Goal: Task Accomplishment & Management: Complete application form

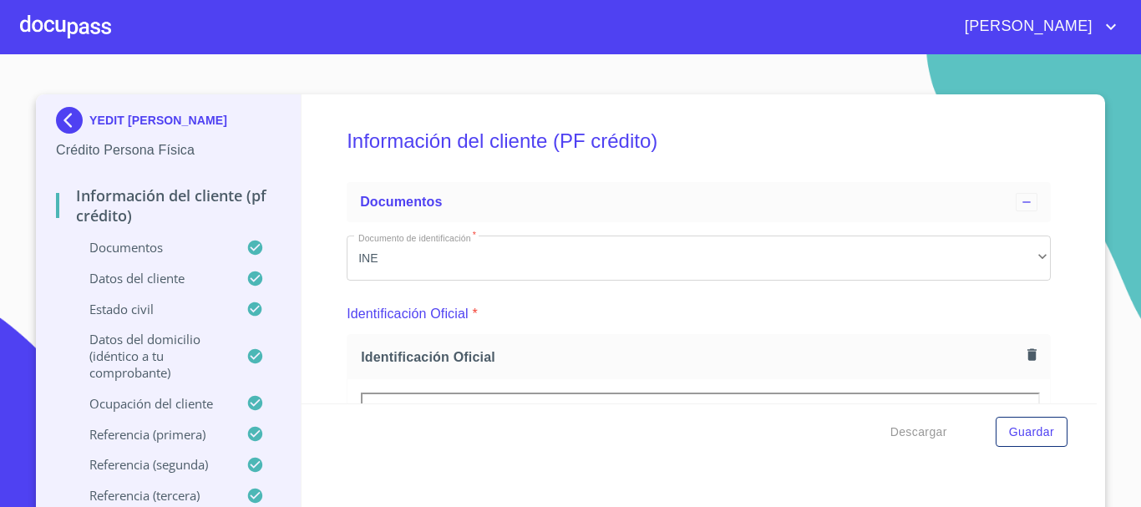
scroll to position [935, 0]
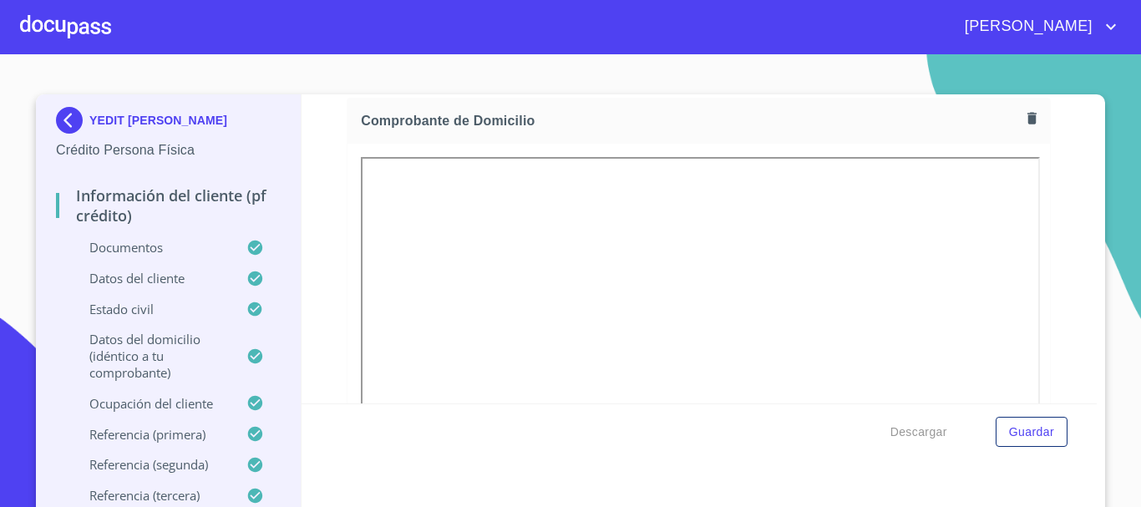
click at [70, 23] on div at bounding box center [65, 26] width 91 height 53
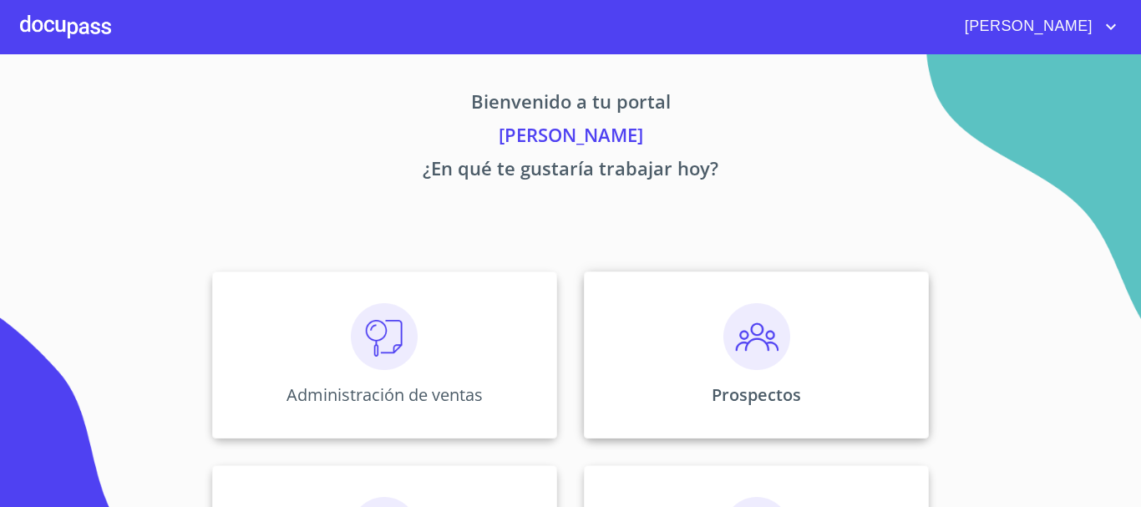
click at [756, 345] on img at bounding box center [756, 336] width 67 height 67
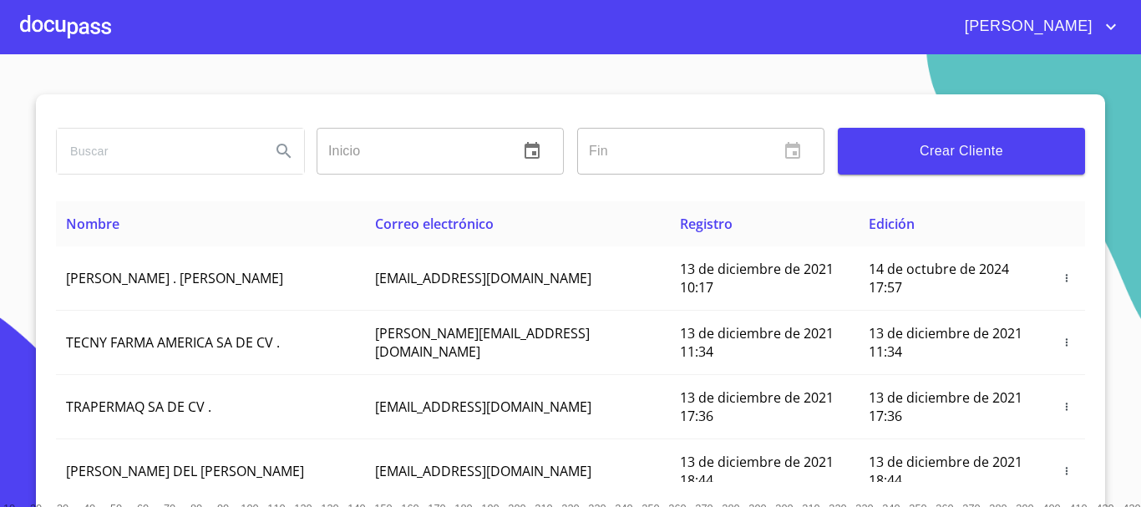
click at [920, 145] on span "Crear Cliente" at bounding box center [961, 150] width 220 height 23
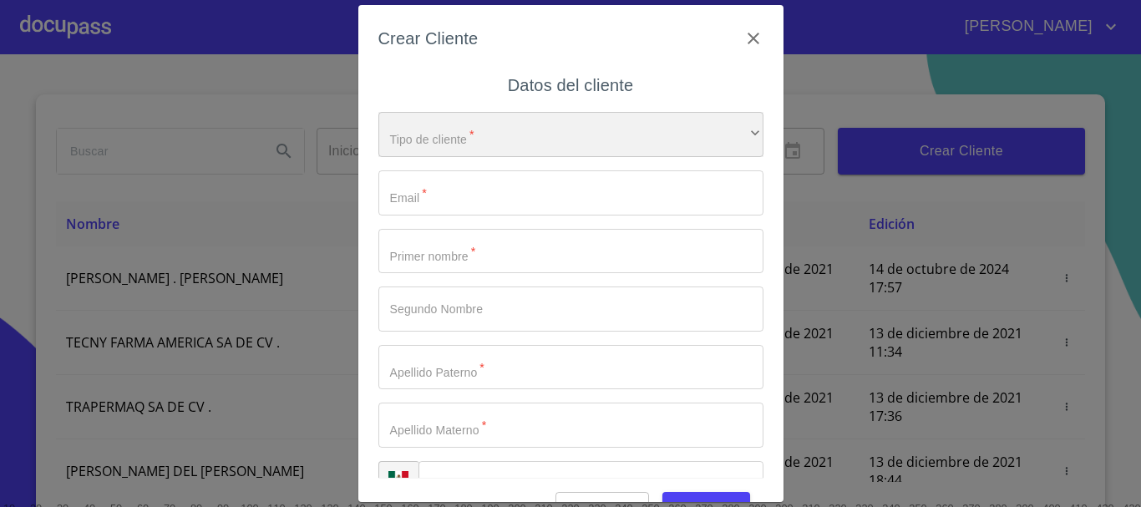
click at [546, 139] on div "​" at bounding box center [570, 134] width 385 height 45
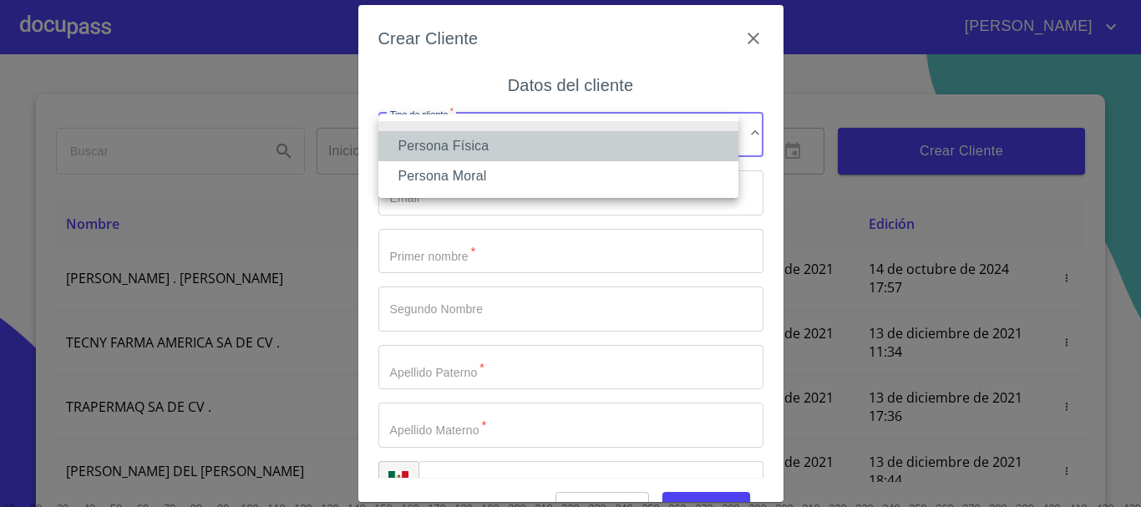
click at [485, 147] on li "Persona Física" at bounding box center [558, 146] width 360 height 30
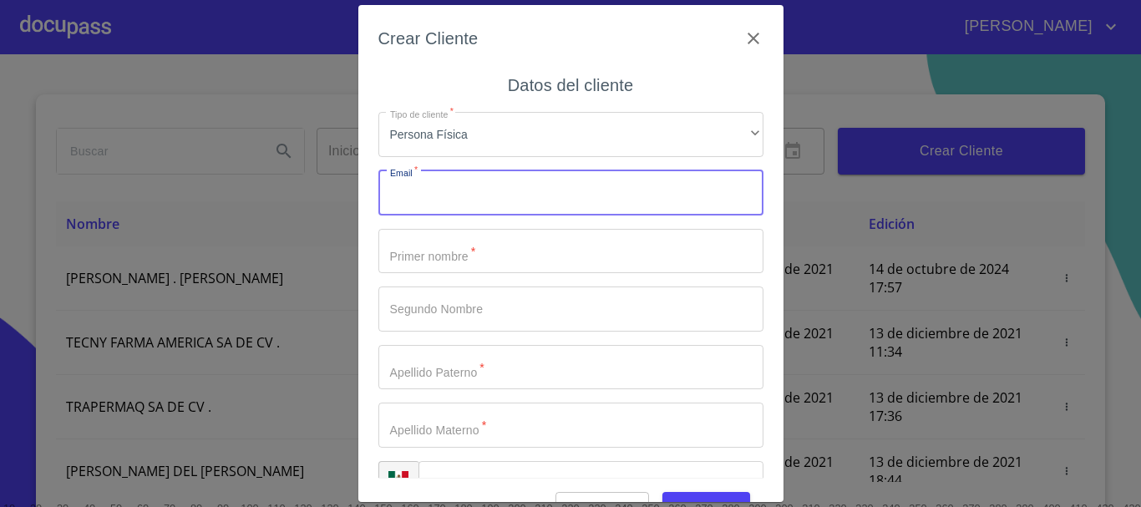
click at [458, 190] on input "Tipo de cliente   *" at bounding box center [570, 192] width 385 height 45
type input "E"
type input "[EMAIL_ADDRESS][DOMAIN_NAME]"
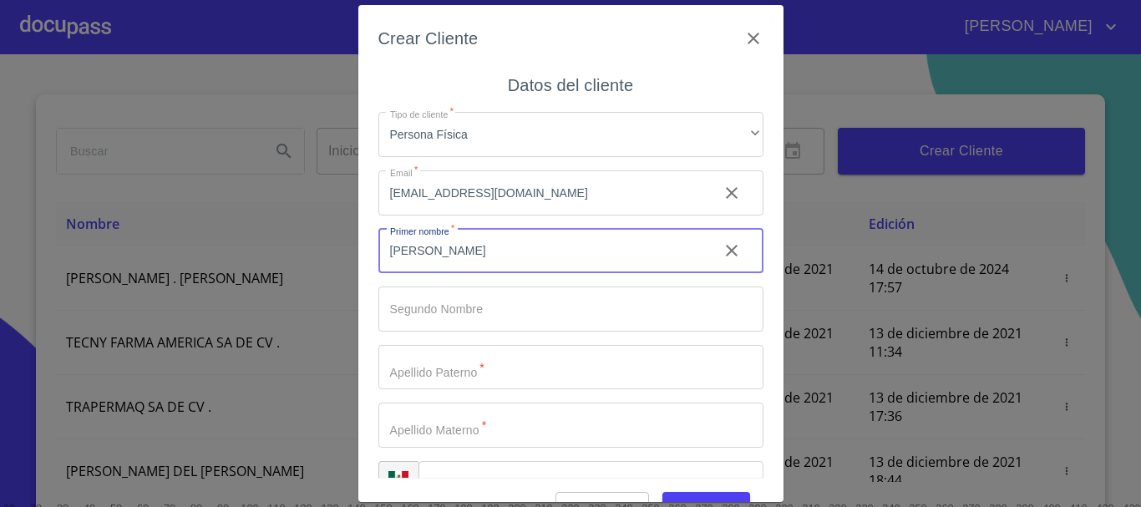
type input "[PERSON_NAME]"
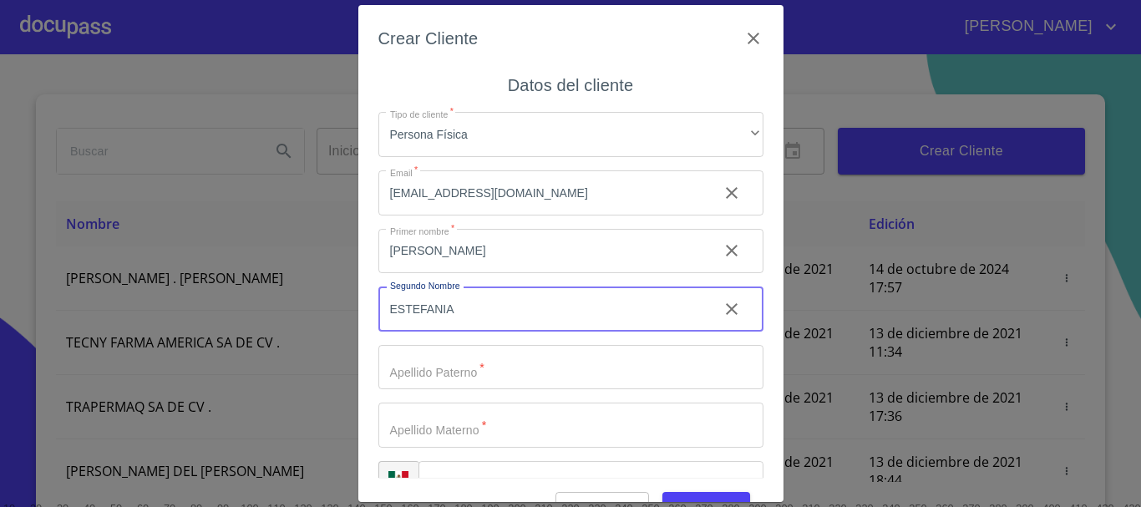
type input "ESTEFANIA"
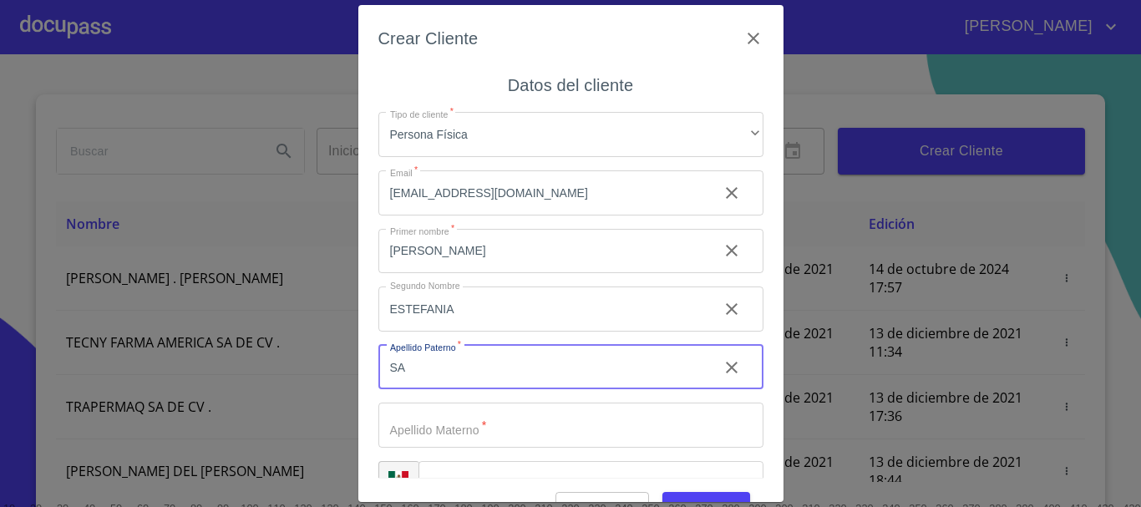
type input "S"
type input "RAMIREZ"
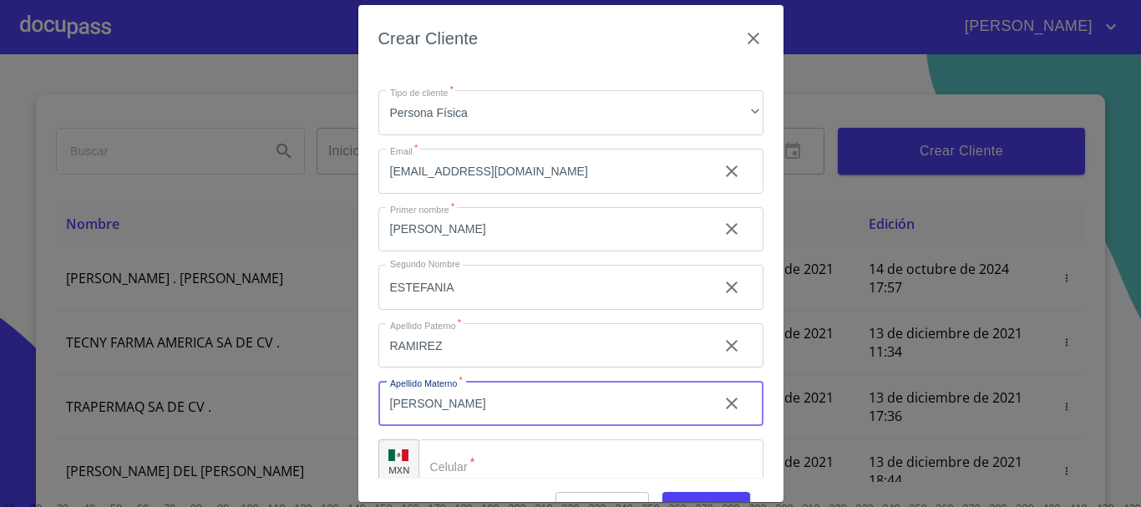
scroll to position [42, 0]
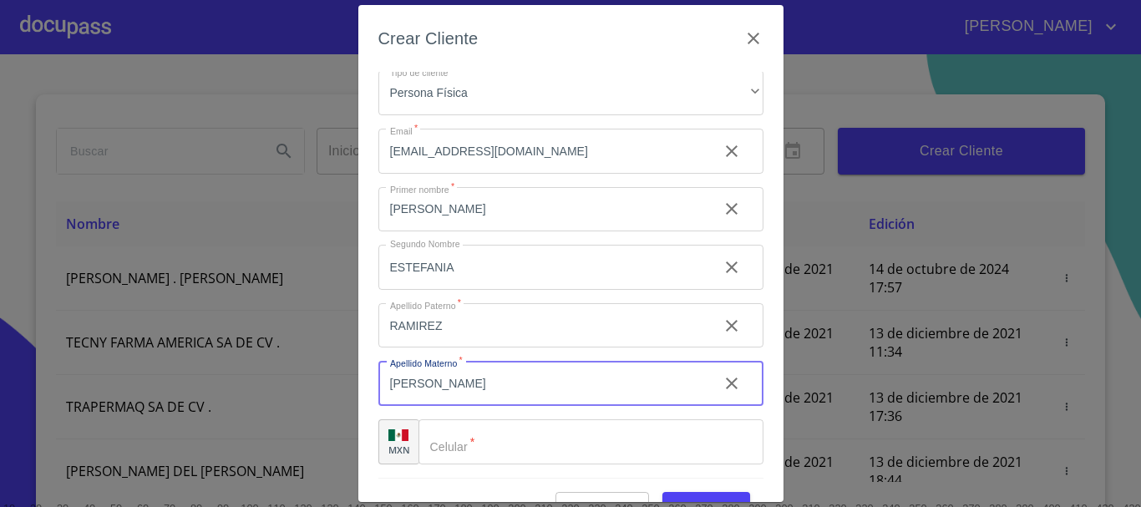
type input "[PERSON_NAME]"
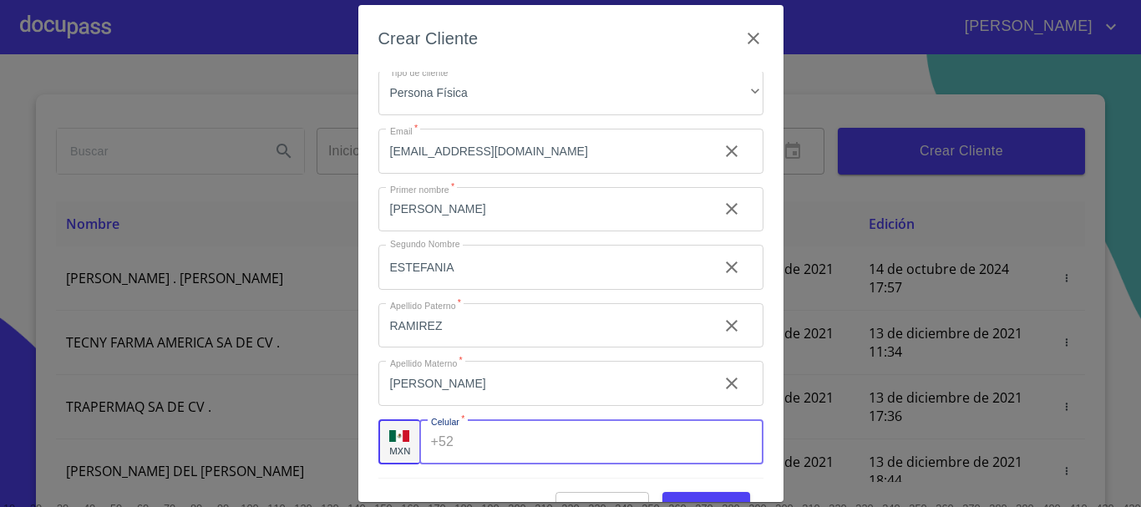
click at [498, 449] on input "Tipo de cliente   *" at bounding box center [611, 441] width 302 height 45
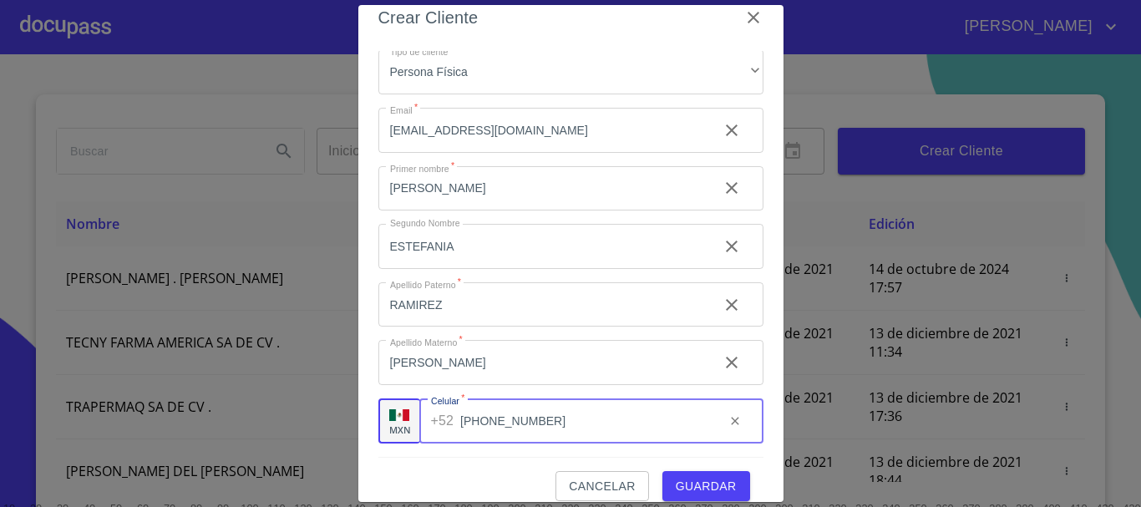
scroll to position [40, 0]
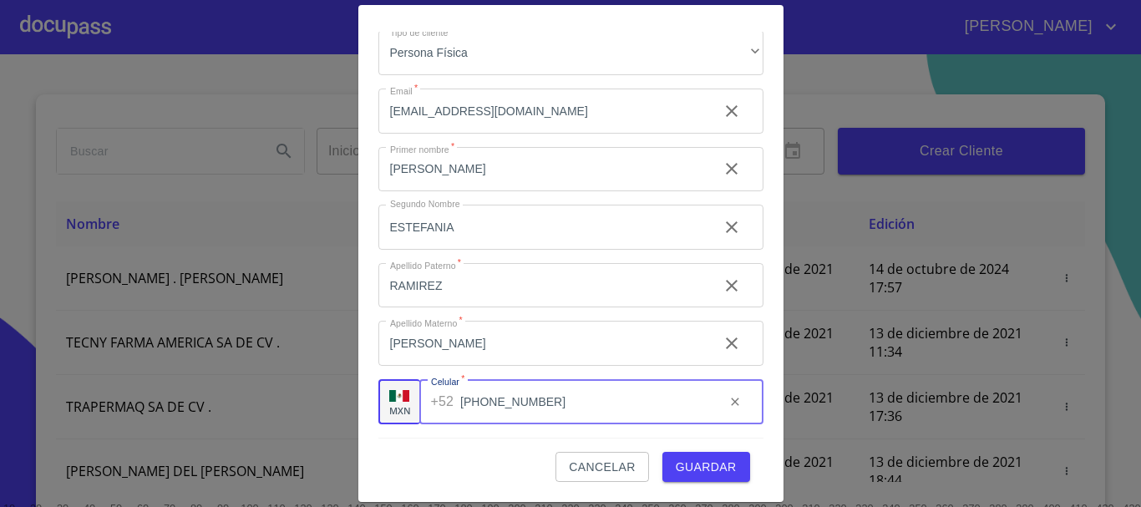
type input "[PHONE_NUMBER]"
click at [683, 480] on button "Guardar" at bounding box center [706, 467] width 88 height 31
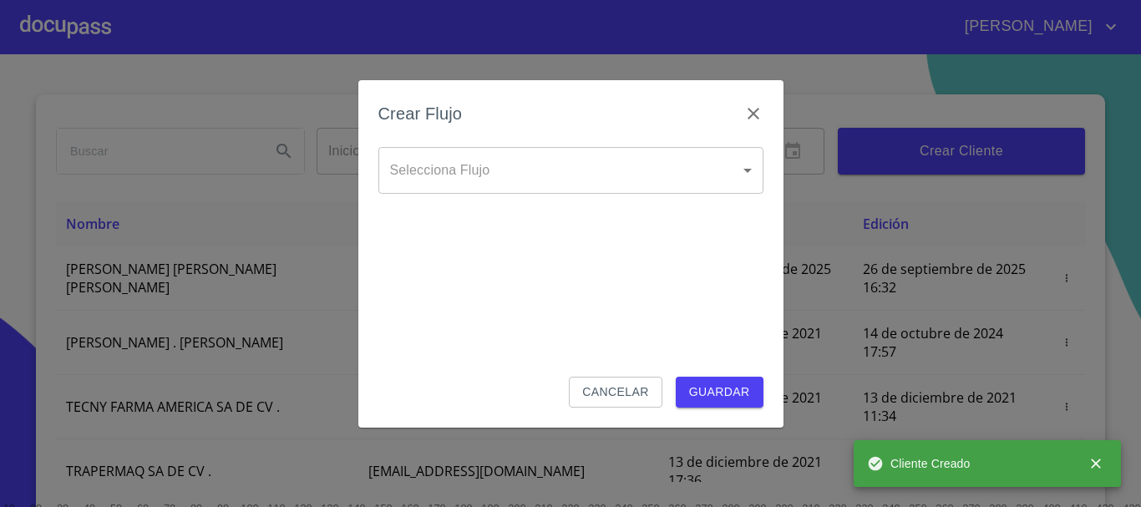
click at [499, 176] on body "[PERSON_NAME] ​ Fin ​ Crear Cliente Nombre Correo electrónico Registro Edición …" at bounding box center [570, 253] width 1141 height 507
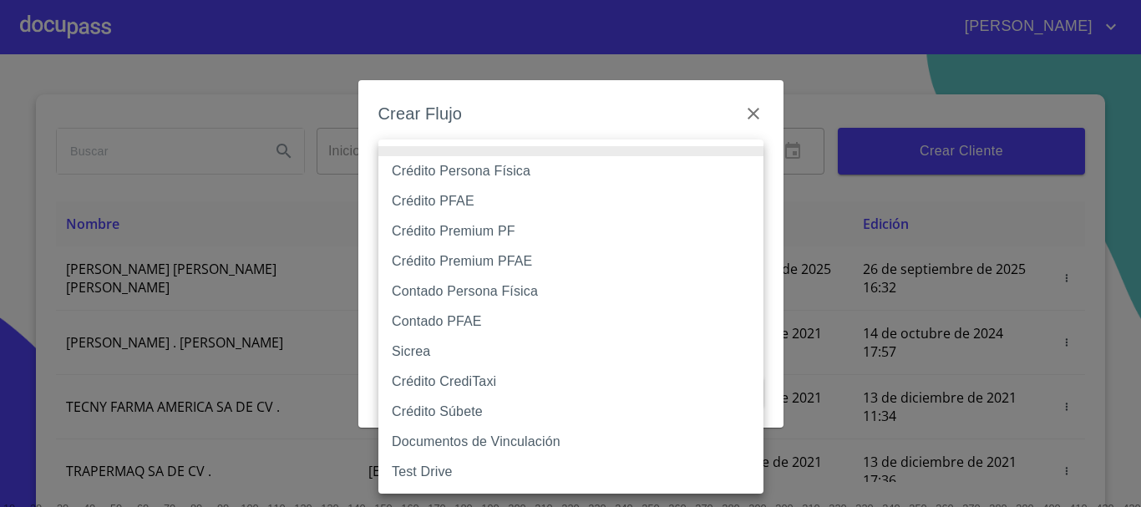
click at [505, 174] on li "Crédito Persona Física" at bounding box center [570, 171] width 385 height 30
type input "61b033e49b8c202ad5bb7912"
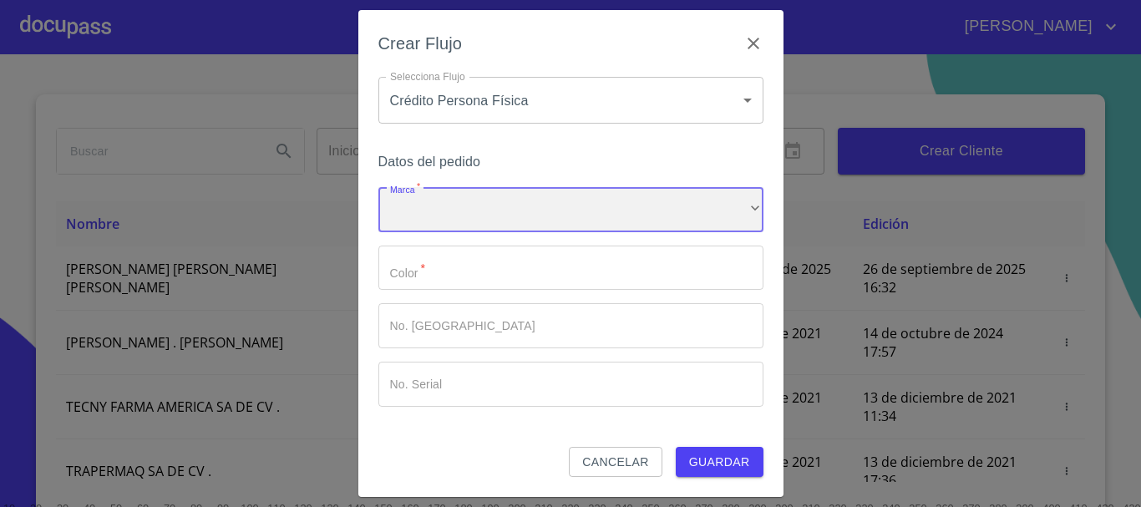
click at [428, 216] on div "​" at bounding box center [570, 209] width 385 height 45
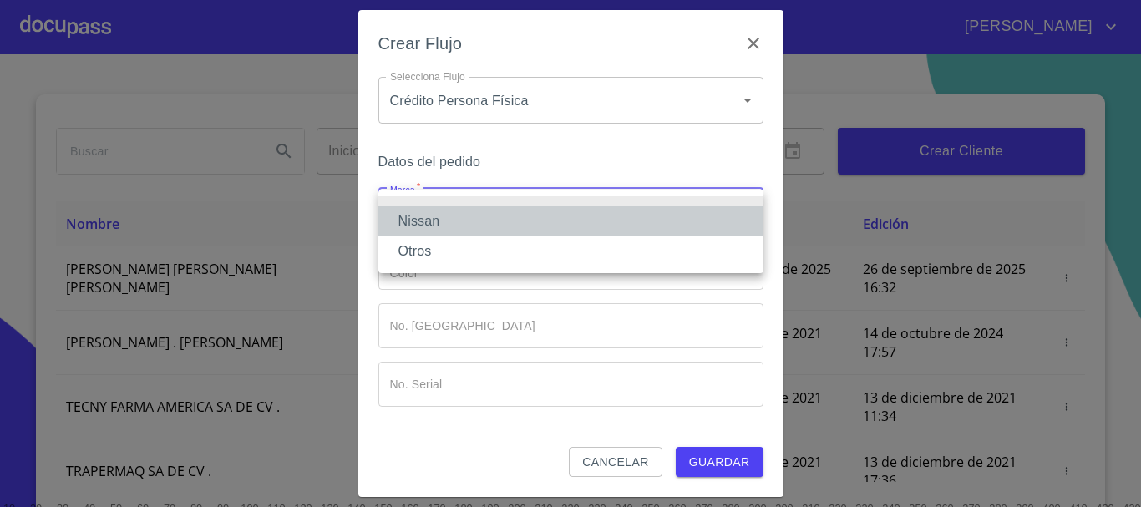
click at [424, 220] on li "Nissan" at bounding box center [570, 221] width 385 height 30
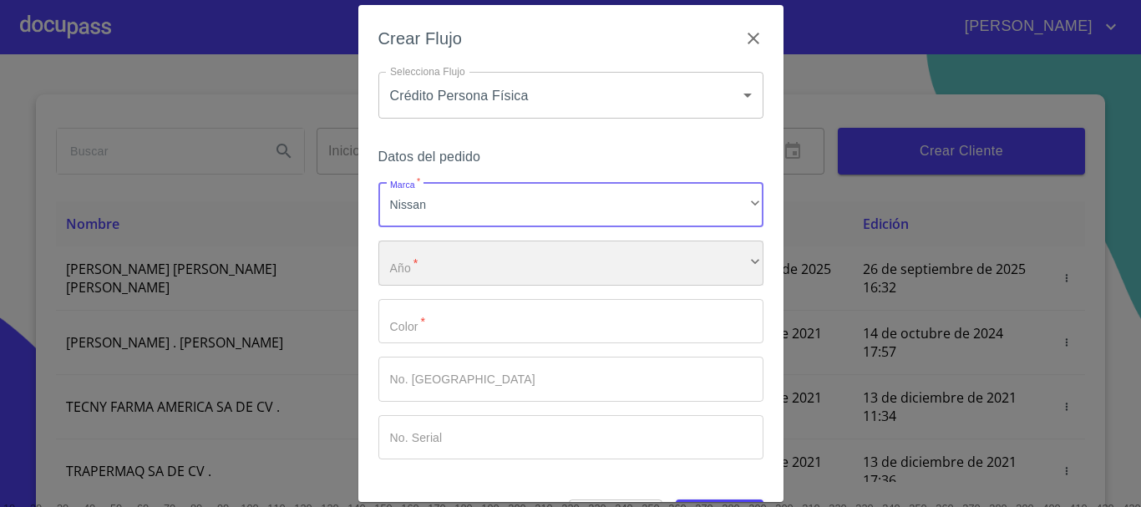
click at [414, 271] on div "​" at bounding box center [570, 262] width 385 height 45
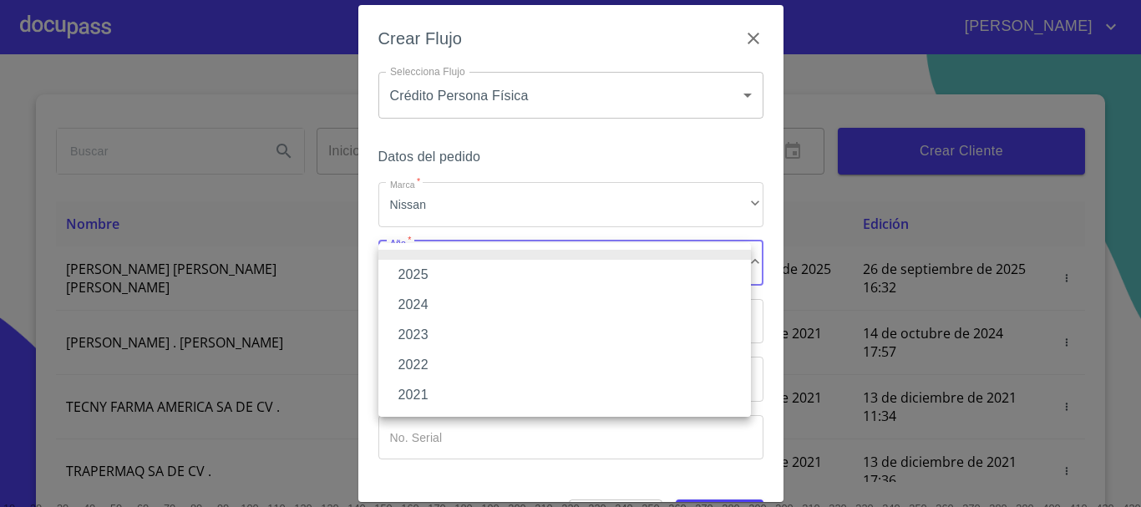
click at [429, 278] on li "2025" at bounding box center [564, 275] width 372 height 30
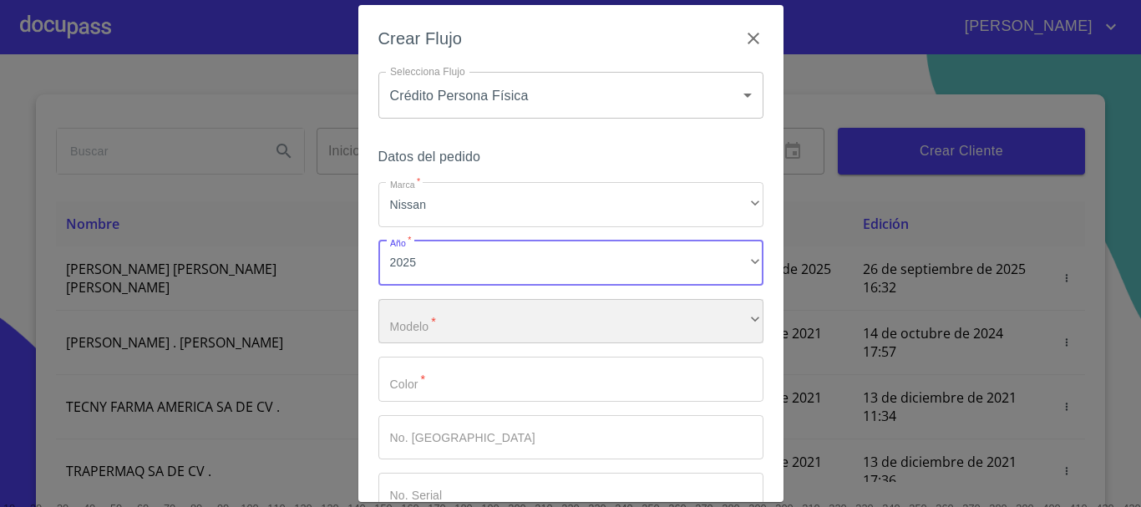
click at [433, 337] on div "​" at bounding box center [570, 321] width 385 height 45
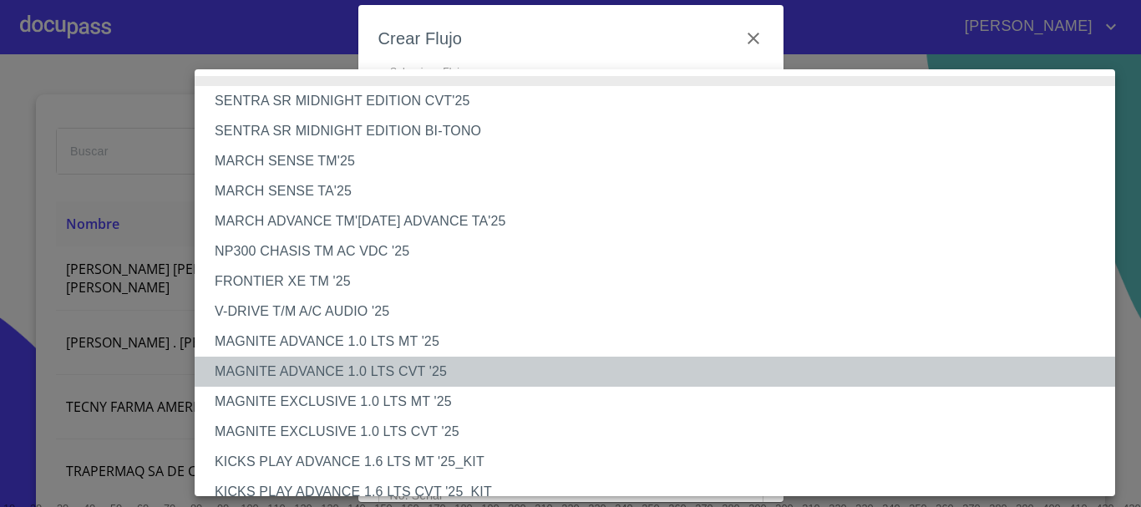
click at [418, 367] on li "MAGNITE ADVANCE 1.0 LTS CVT '25" at bounding box center [661, 372] width 933 height 30
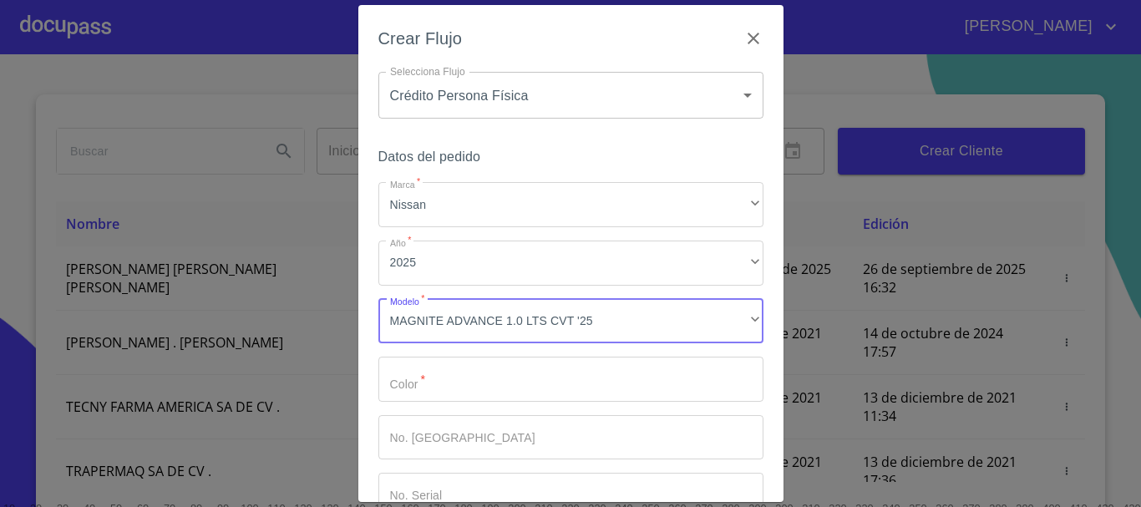
click at [411, 375] on input "Marca   *" at bounding box center [570, 379] width 385 height 45
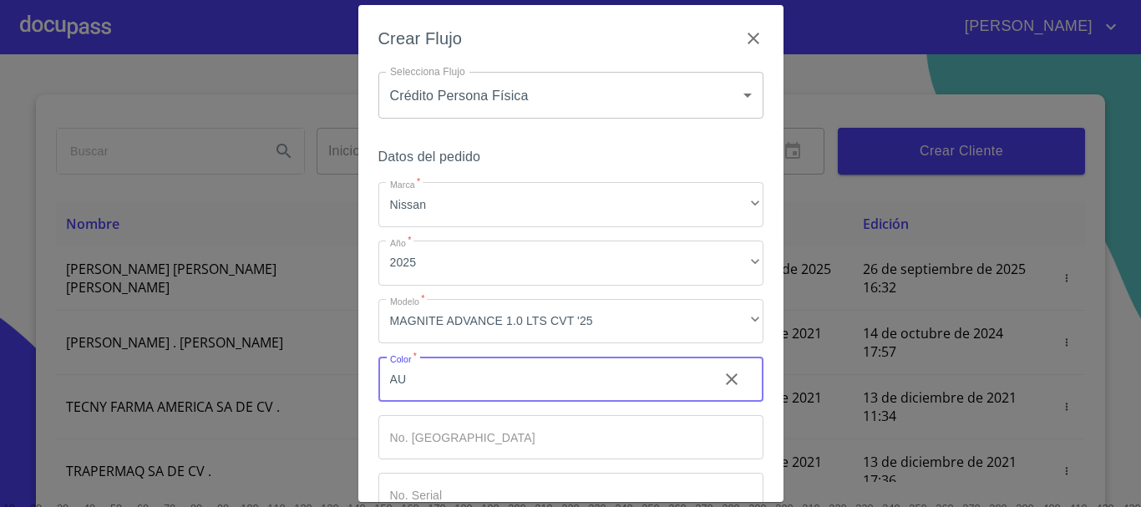
type input "A"
click at [483, 378] on input "AZUL" at bounding box center [541, 379] width 326 height 45
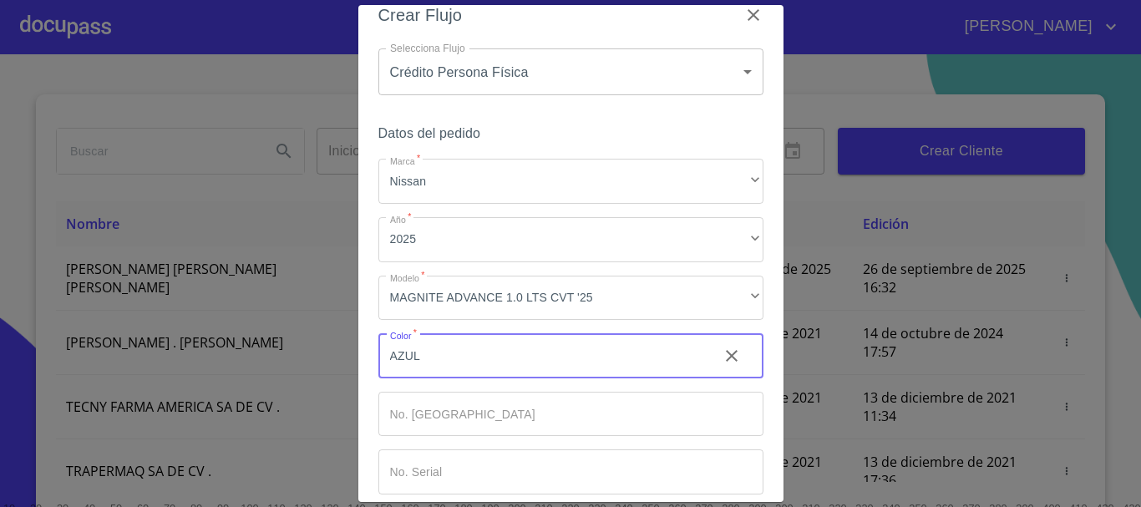
scroll to position [107, 0]
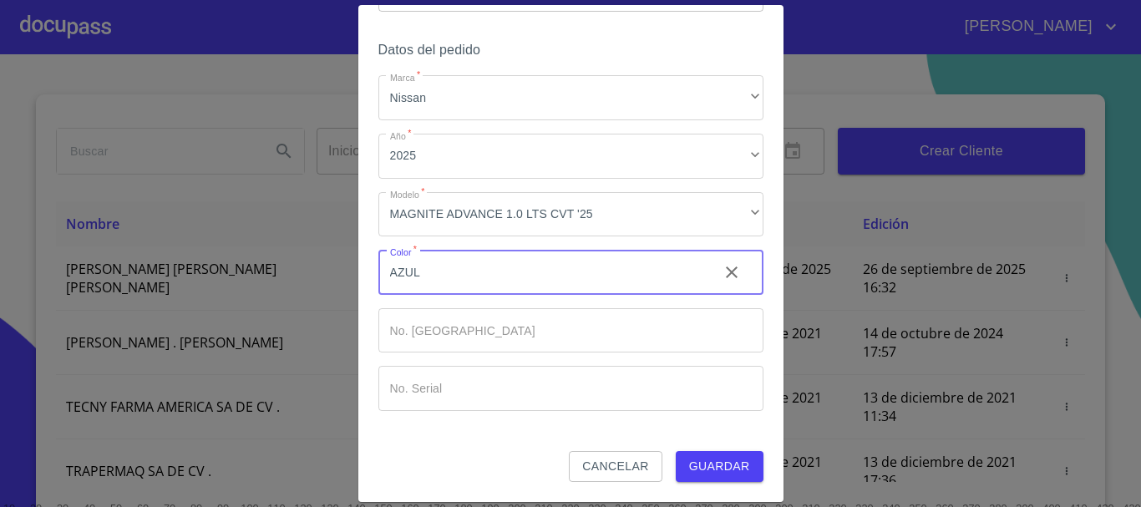
drag, startPoint x: 433, startPoint y: 273, endPoint x: 341, endPoint y: 274, distance: 92.7
click at [341, 274] on div "Crear Flujo Selecciona Flujo Crédito Persona Física 61b033e49b8c202ad5bb7912 Se…" at bounding box center [570, 253] width 1141 height 507
type input "ROJO"
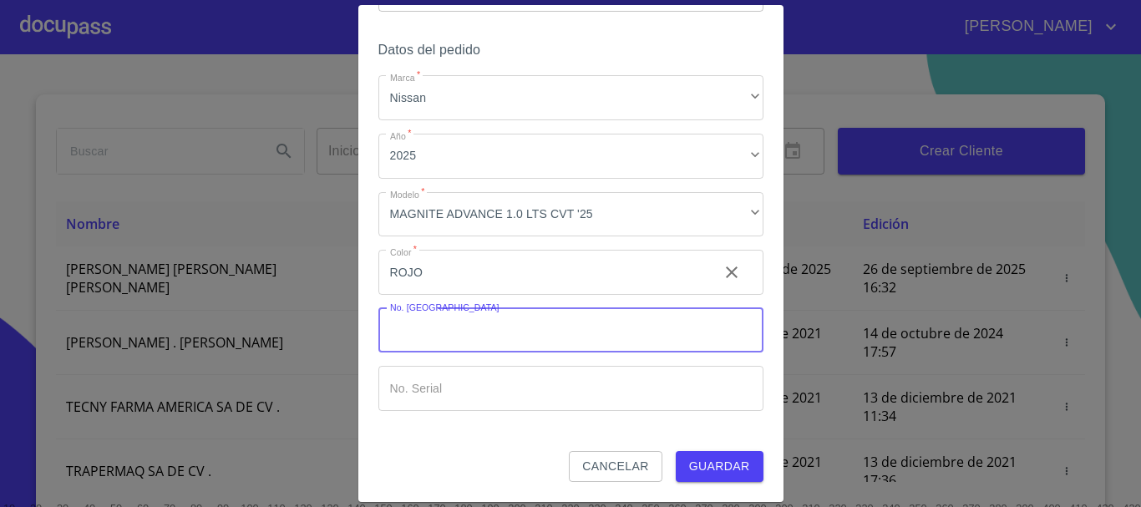
click at [734, 470] on span "Guardar" at bounding box center [719, 466] width 61 height 21
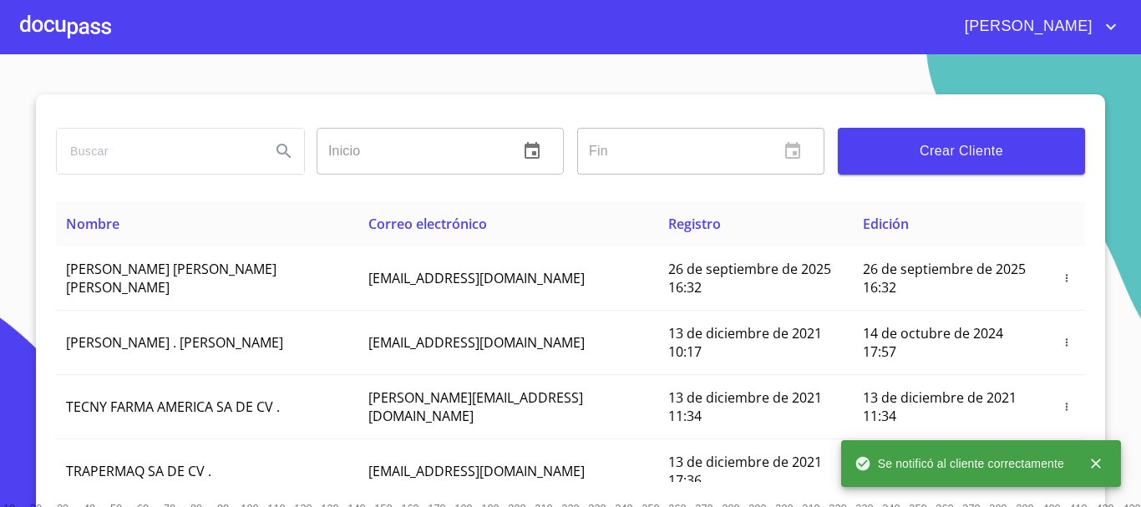
click at [74, 31] on div at bounding box center [65, 26] width 91 height 53
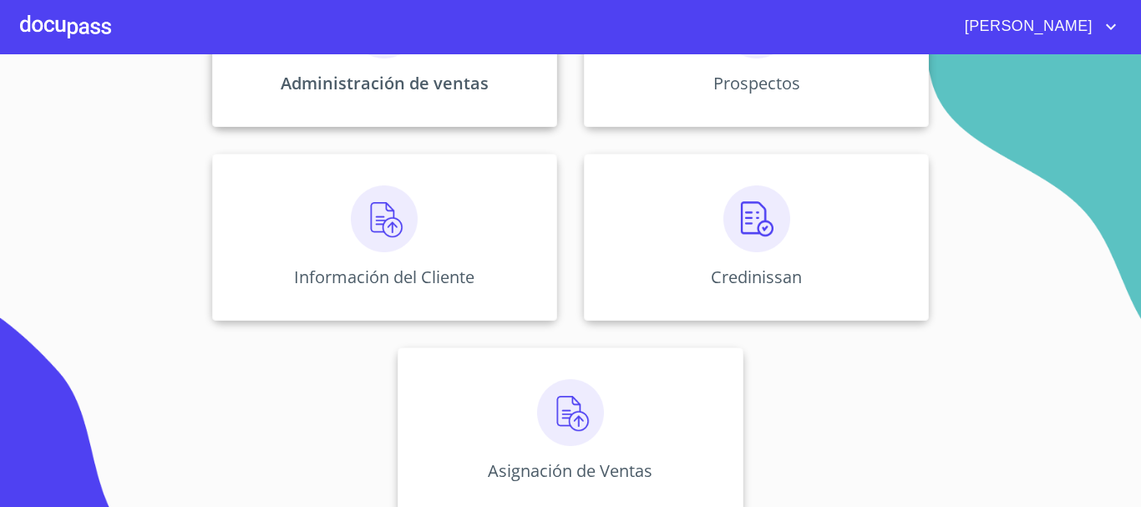
scroll to position [332, 0]
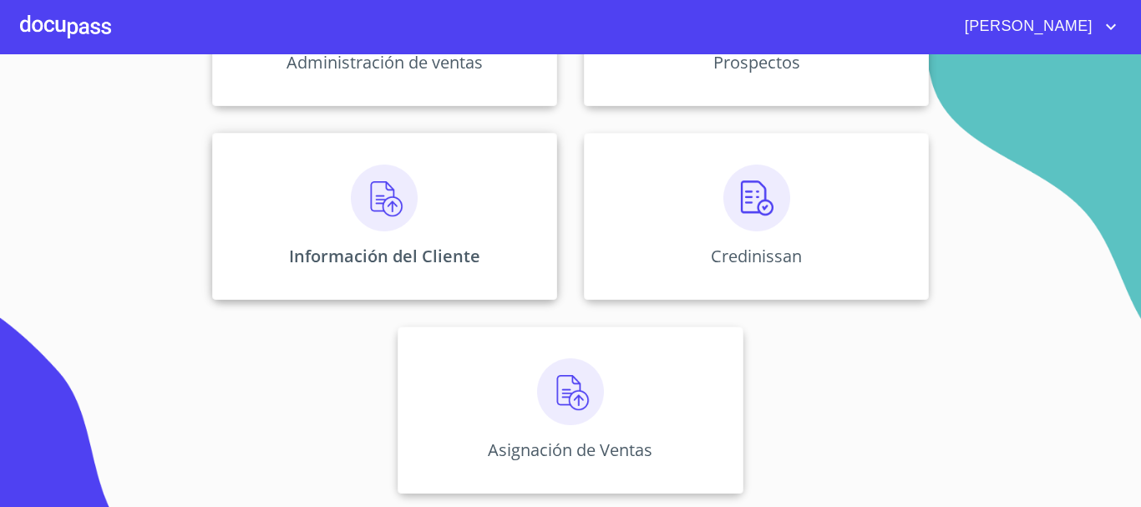
click at [381, 239] on div "Información del Cliente" at bounding box center [384, 216] width 345 height 167
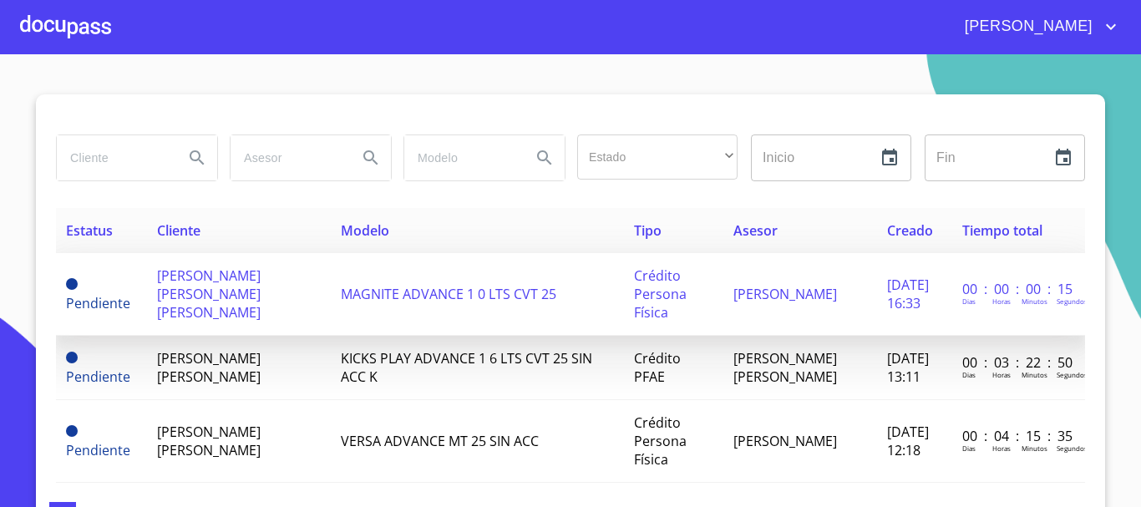
click at [175, 297] on span "[PERSON_NAME] [PERSON_NAME] [PERSON_NAME]" at bounding box center [209, 293] width 104 height 55
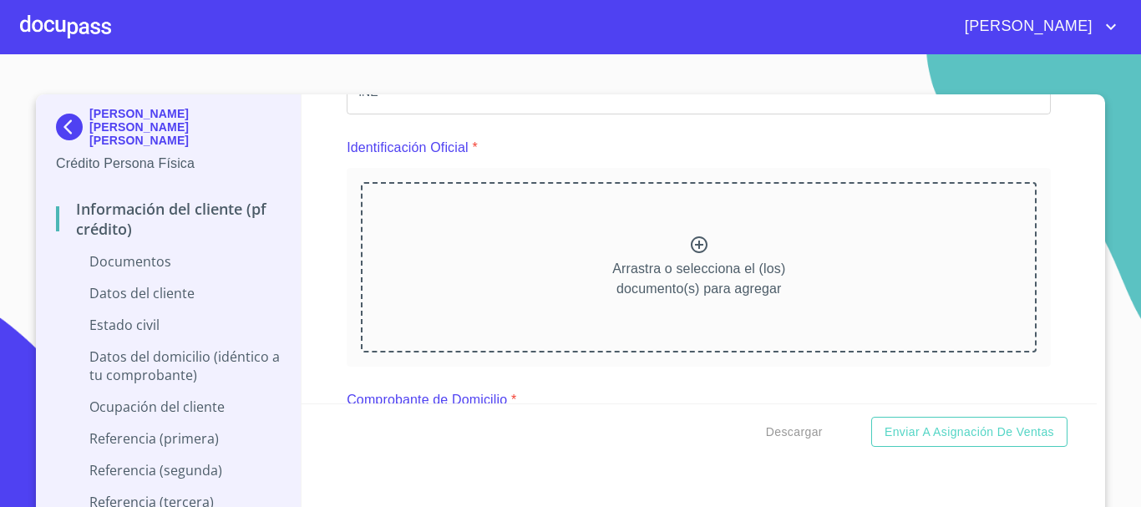
scroll to position [167, 0]
click at [689, 251] on icon at bounding box center [699, 244] width 20 height 20
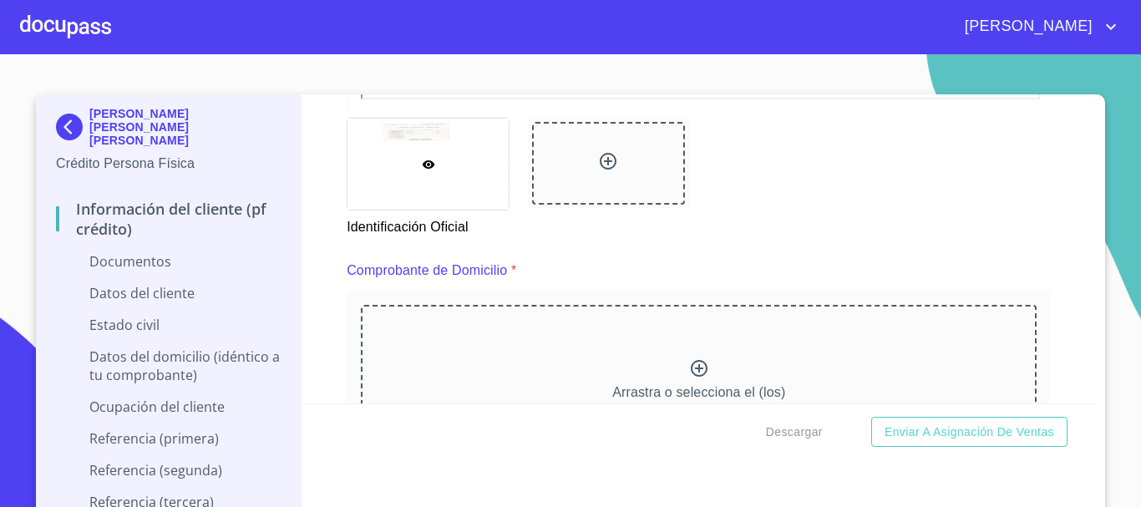
scroll to position [835, 0]
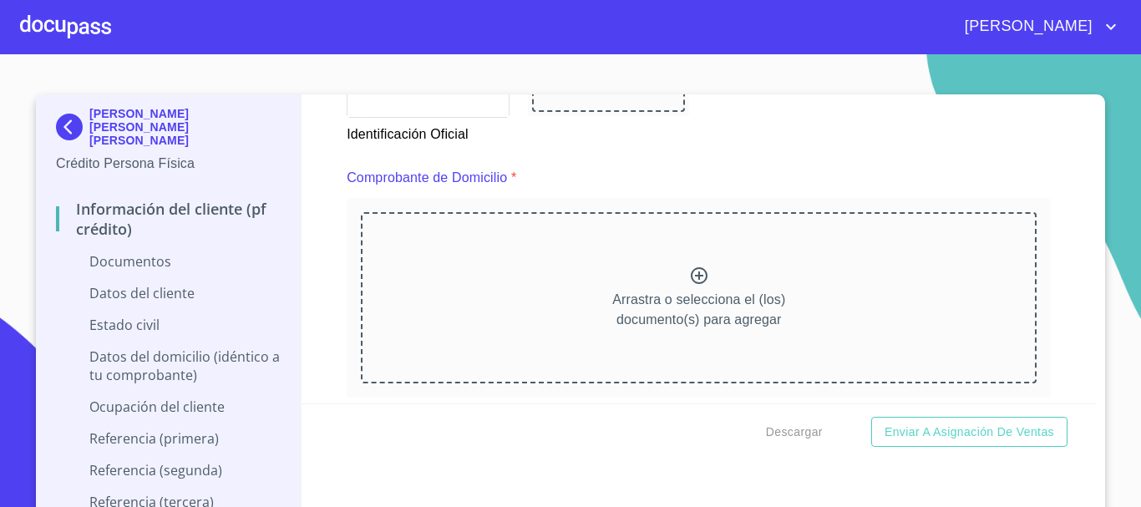
click at [689, 279] on icon at bounding box center [699, 276] width 20 height 20
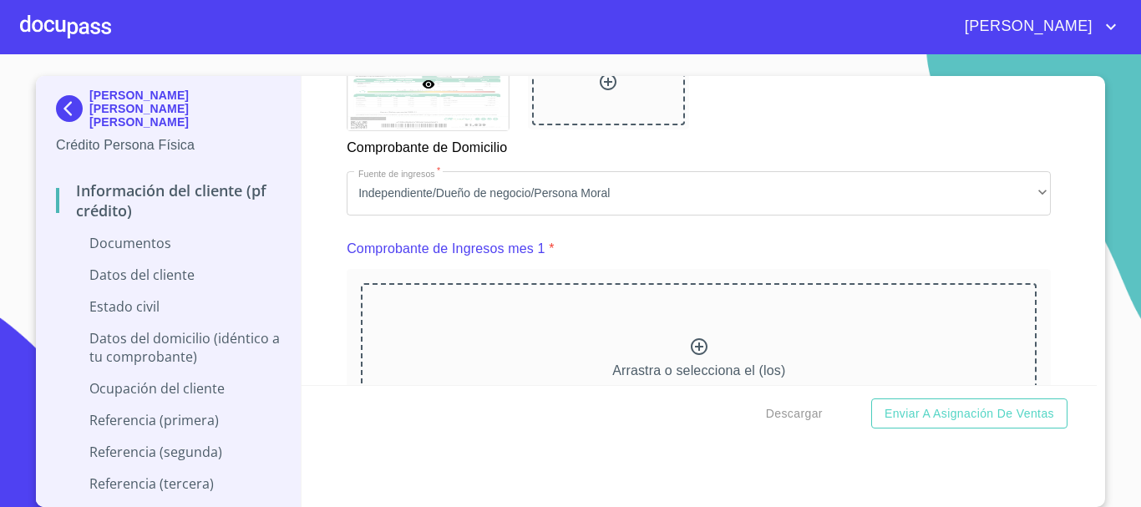
scroll to position [1586, 0]
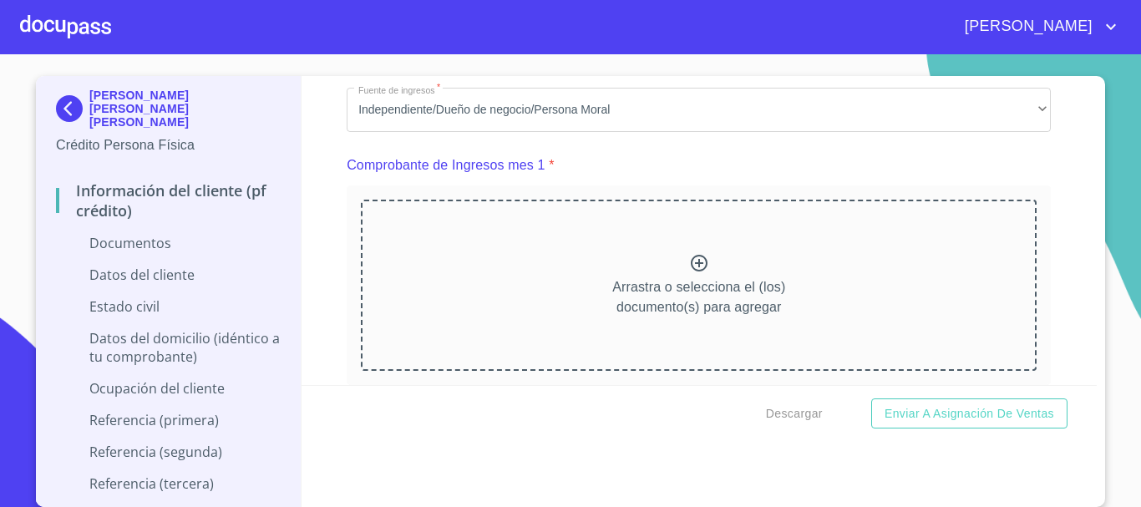
click at [691, 273] on icon at bounding box center [699, 263] width 20 height 20
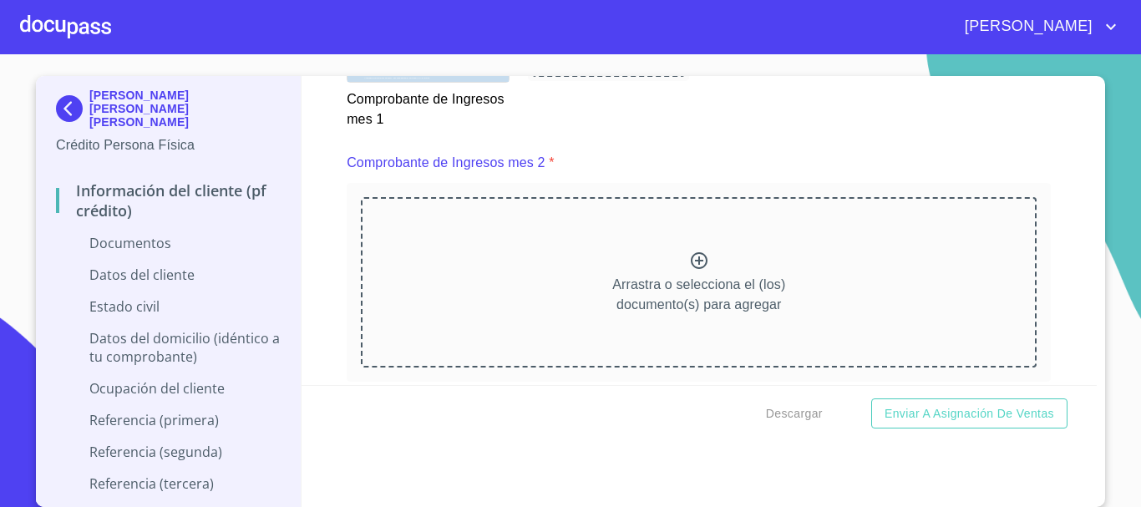
scroll to position [2338, 0]
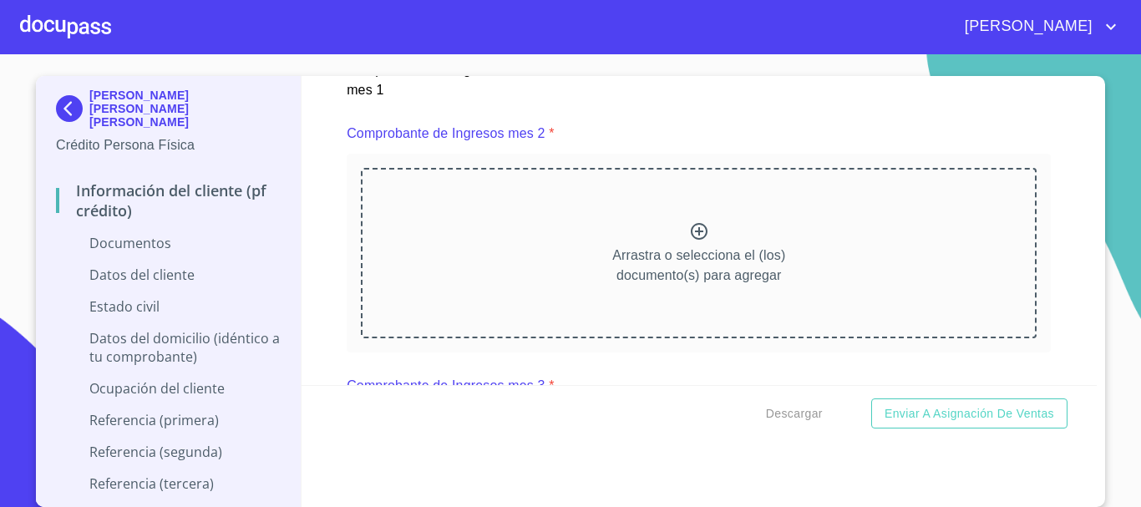
click at [689, 241] on icon at bounding box center [699, 231] width 20 height 20
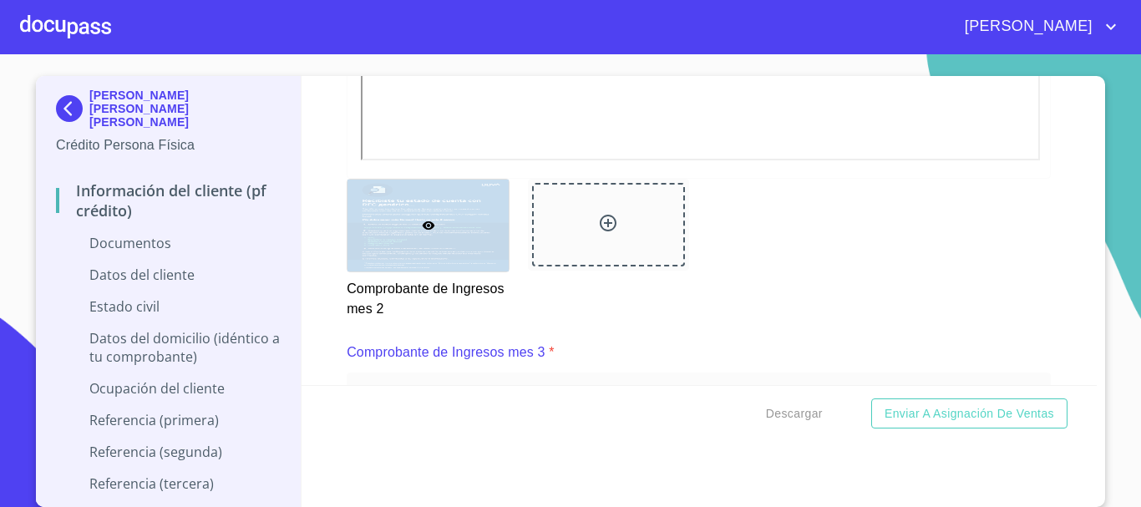
scroll to position [3089, 0]
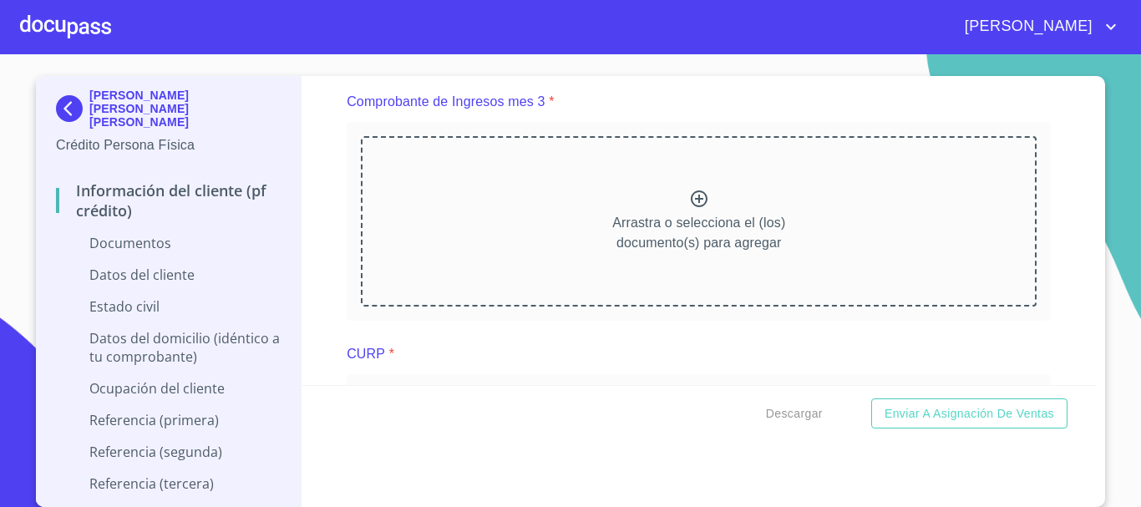
click at [689, 209] on icon at bounding box center [699, 199] width 20 height 20
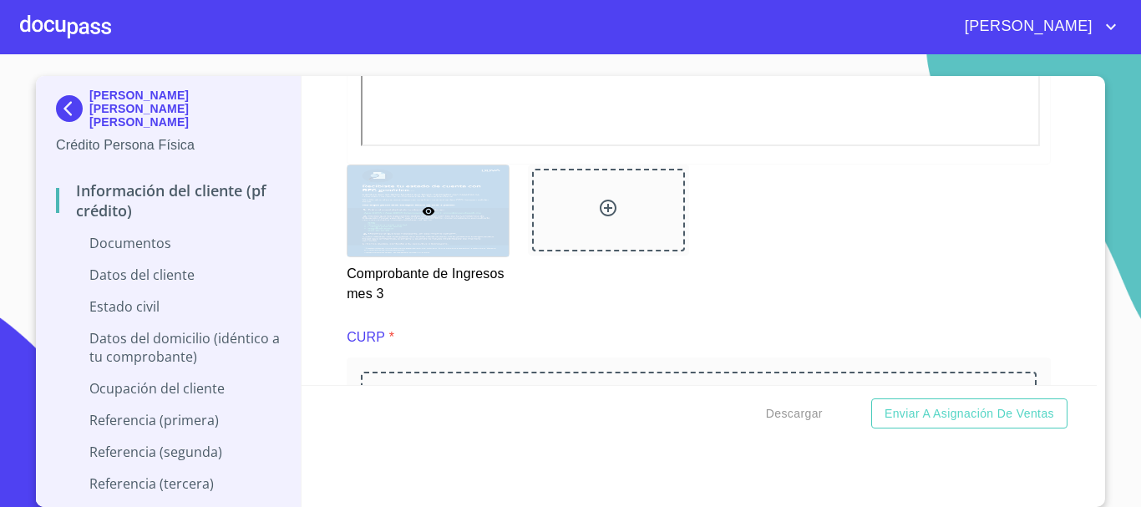
scroll to position [3674, 0]
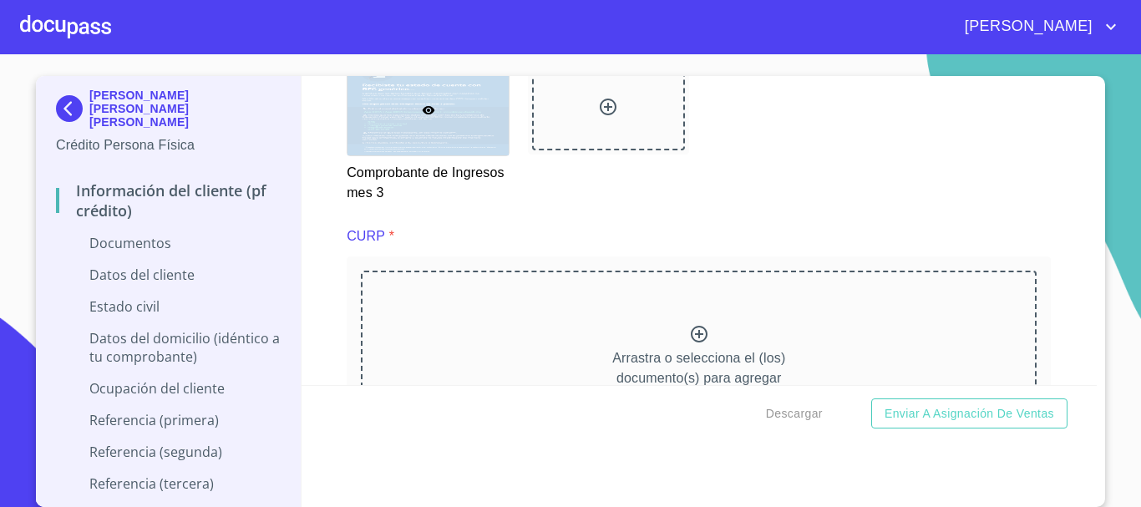
click at [690, 344] on icon at bounding box center [699, 334] width 20 height 20
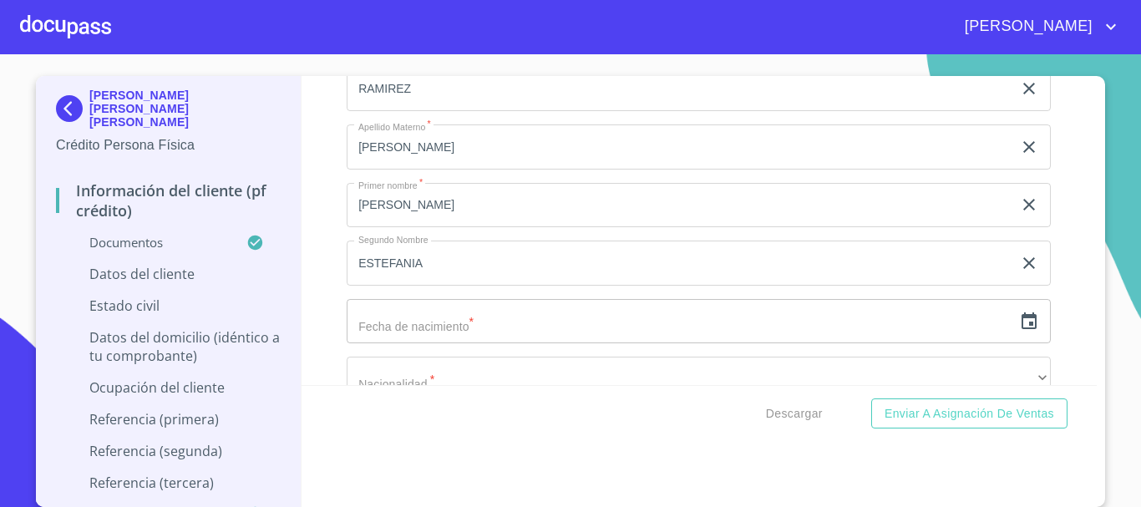
scroll to position [4926, 0]
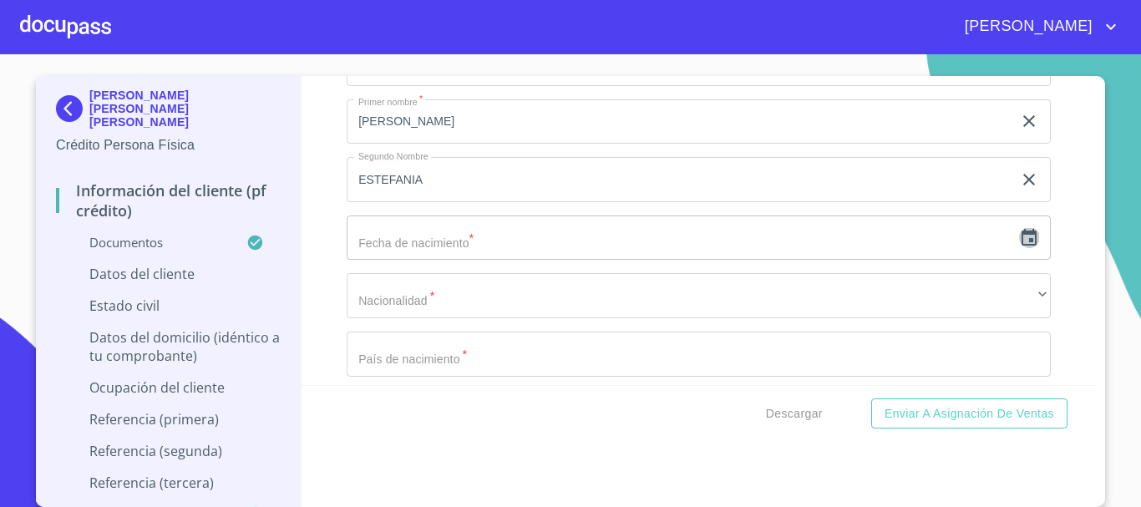
click at [1019, 248] on icon "button" at bounding box center [1029, 238] width 20 height 20
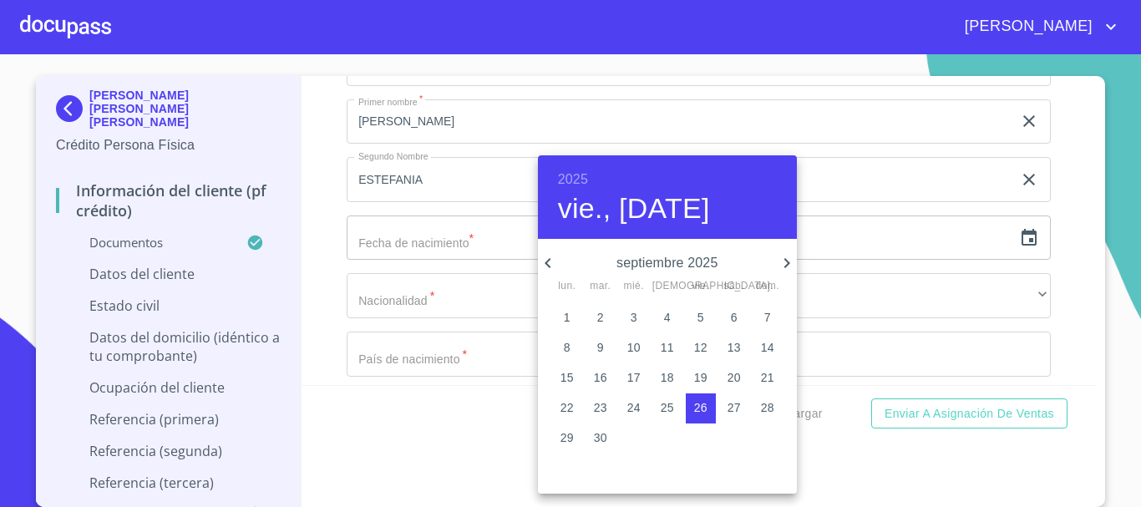
click at [574, 176] on h6 "2025" at bounding box center [573, 179] width 30 height 23
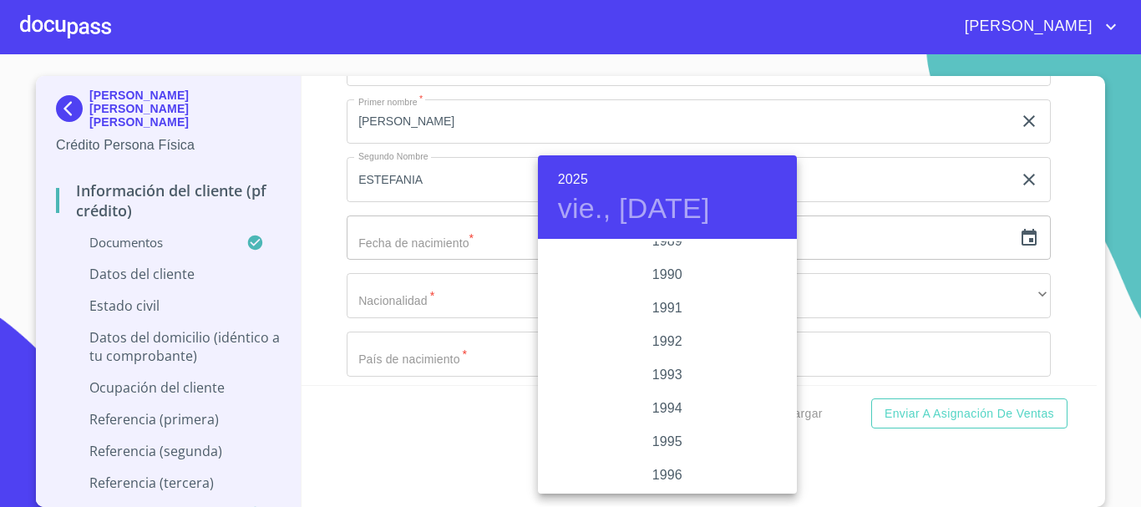
scroll to position [1987, 0]
click at [663, 303] on div "1986" at bounding box center [667, 307] width 259 height 33
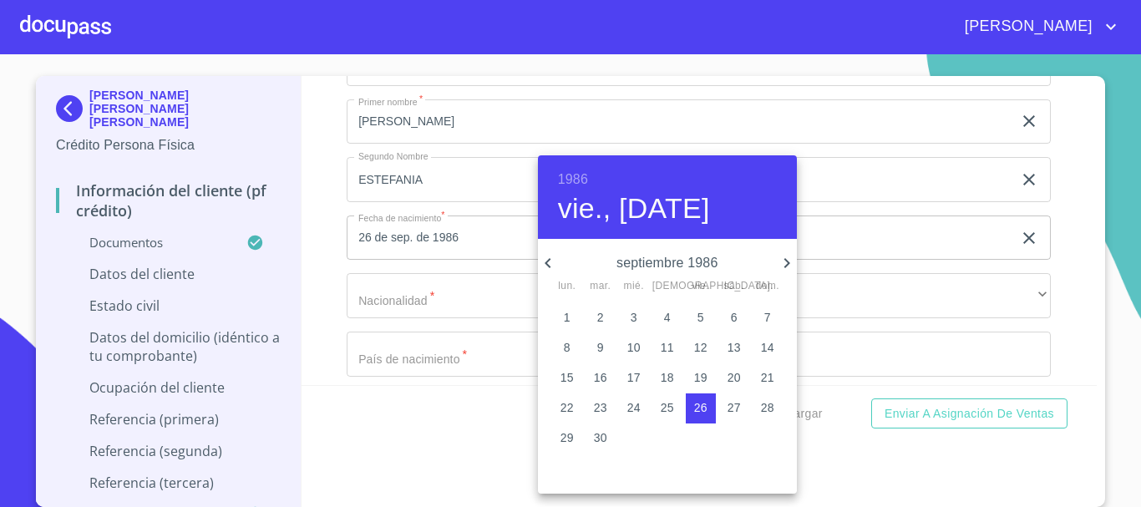
click at [544, 262] on icon "button" at bounding box center [548, 263] width 20 height 20
click at [787, 260] on icon "button" at bounding box center [787, 263] width 20 height 20
click at [671, 347] on p "10" at bounding box center [666, 347] width 13 height 17
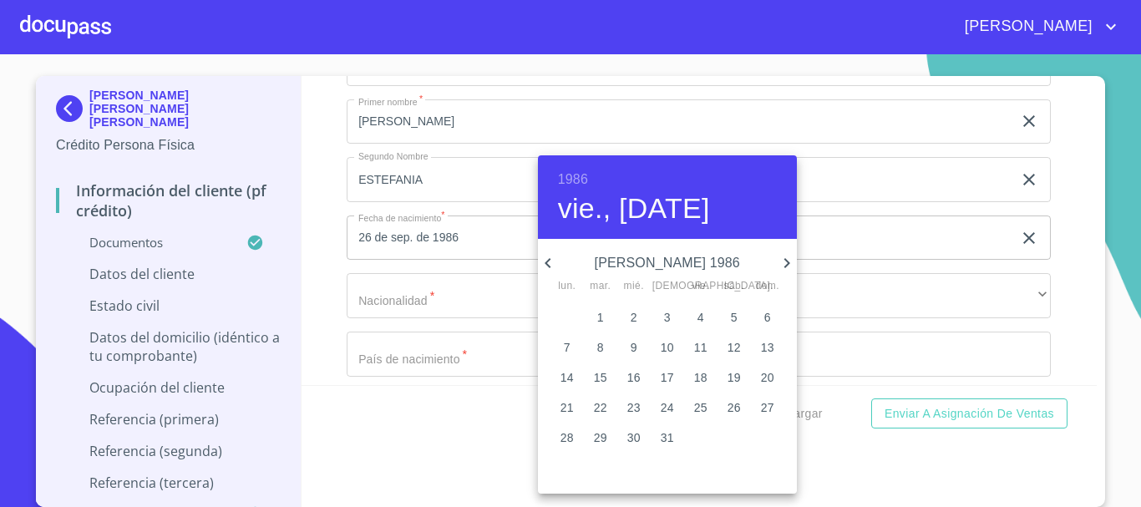
type input "10 de [DATE]. de 1986"
click at [1051, 264] on div at bounding box center [570, 253] width 1141 height 507
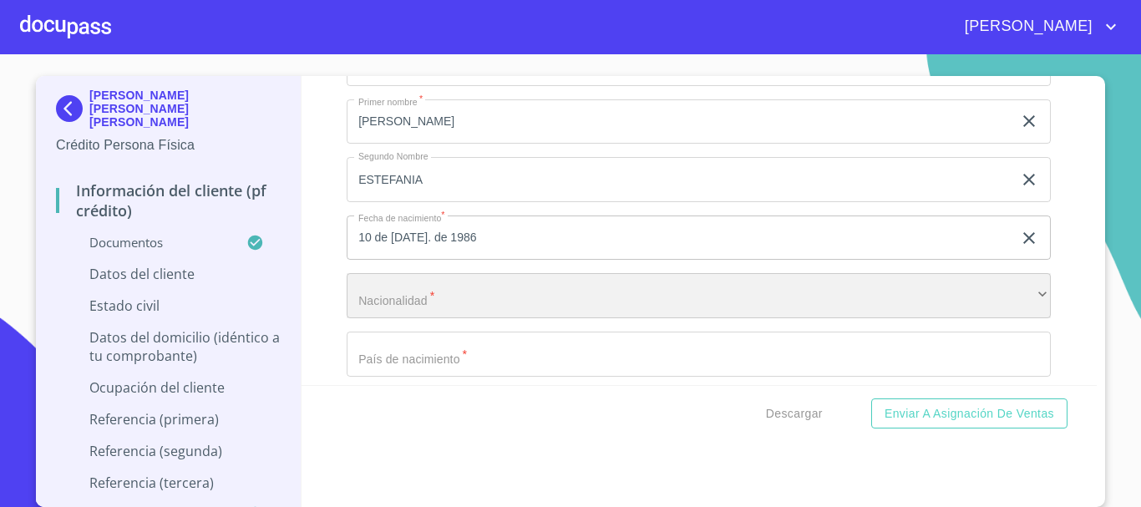
click at [421, 318] on div "​" at bounding box center [699, 295] width 704 height 45
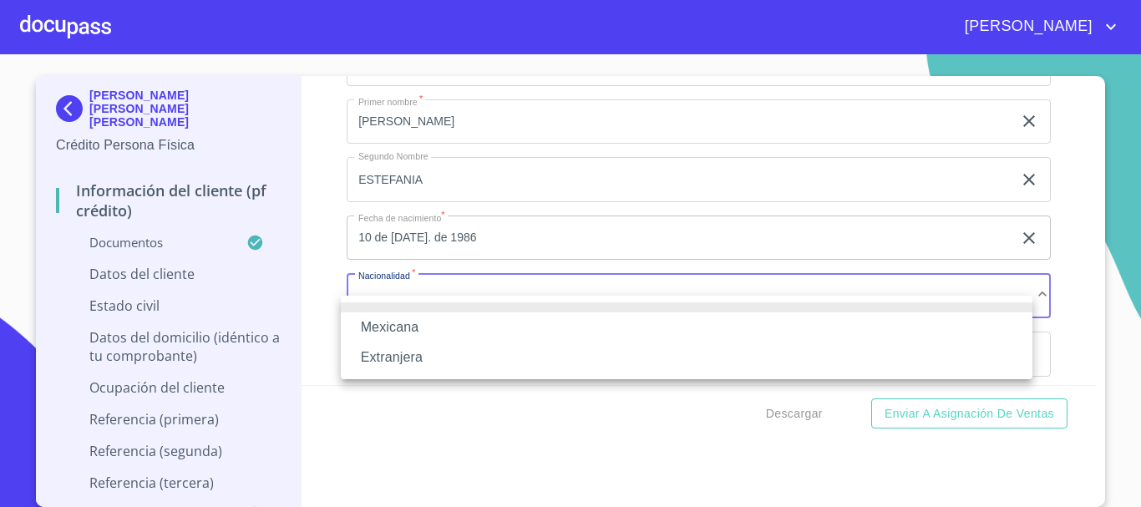
click at [417, 327] on li "Mexicana" at bounding box center [686, 327] width 691 height 30
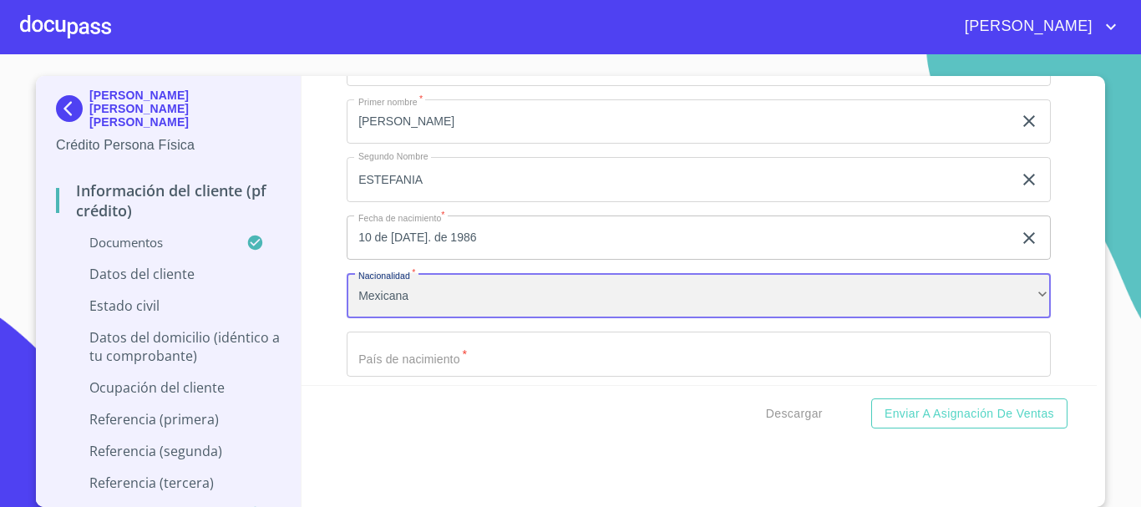
click at [366, 309] on div "Mexicana" at bounding box center [699, 295] width 704 height 45
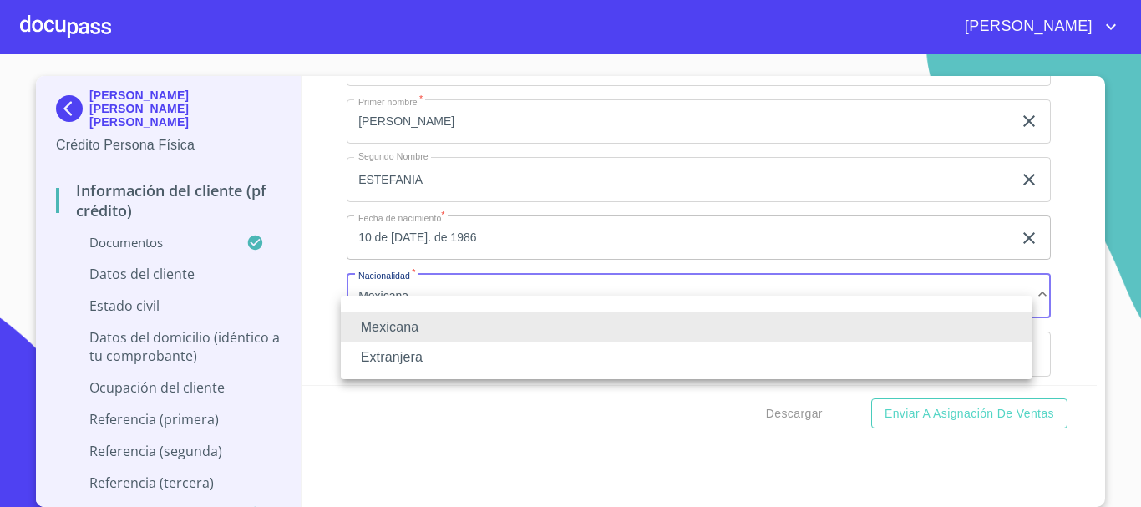
click at [392, 356] on li "Extranjera" at bounding box center [686, 357] width 691 height 30
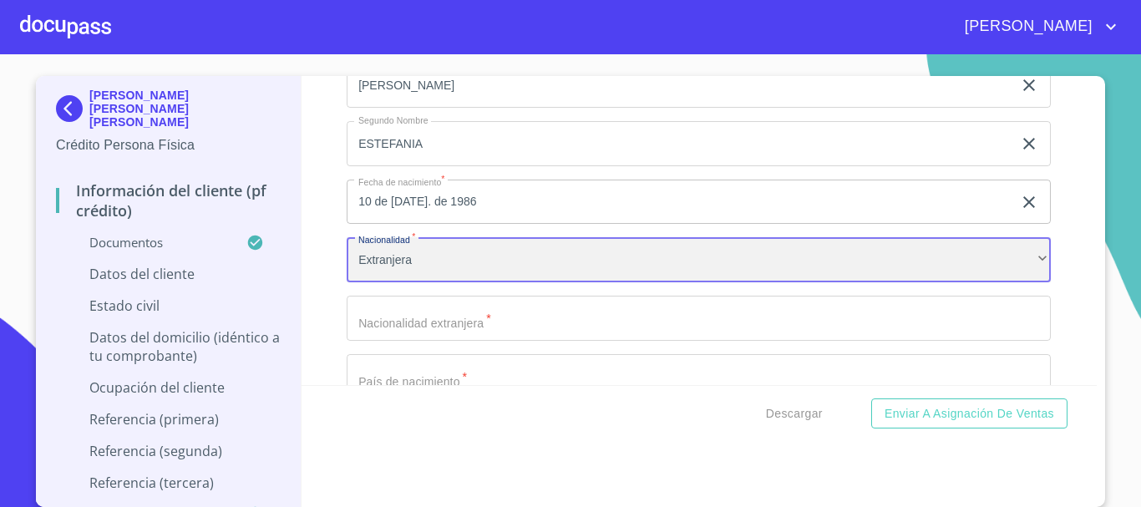
scroll to position [5010, 0]
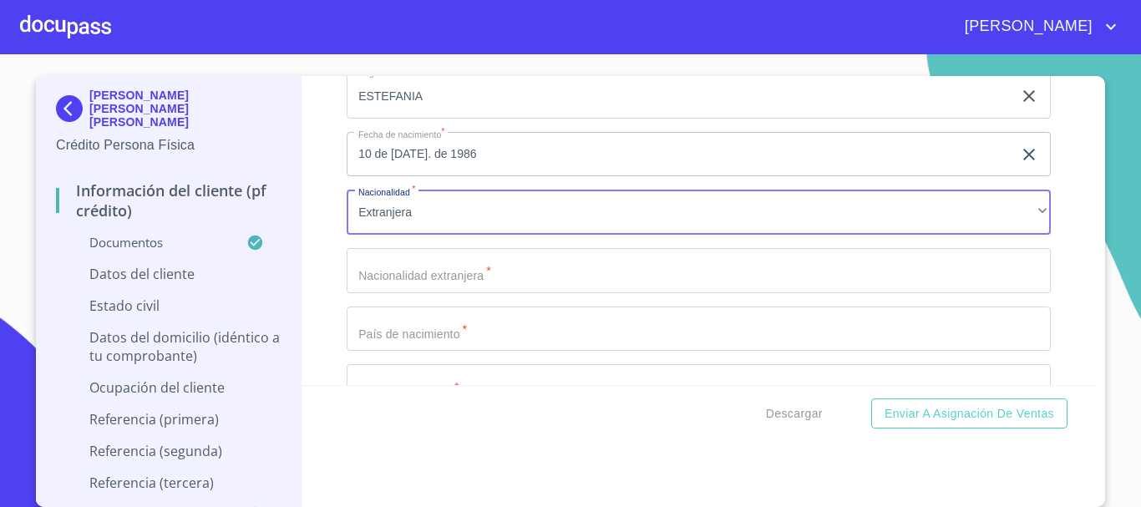
click at [424, 284] on input "Documento de identificación   *" at bounding box center [699, 270] width 704 height 45
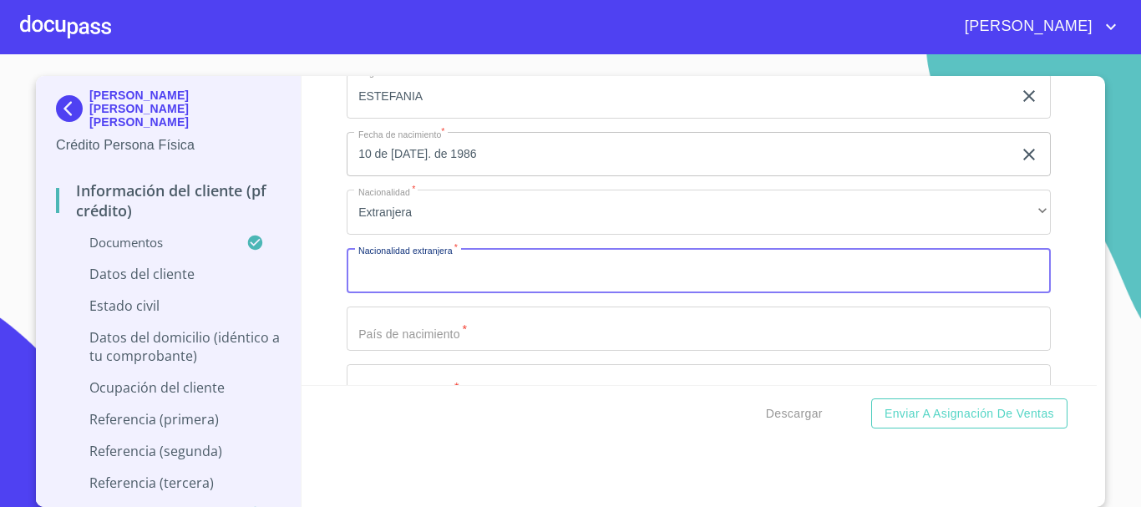
click at [511, 293] on input "Documento de identificación   *" at bounding box center [699, 270] width 704 height 45
type input "ECUATORIANA"
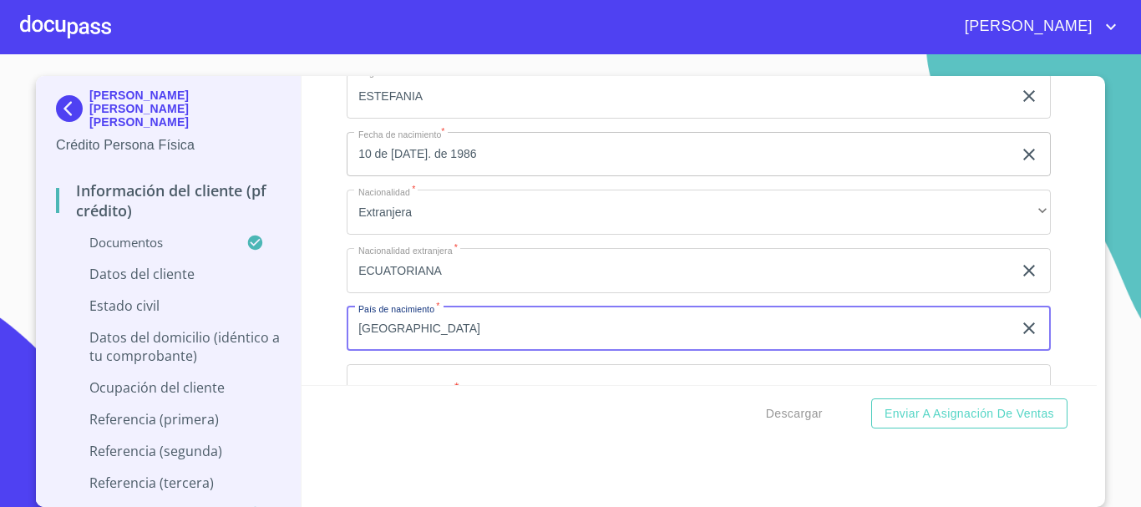
type input "[GEOGRAPHIC_DATA]"
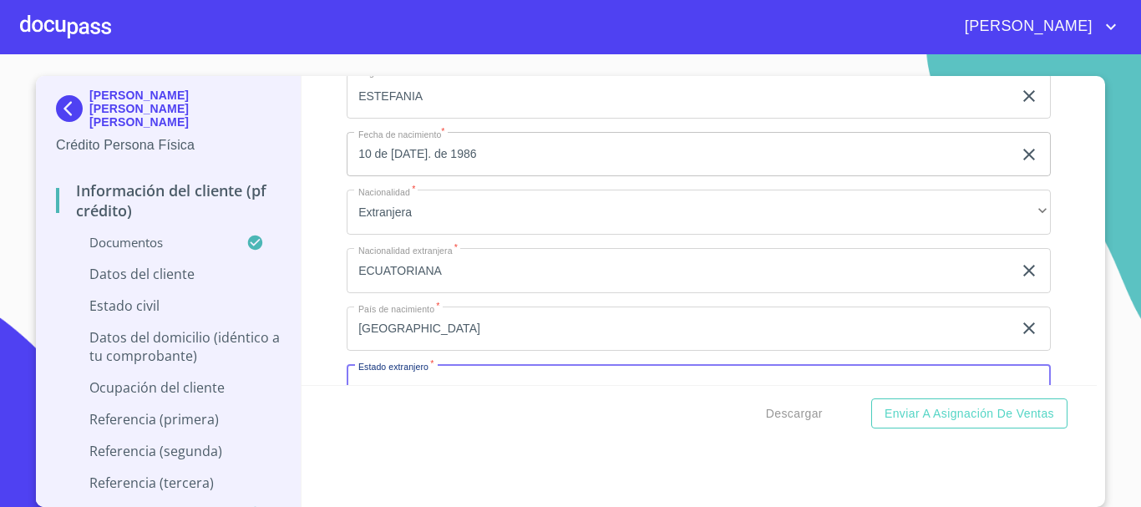
scroll to position [5054, 0]
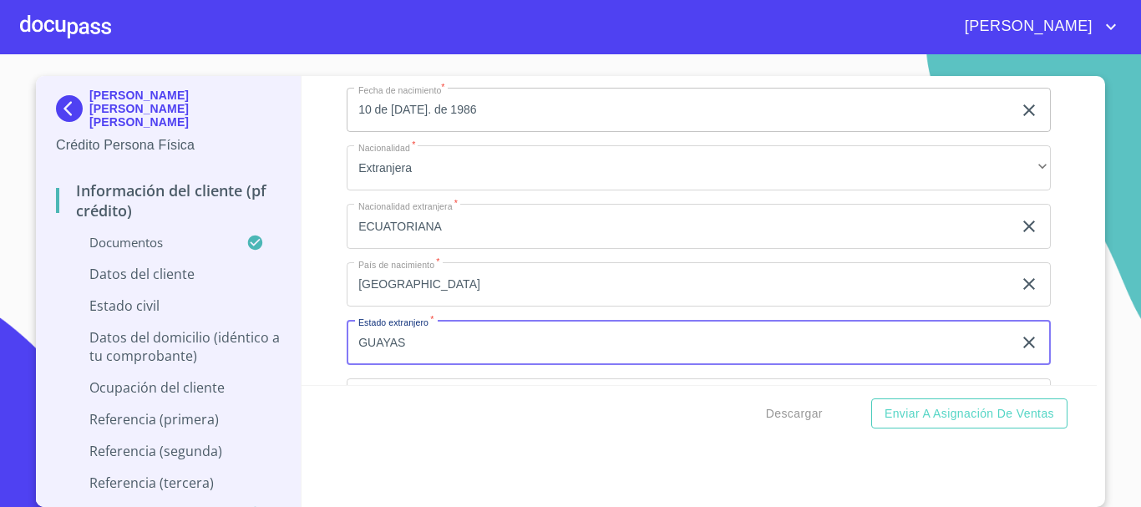
type input "GUAYAS"
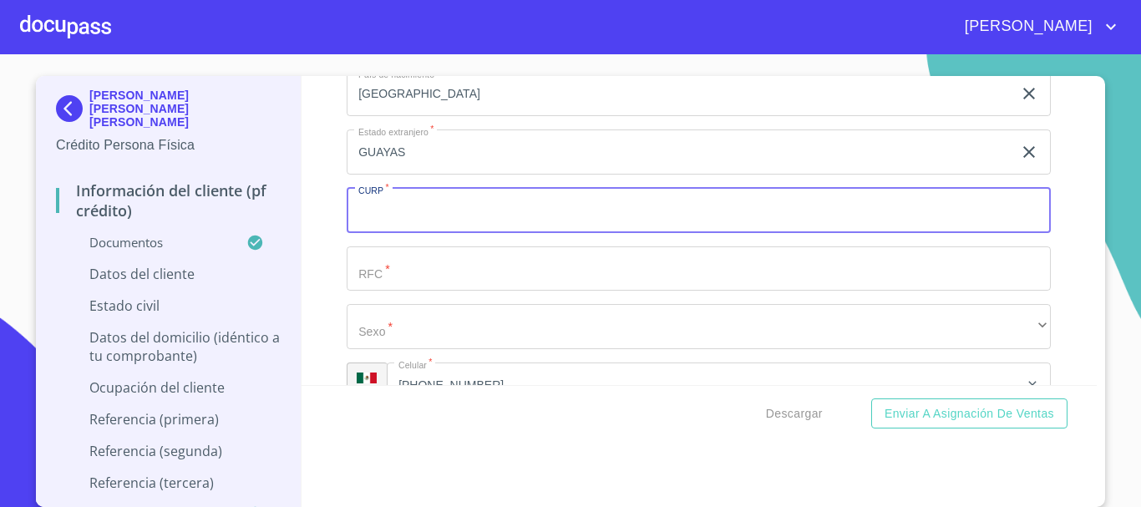
click at [384, 233] on input "Documento de identificación   *" at bounding box center [699, 210] width 704 height 45
type input "RASE860710MNEMVM00"
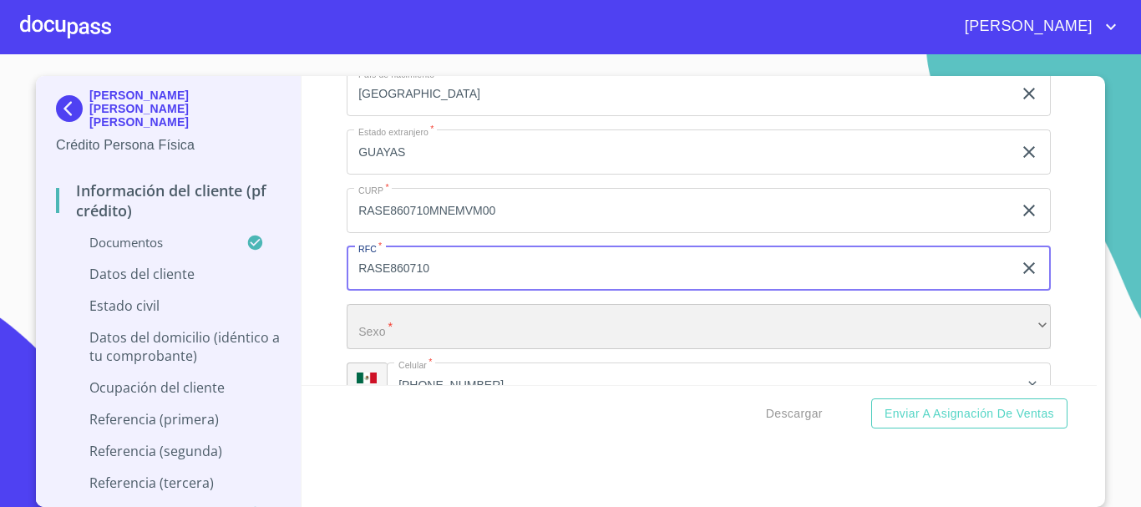
click at [436, 340] on div "​" at bounding box center [699, 326] width 704 height 45
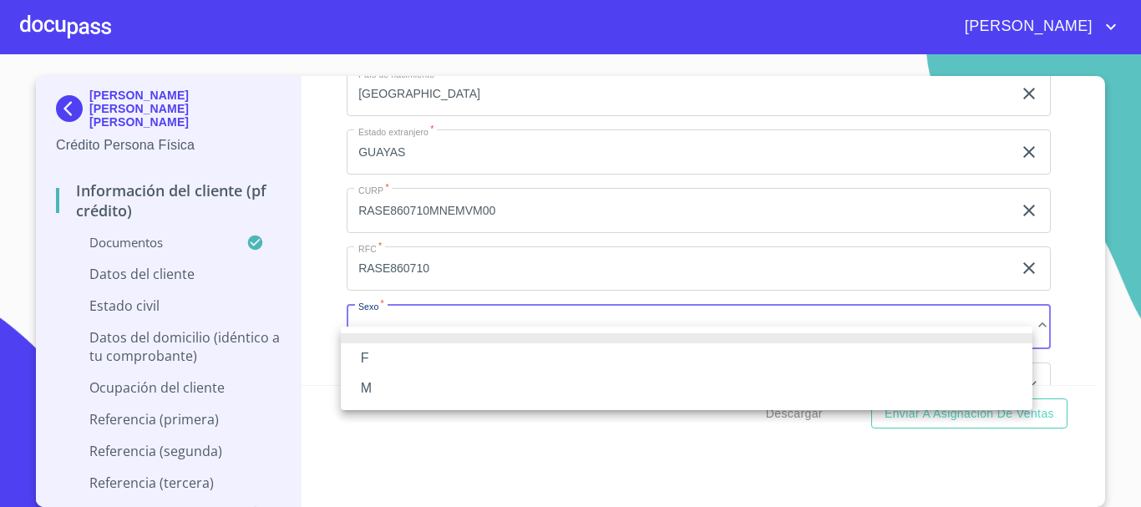
click at [404, 360] on li "F" at bounding box center [686, 358] width 691 height 30
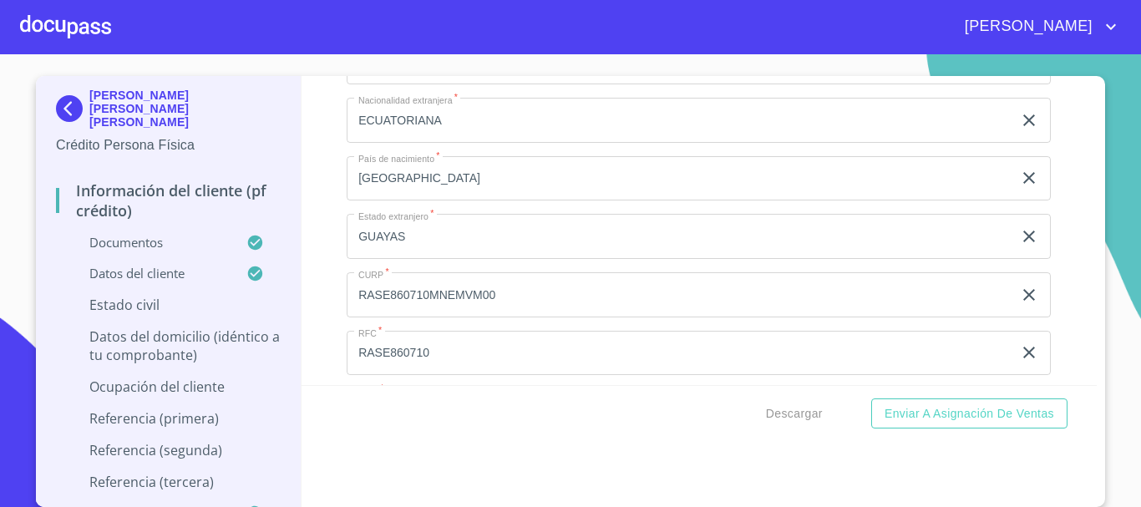
scroll to position [5161, 0]
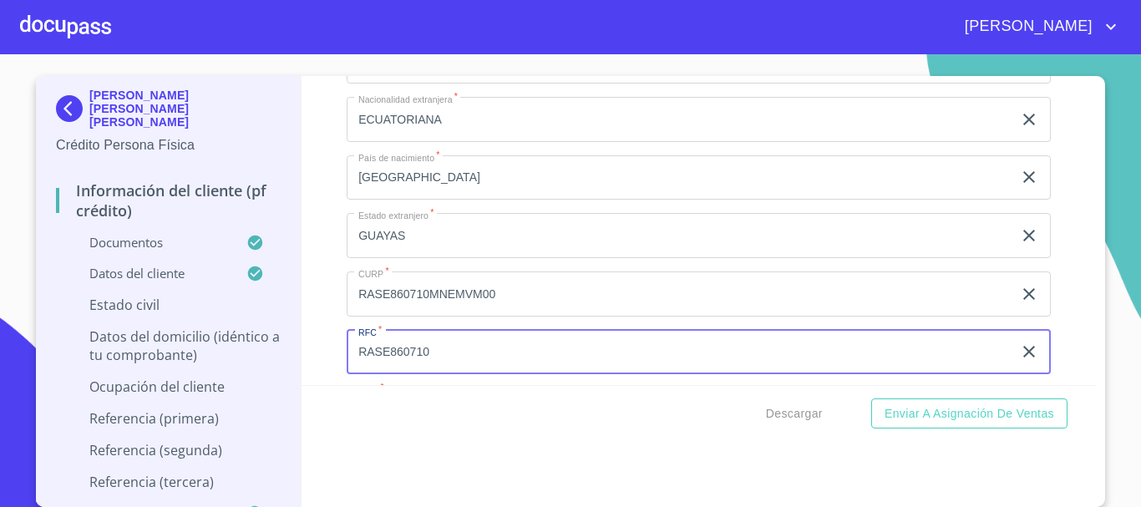
click at [545, 367] on input "RASE860710" at bounding box center [679, 352] width 665 height 45
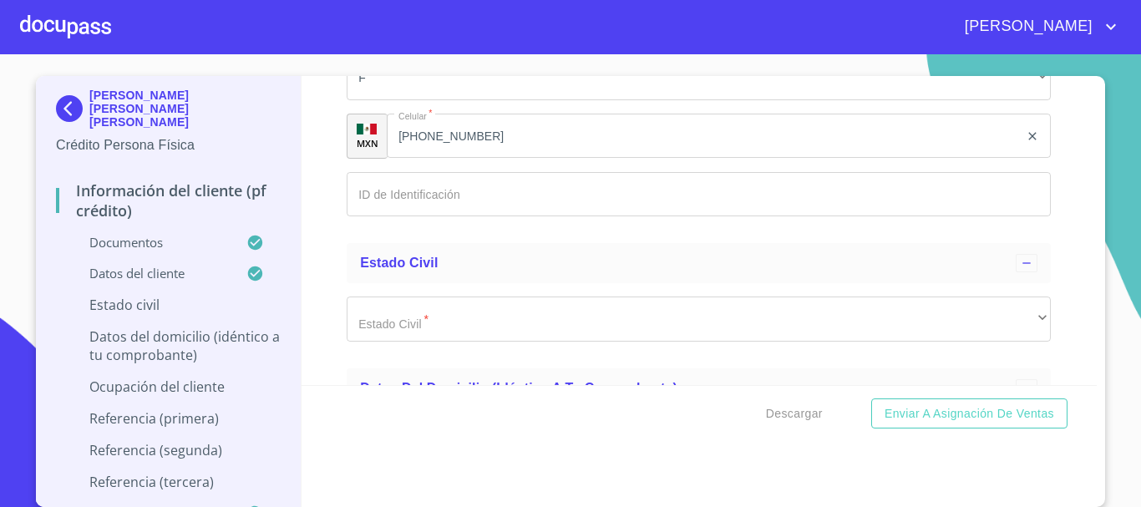
scroll to position [5495, 0]
type input "RASE860710GY4"
click at [392, 208] on input "Documento de identificación   *" at bounding box center [699, 192] width 704 height 45
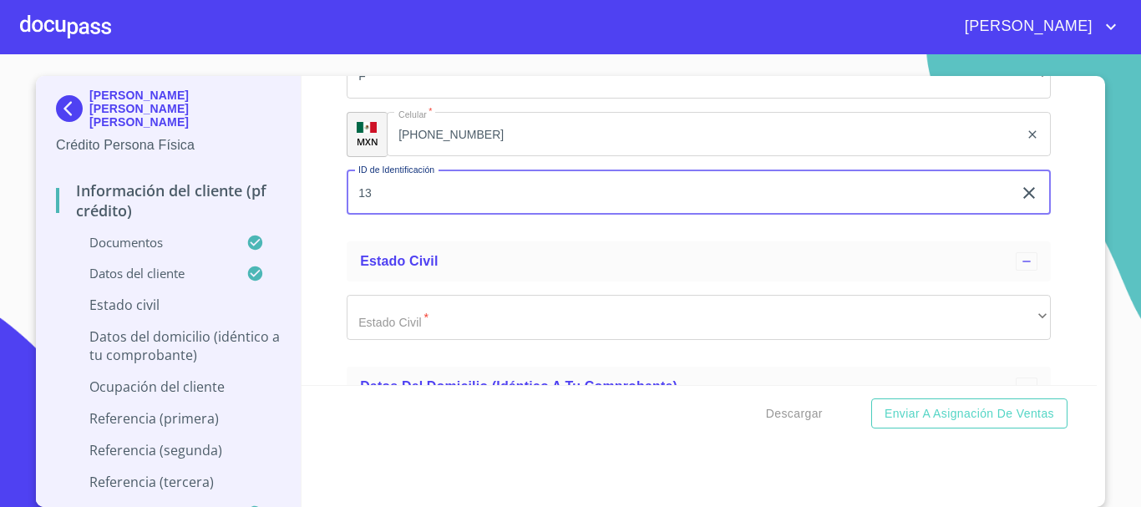
type input "1"
type input "13570863"
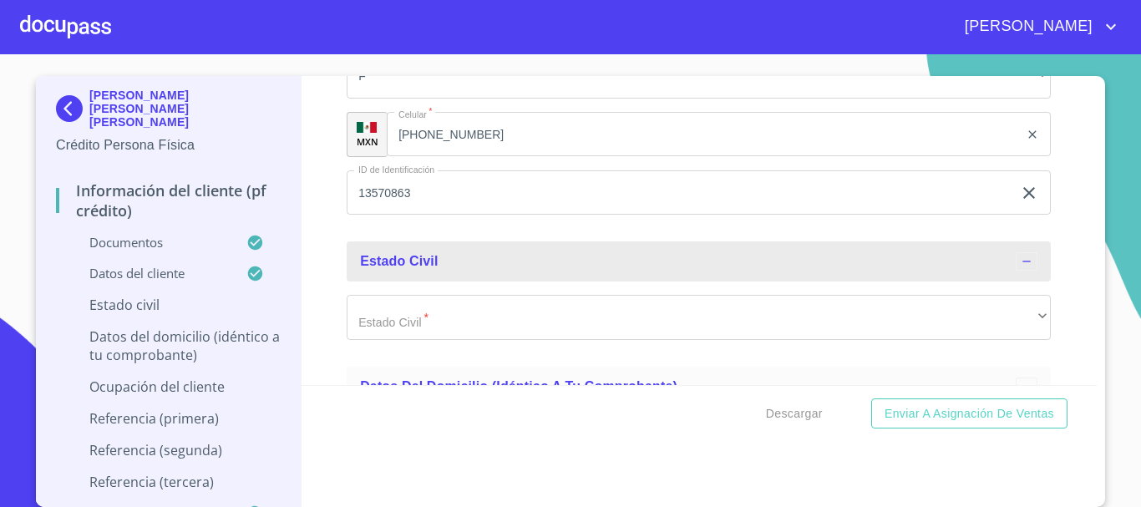
scroll to position [5578, 0]
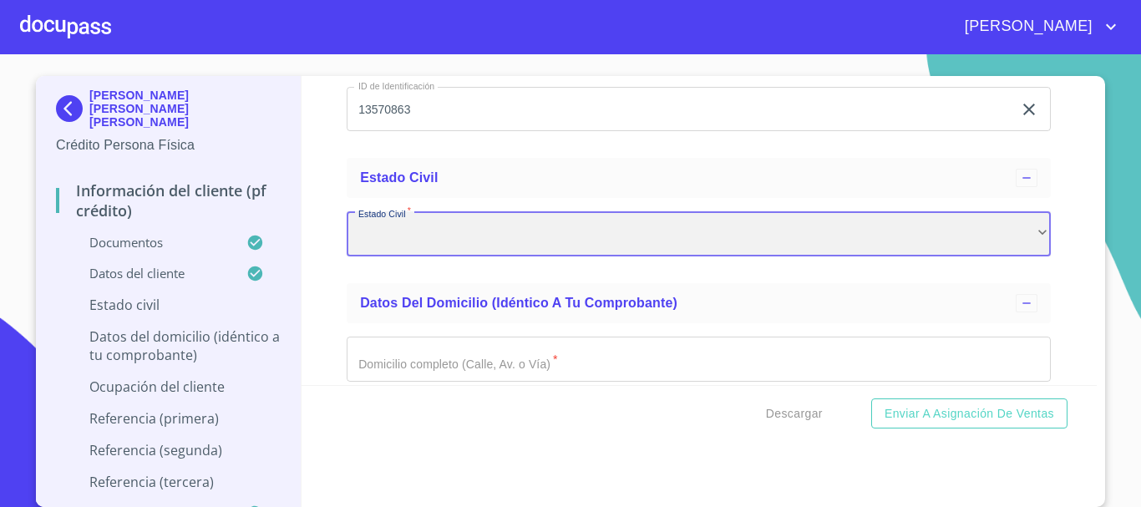
click at [558, 256] on div "​" at bounding box center [699, 233] width 704 height 45
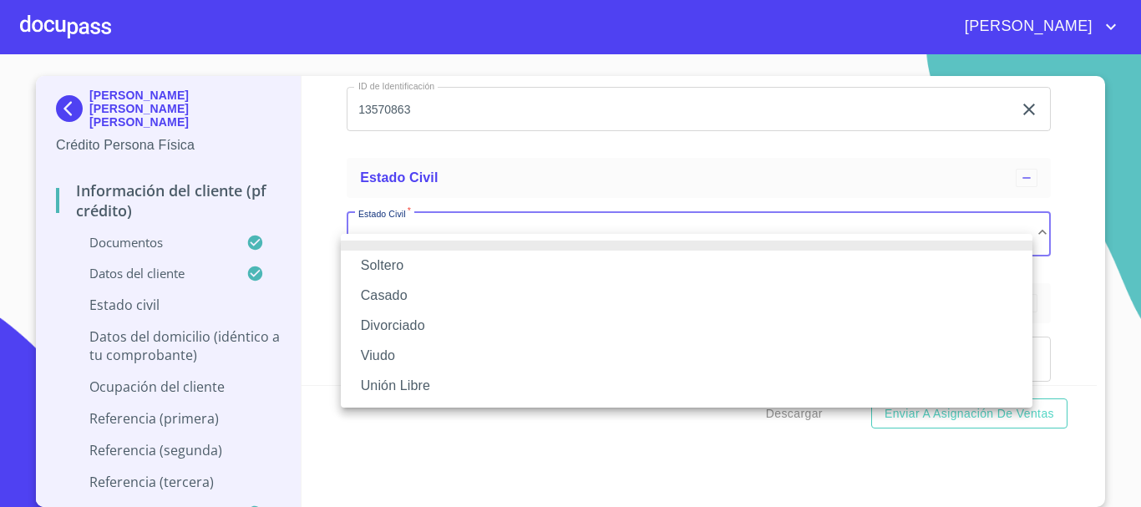
click at [433, 298] on li "Casado" at bounding box center [686, 296] width 691 height 30
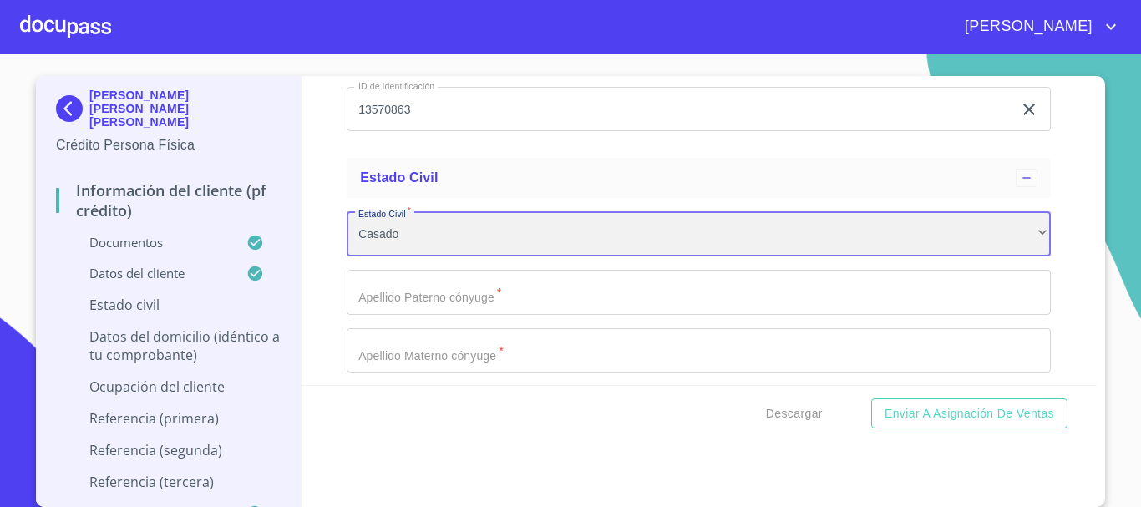
scroll to position [5662, 0]
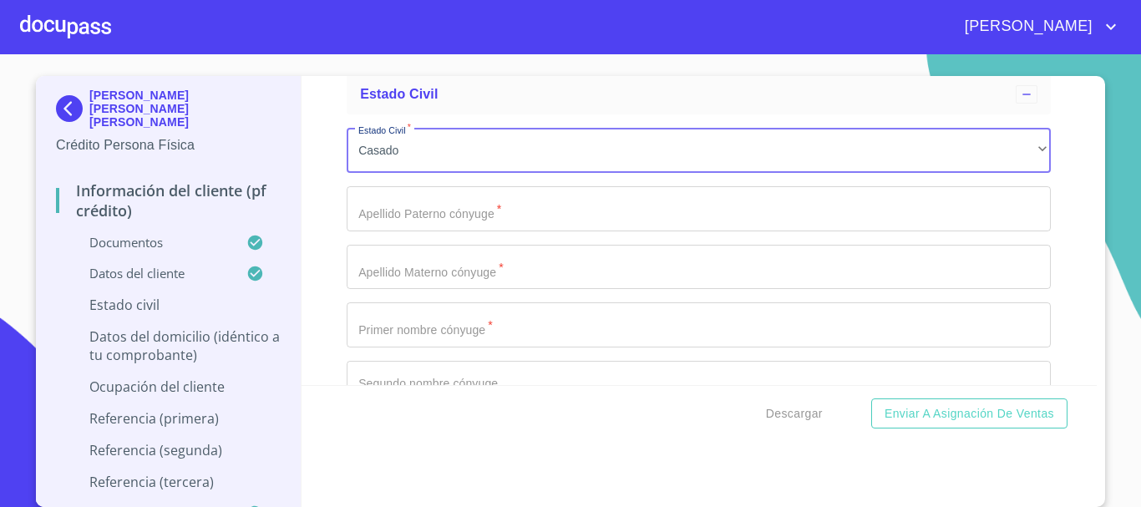
click at [411, 347] on input "Documento de identificación   *" at bounding box center [699, 324] width 704 height 45
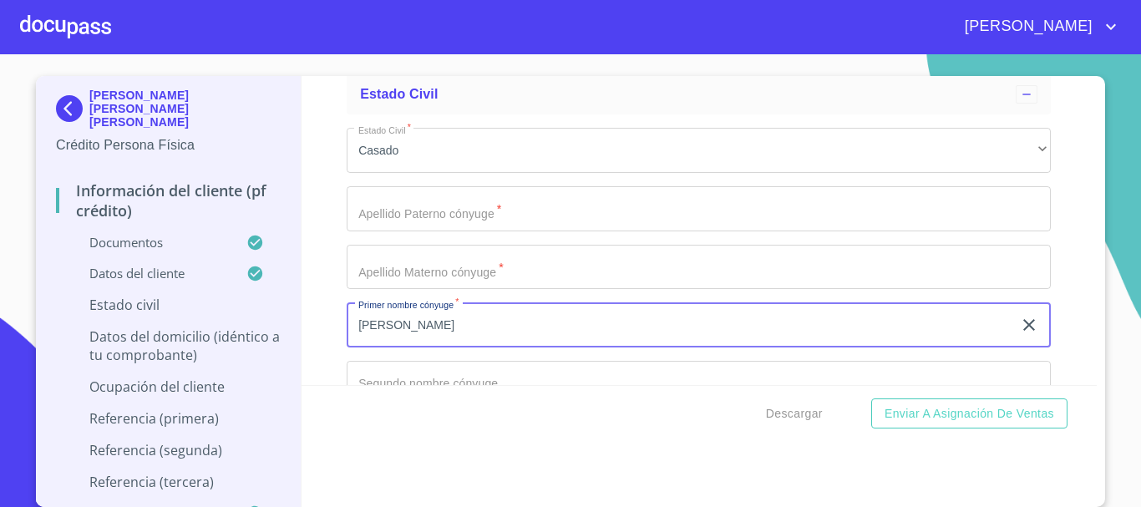
type input "[PERSON_NAME]"
click at [438, 231] on input "Documento de identificación   *" at bounding box center [699, 208] width 704 height 45
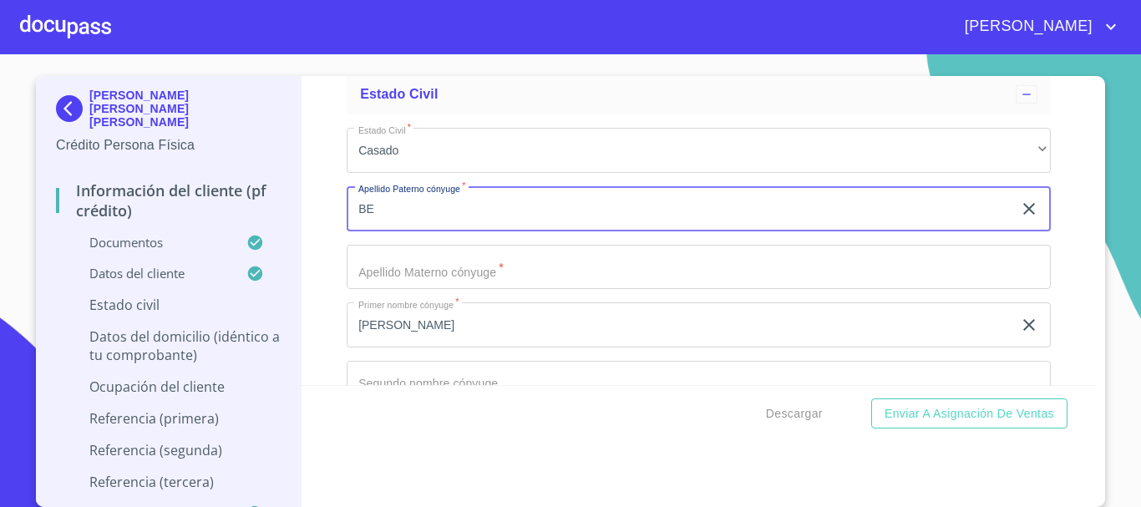
type input "B"
type input "[PERSON_NAME]"
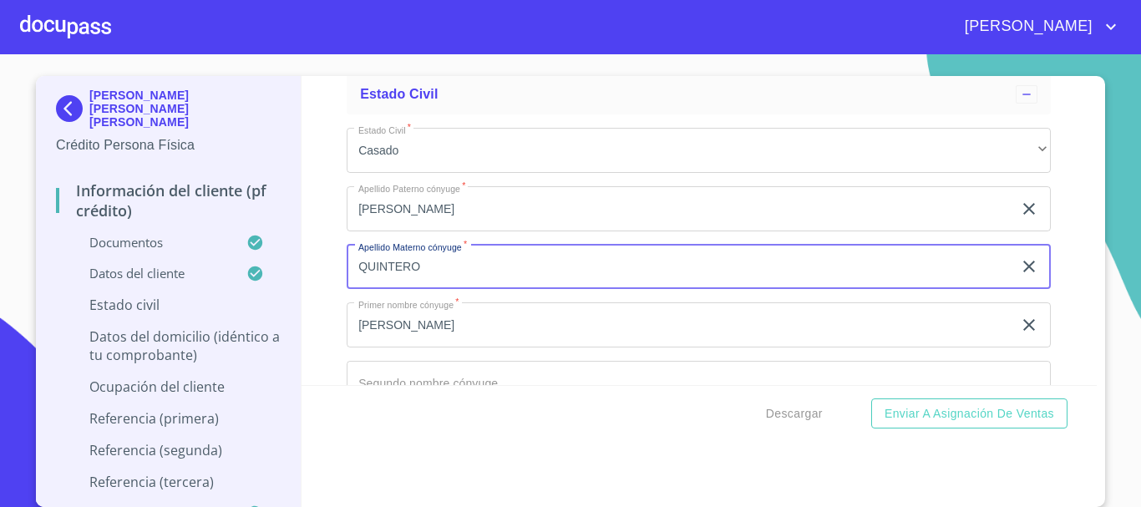
type input "QUINTERO"
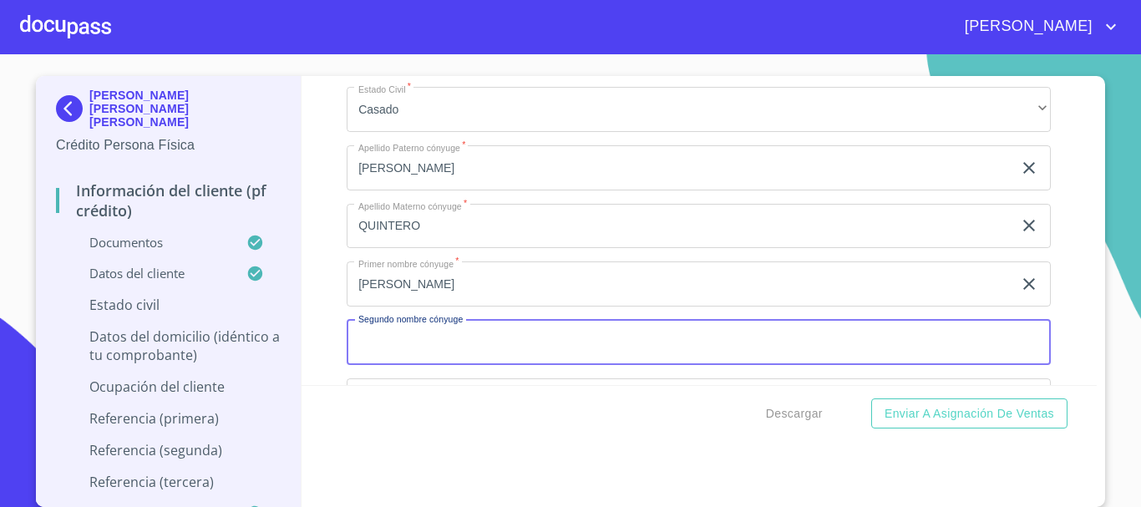
scroll to position [5953, 0]
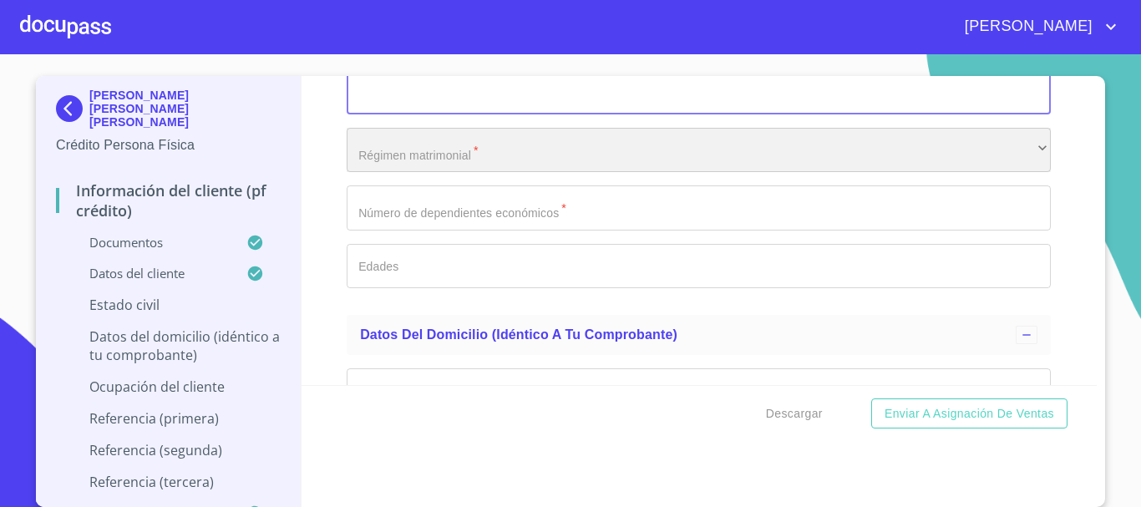
click at [440, 170] on div "​" at bounding box center [699, 150] width 704 height 45
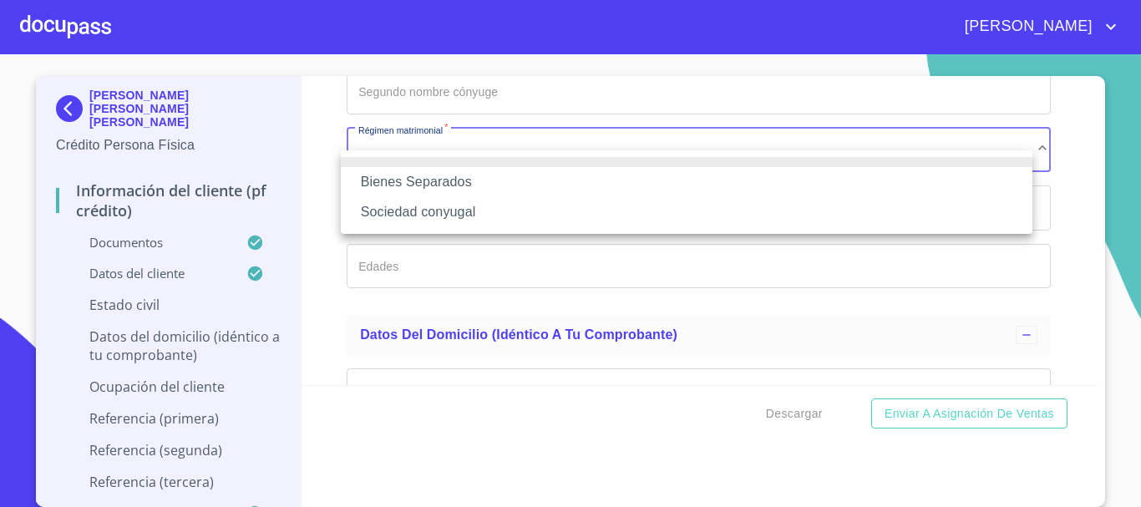
click at [425, 205] on li "Sociedad conyugal" at bounding box center [686, 212] width 691 height 30
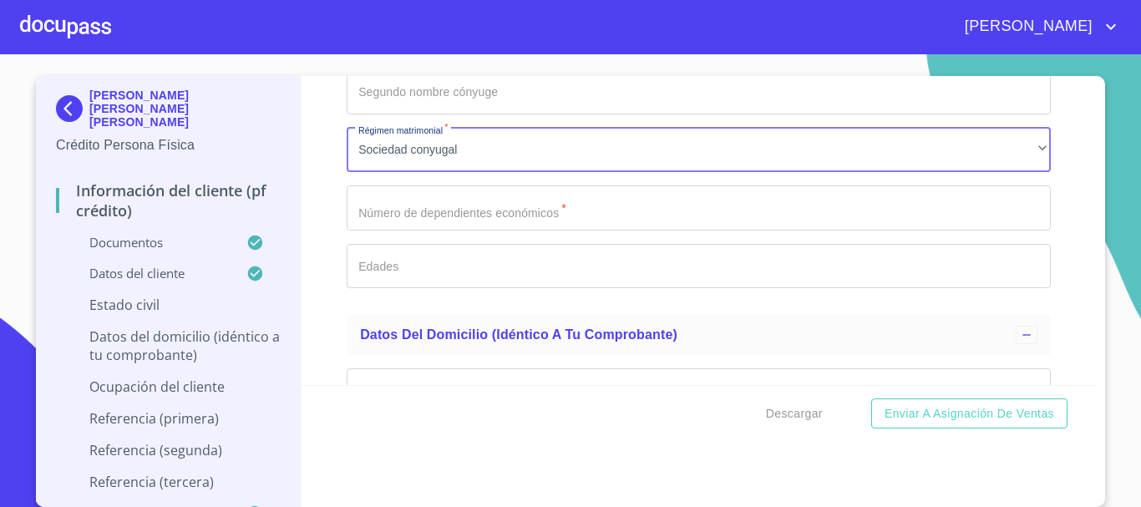
click at [407, 230] on input "Documento de identificación   *" at bounding box center [699, 207] width 704 height 45
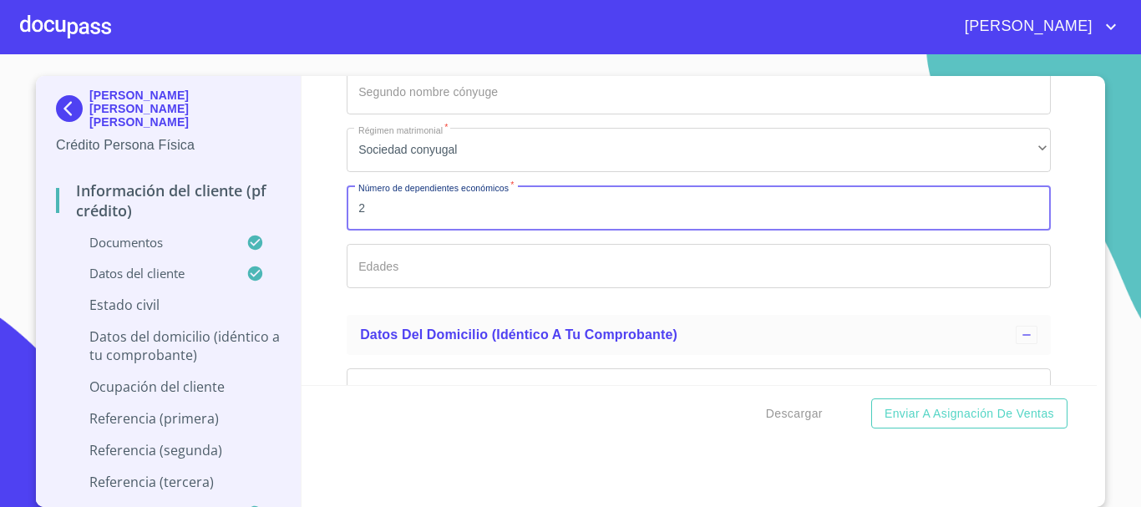
type input "2"
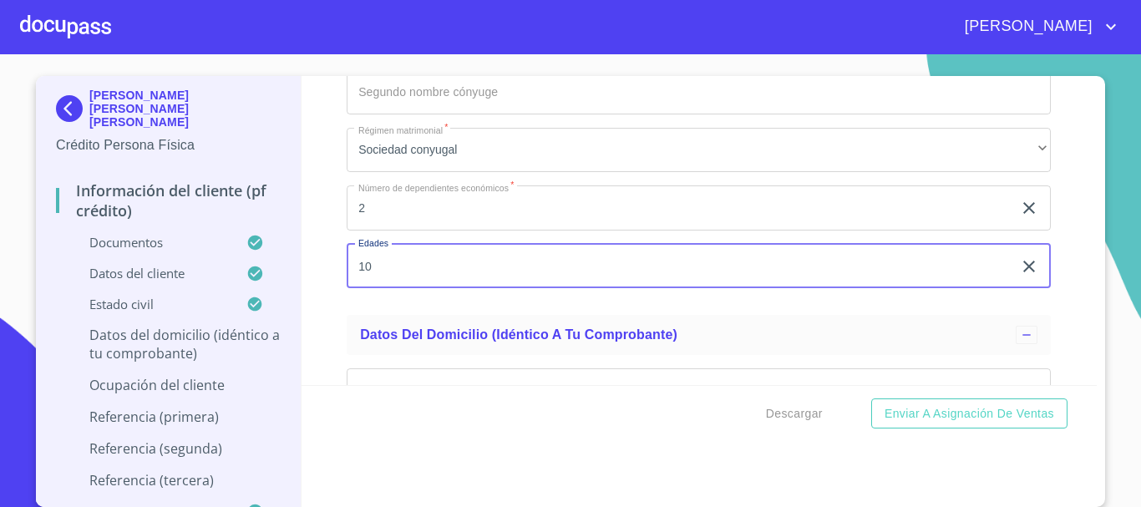
type input "1"
type input "11-2"
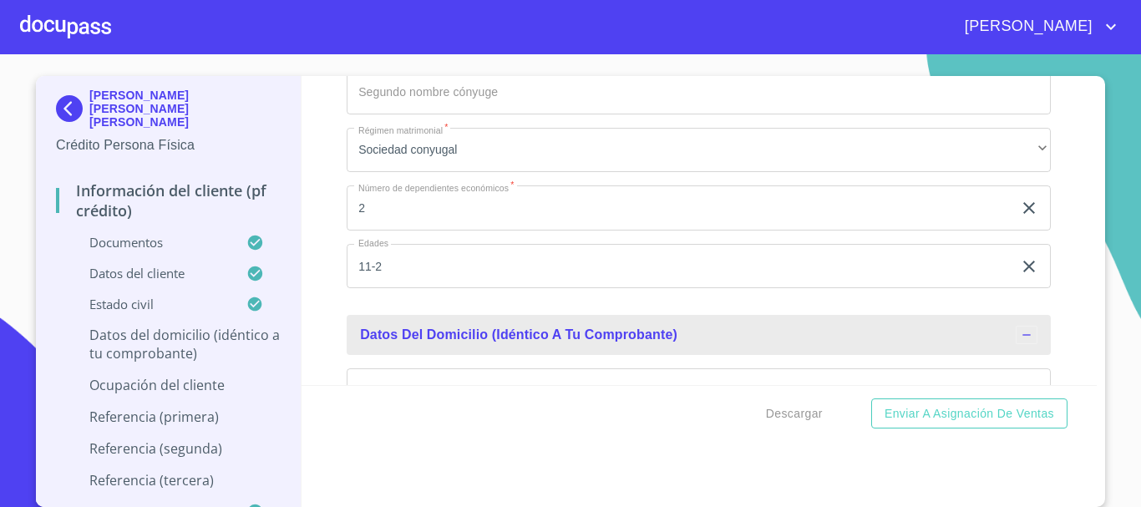
scroll to position [6204, 0]
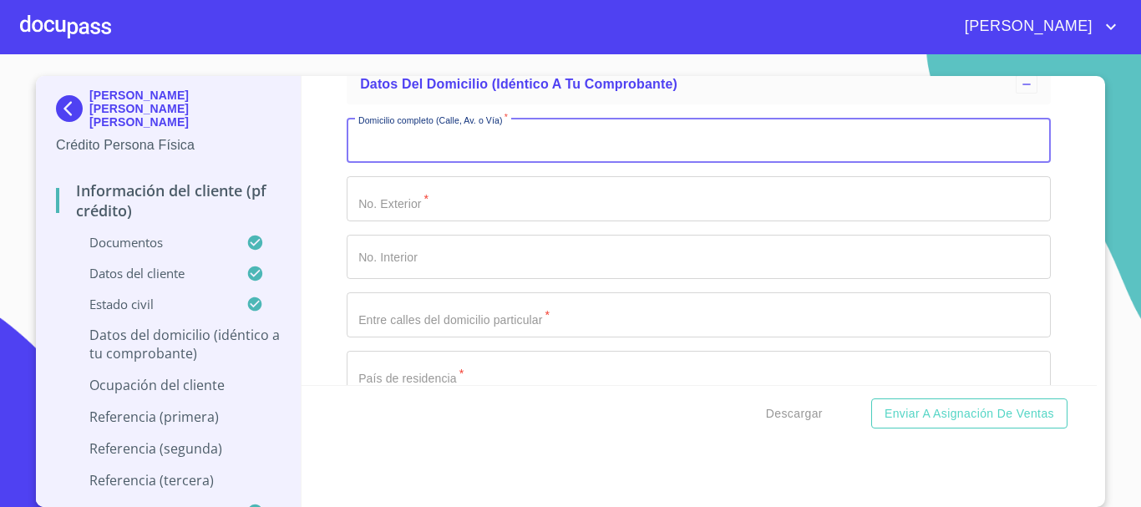
click at [547, 163] on input "Documento de identificación   *" at bounding box center [699, 140] width 704 height 45
click at [460, 163] on input "Documento de identificación   *" at bounding box center [699, 140] width 704 height 45
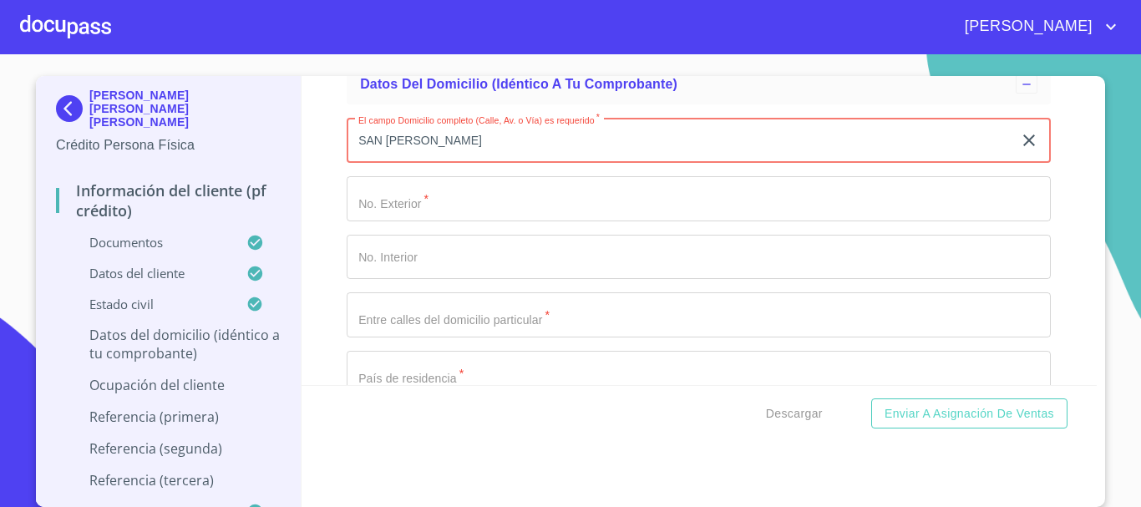
type input "SAN [PERSON_NAME]"
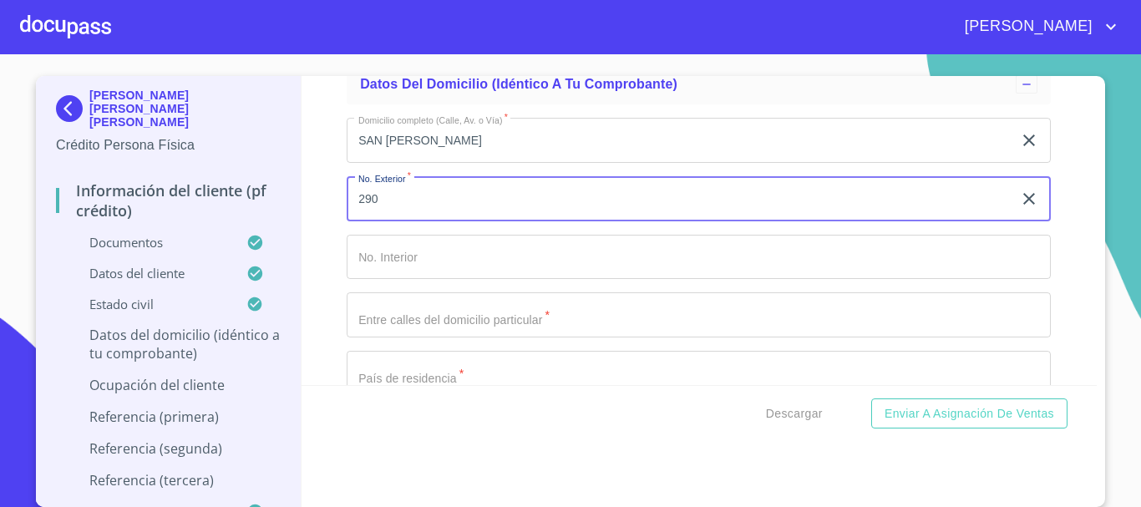
type input "290"
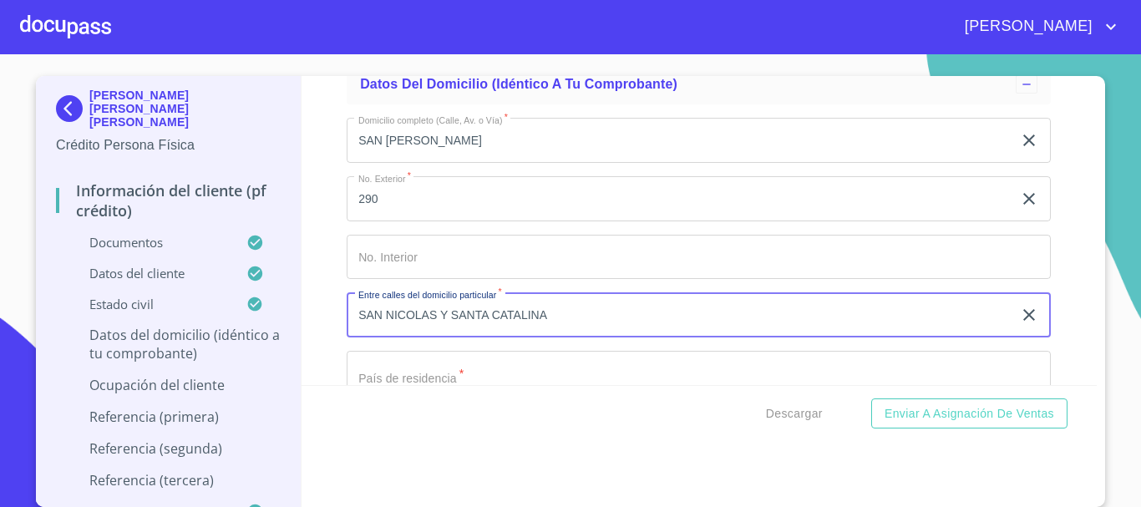
type input "SAN NICOLAS Y SANTA CATALINA"
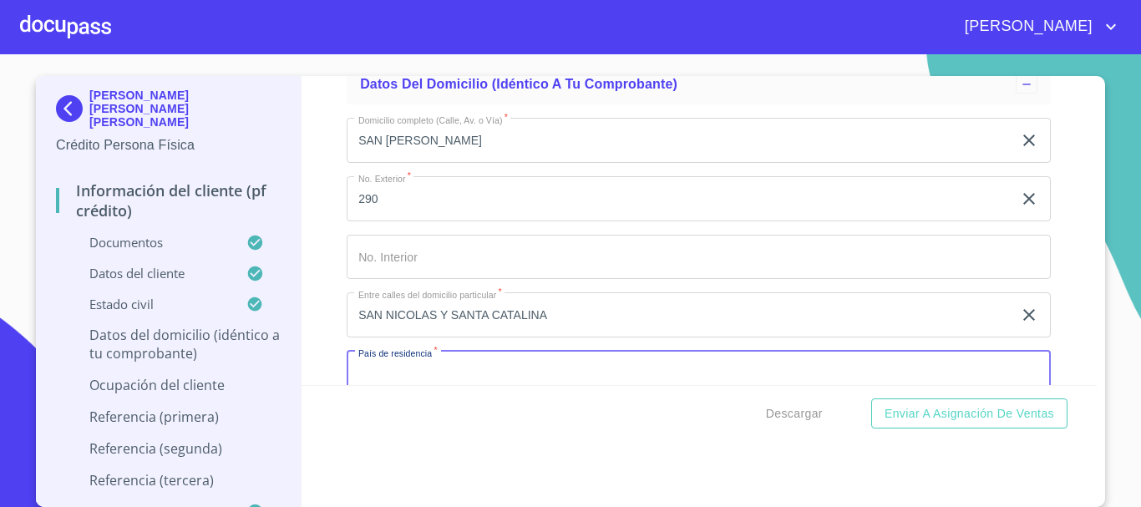
scroll to position [6235, 0]
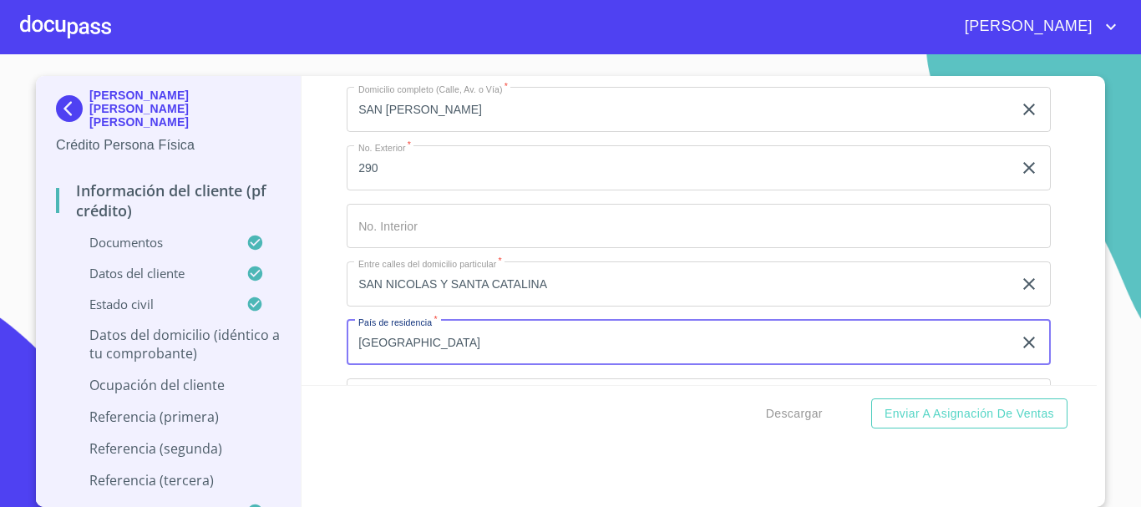
type input "[GEOGRAPHIC_DATA]"
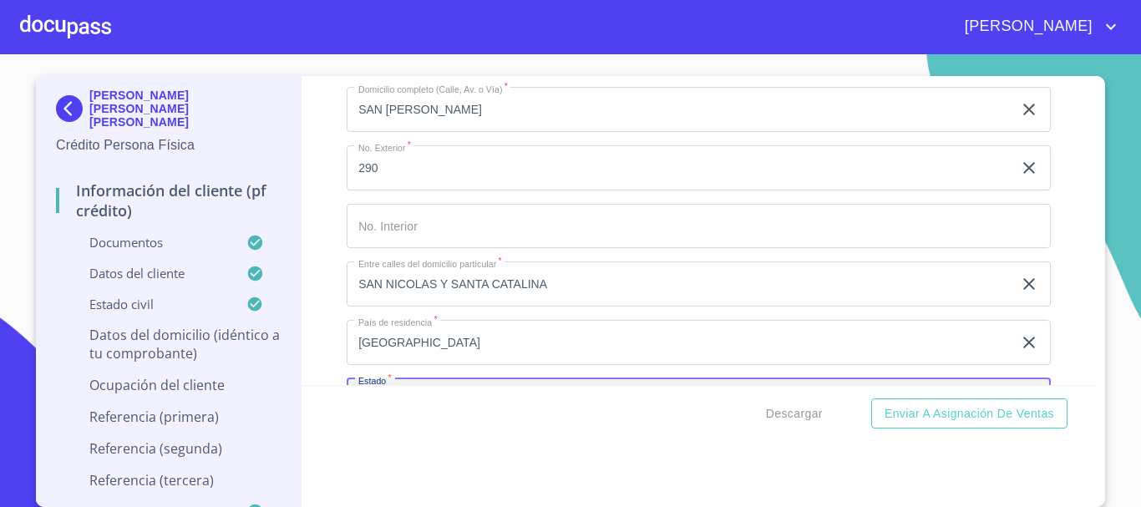
scroll to position [6425, 0]
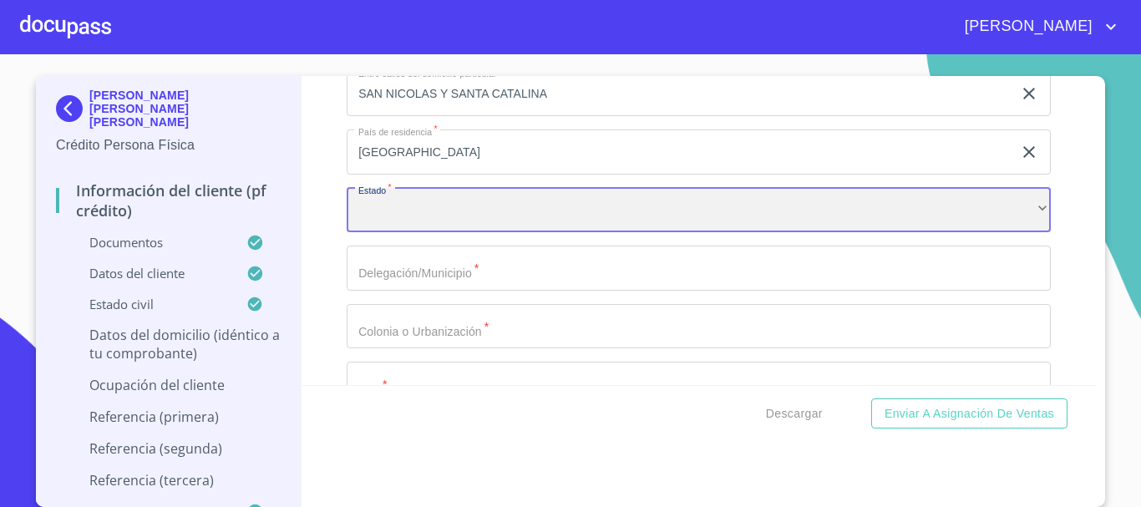
click at [456, 230] on div "​" at bounding box center [699, 210] width 704 height 45
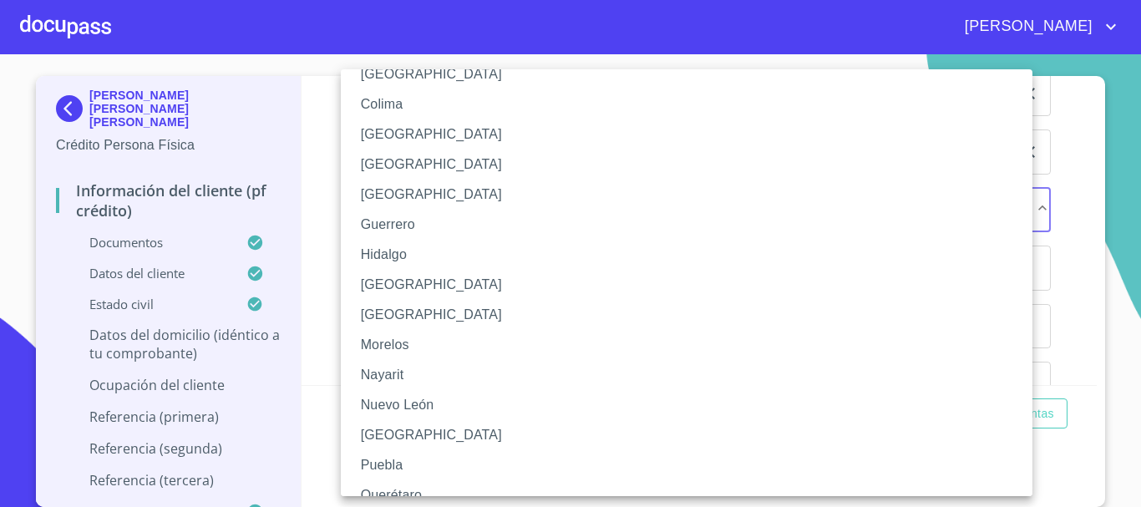
scroll to position [250, 0]
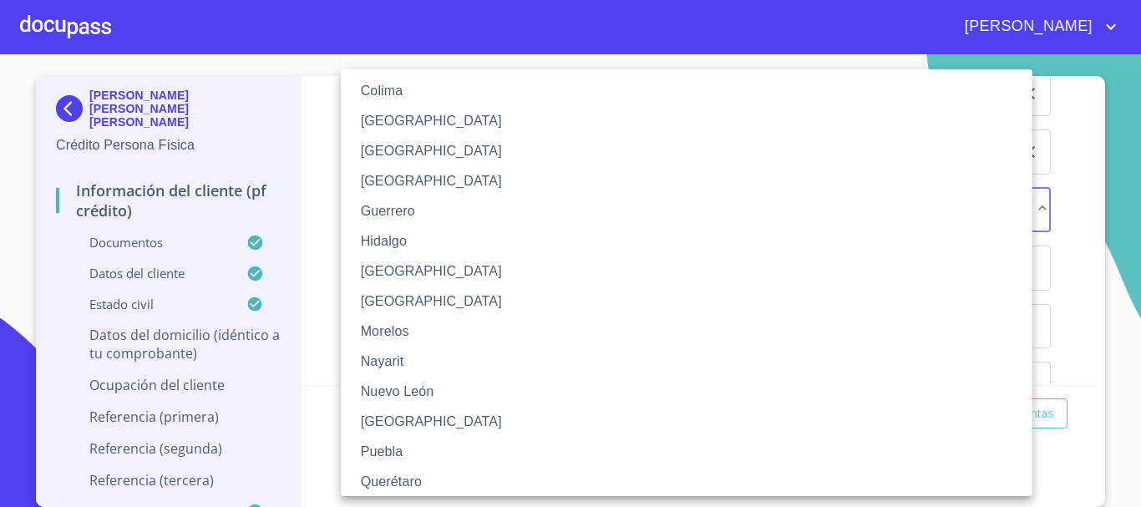
click at [397, 275] on li "[GEOGRAPHIC_DATA]" at bounding box center [693, 271] width 704 height 30
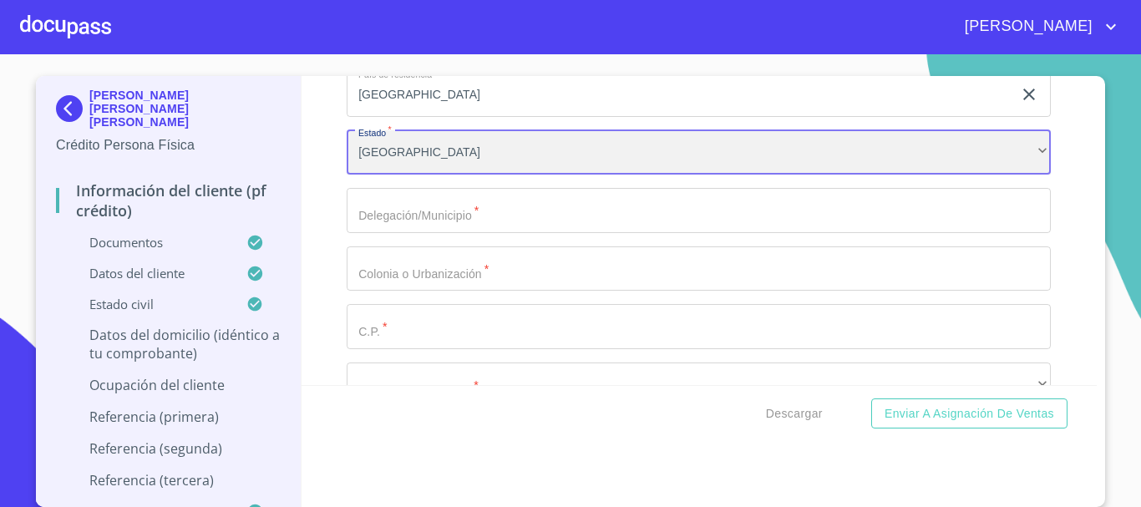
scroll to position [6509, 0]
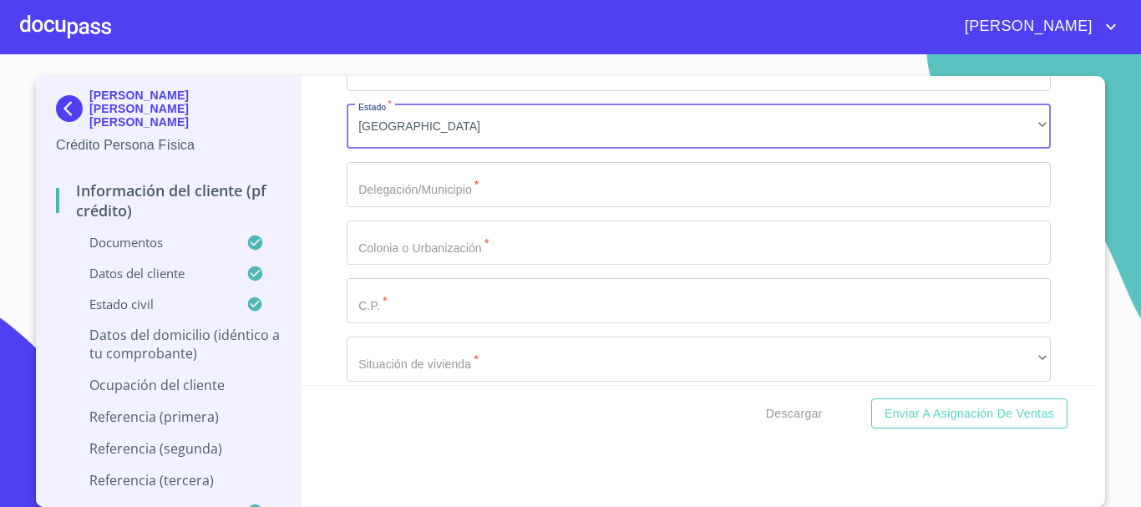
click at [428, 207] on input "Documento de identificación   *" at bounding box center [699, 184] width 704 height 45
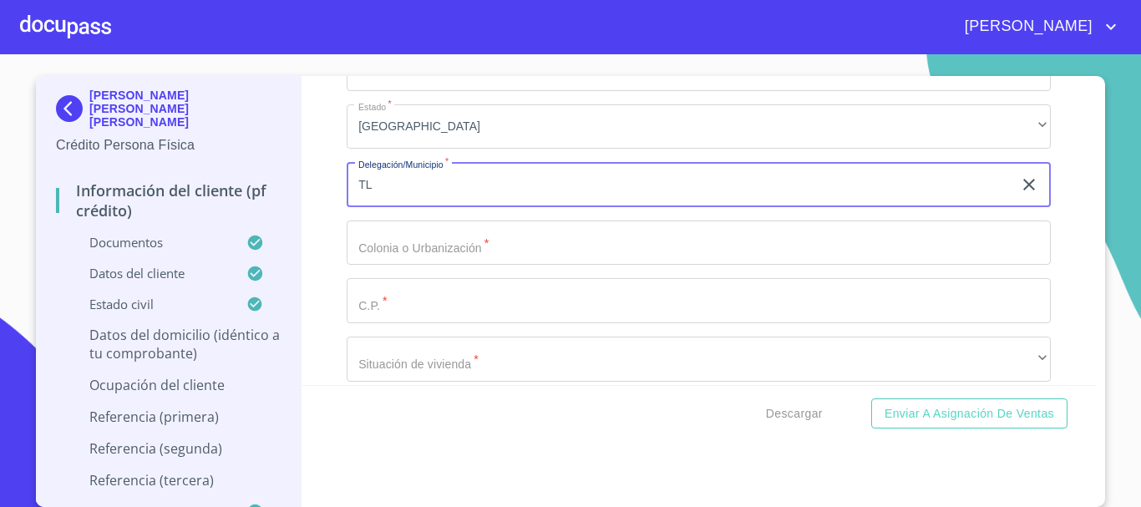
type input "T"
type input "[GEOGRAPHIC_DATA]"
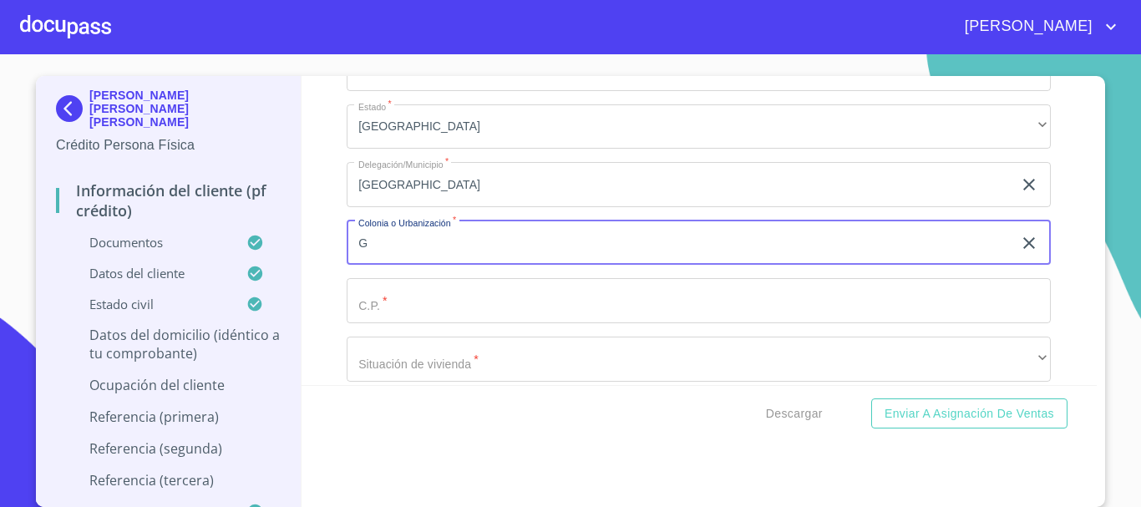
type input "G"
type input "TLAJOMULCO DE ZUÑIGA"
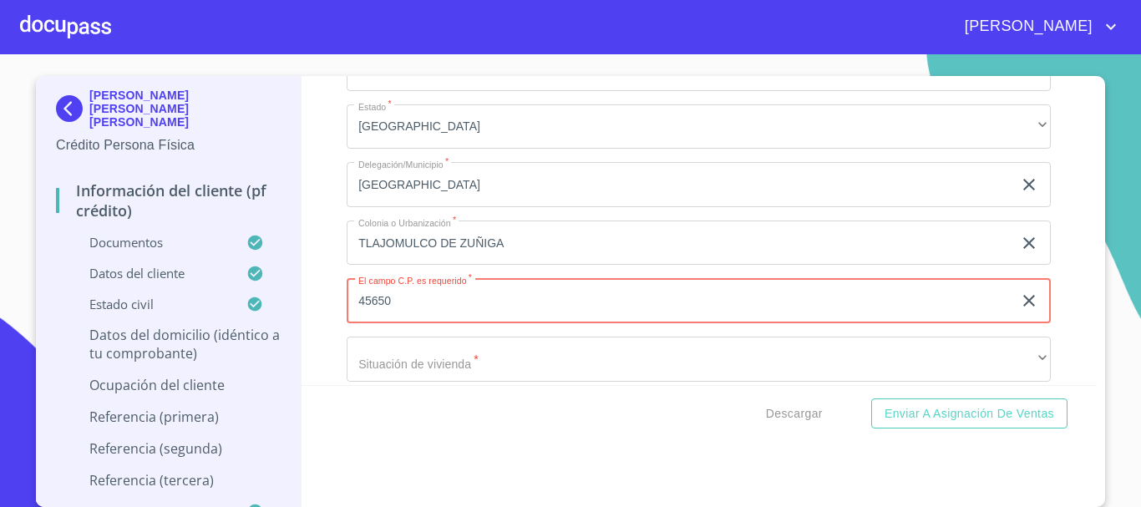
type input "45650"
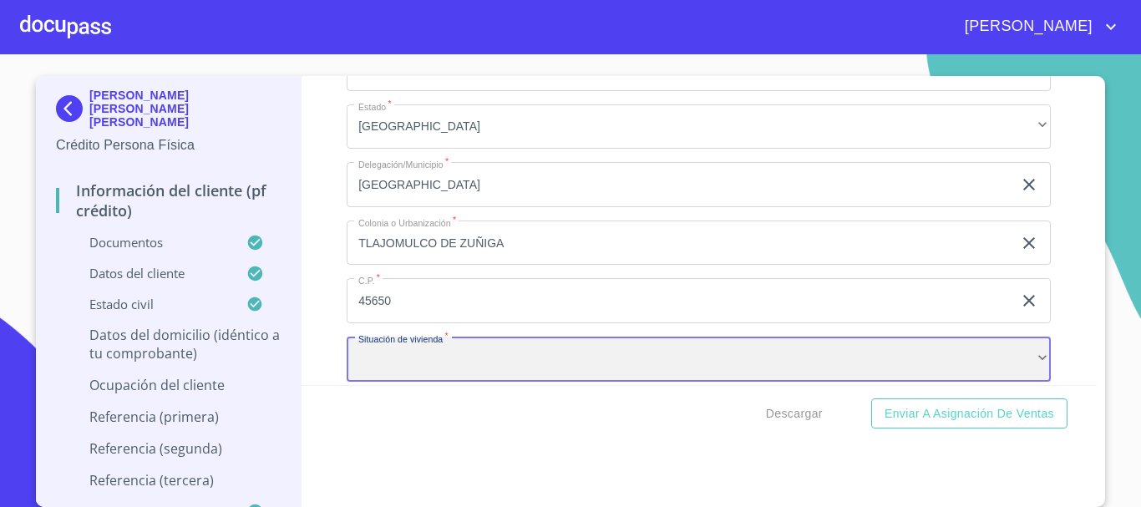
scroll to position [6525, 0]
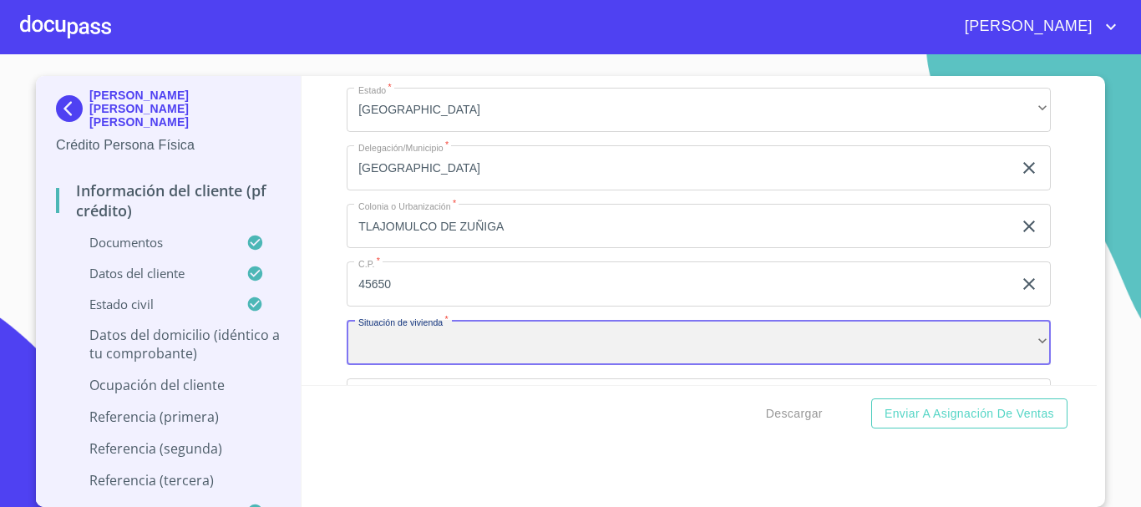
click at [963, 365] on div "​" at bounding box center [699, 342] width 704 height 45
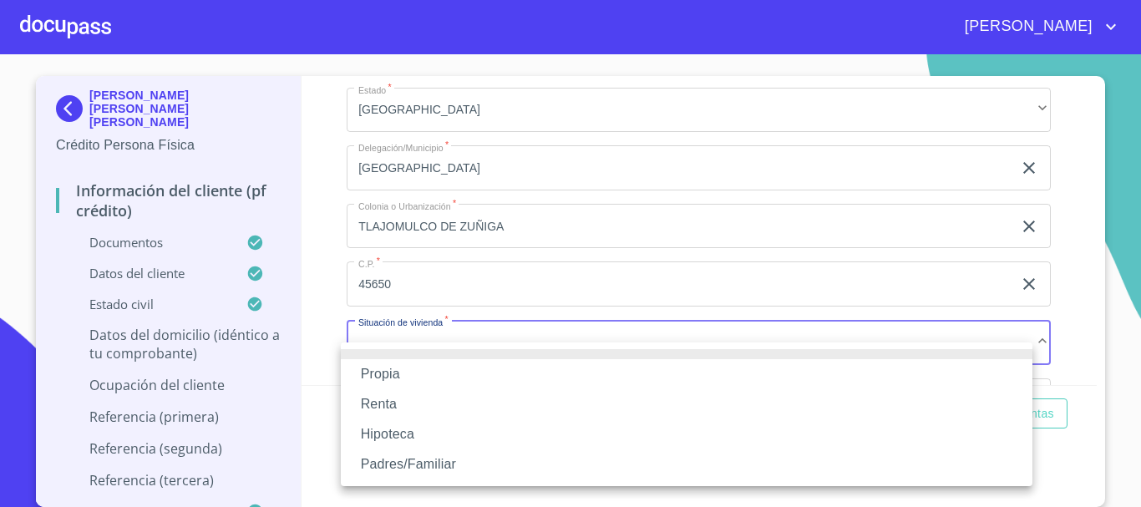
click at [438, 372] on li "Propia" at bounding box center [686, 374] width 691 height 30
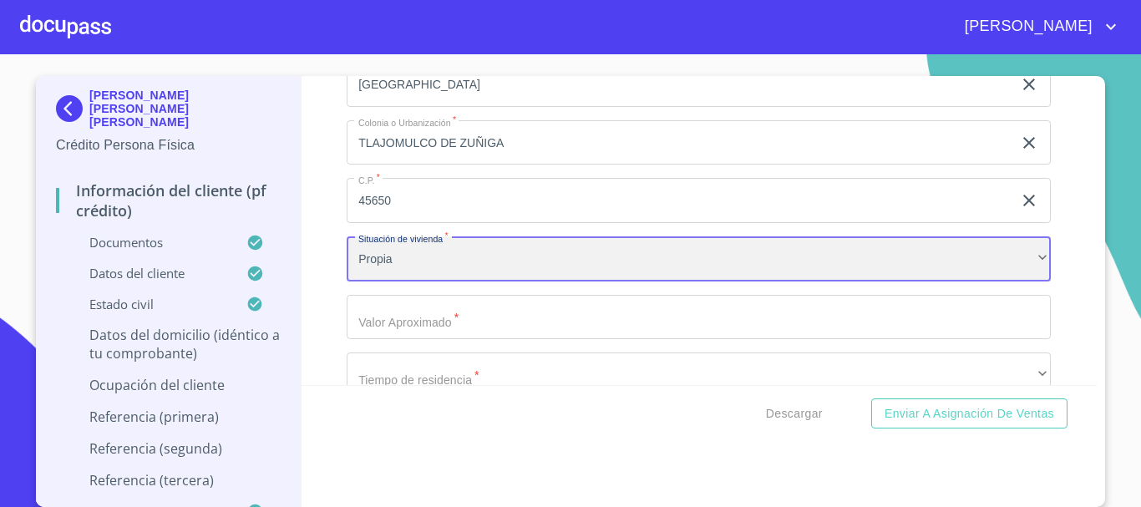
scroll to position [6859, 0]
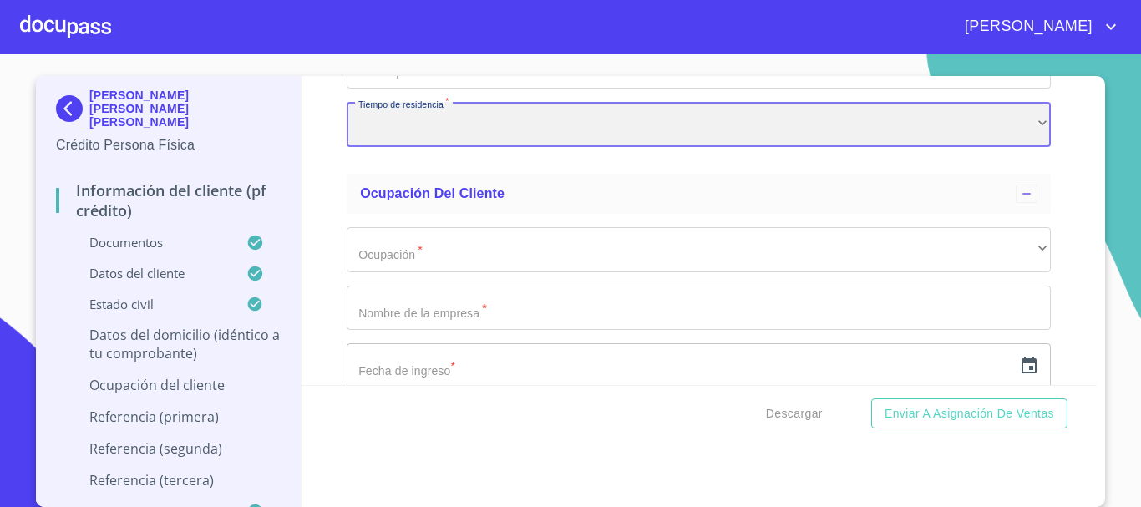
click at [466, 147] on div "​" at bounding box center [699, 124] width 704 height 45
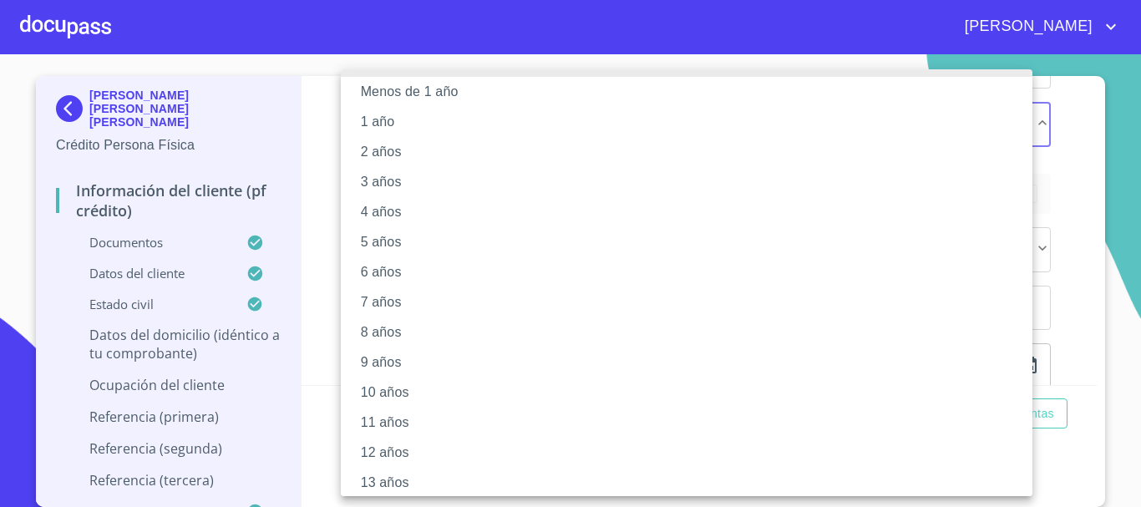
scroll to position [0, 0]
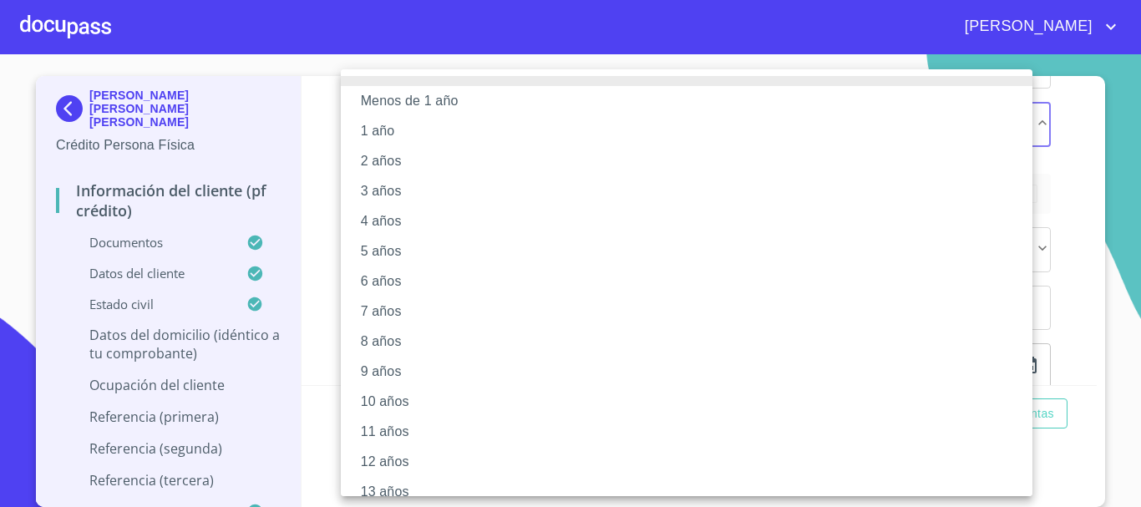
click at [391, 154] on li "2 años" at bounding box center [693, 161] width 704 height 30
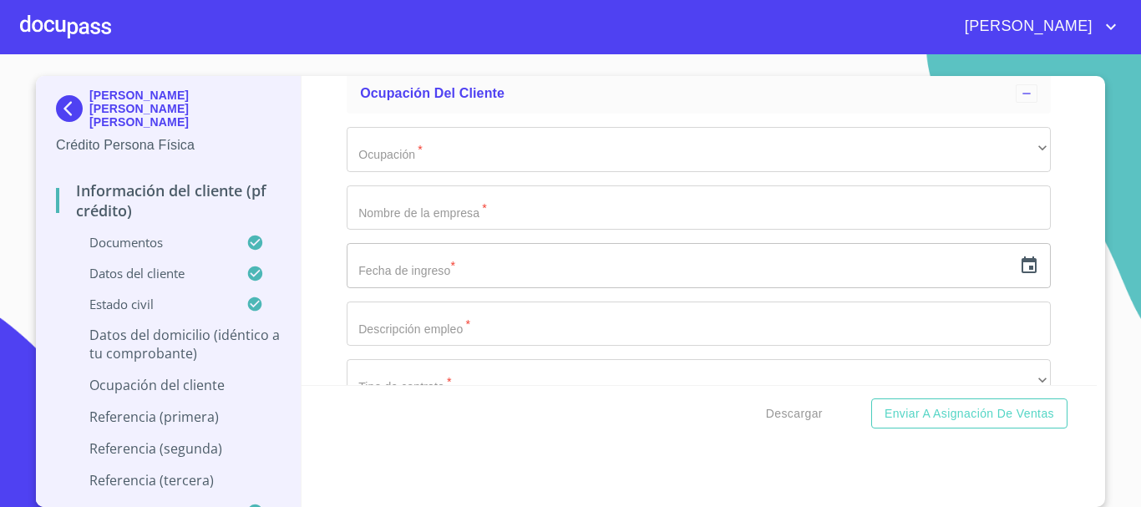
scroll to position [6943, 0]
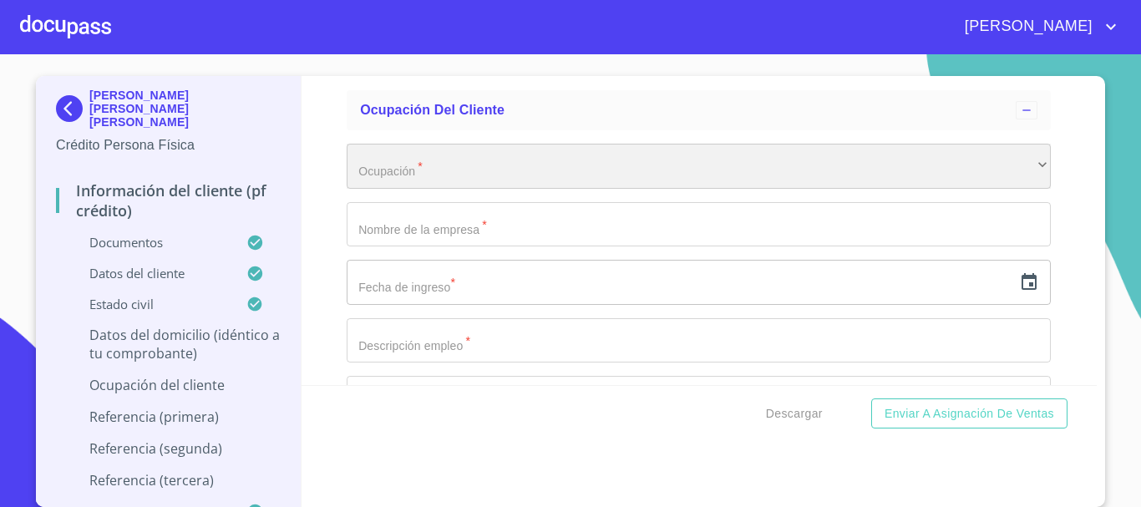
click at [472, 185] on div "​" at bounding box center [699, 166] width 704 height 45
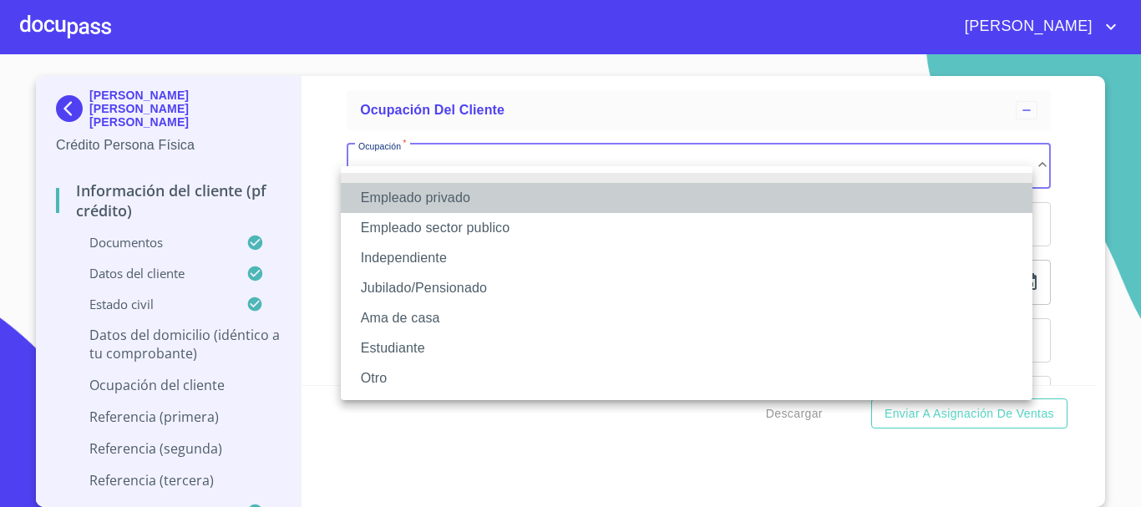
click at [464, 194] on li "Empleado privado" at bounding box center [686, 198] width 691 height 30
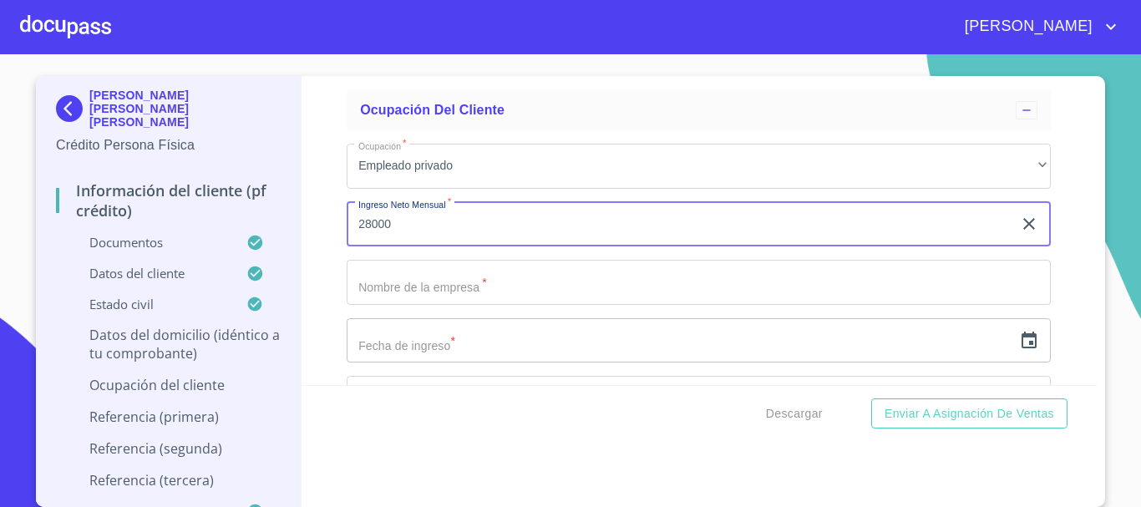
type input "28000"
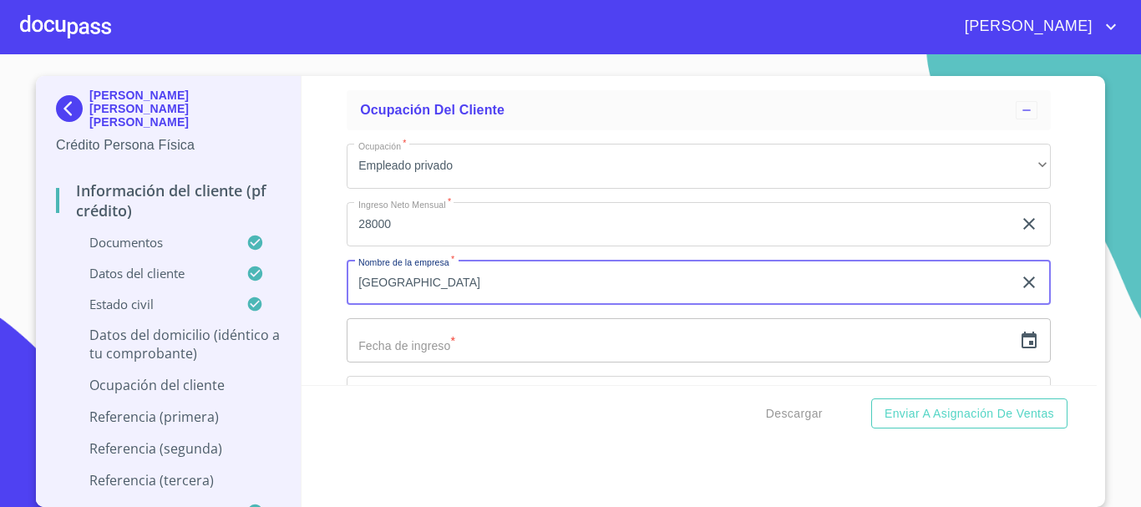
type input "[GEOGRAPHIC_DATA]"
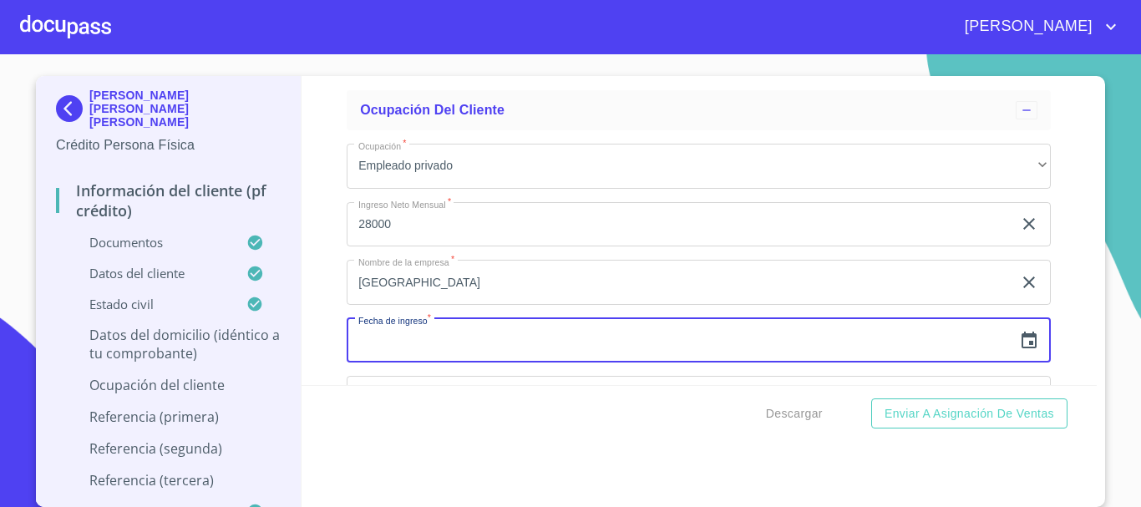
click at [1021, 348] on icon "button" at bounding box center [1028, 339] width 15 height 17
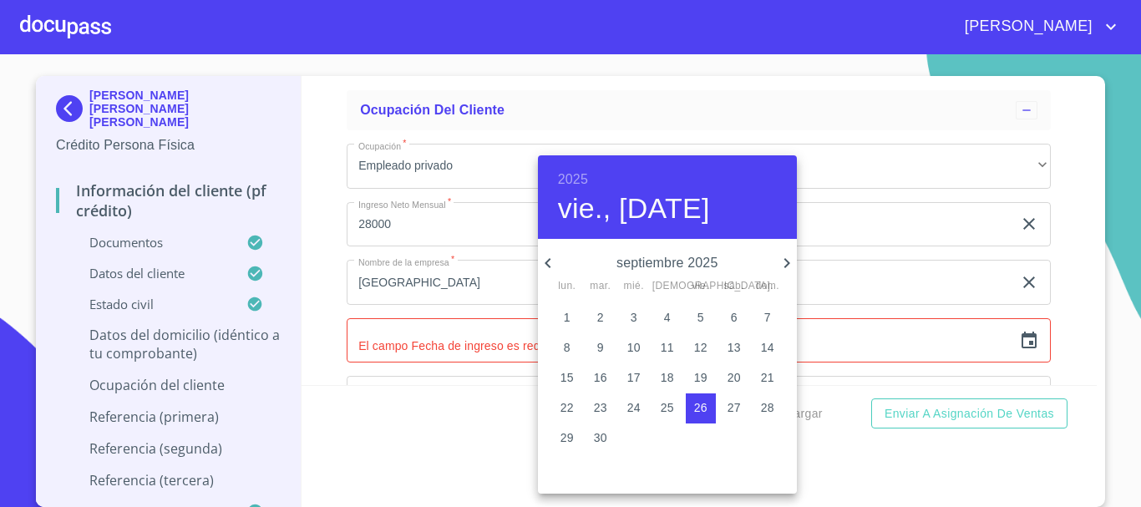
click at [584, 174] on h6 "2025" at bounding box center [573, 179] width 30 height 23
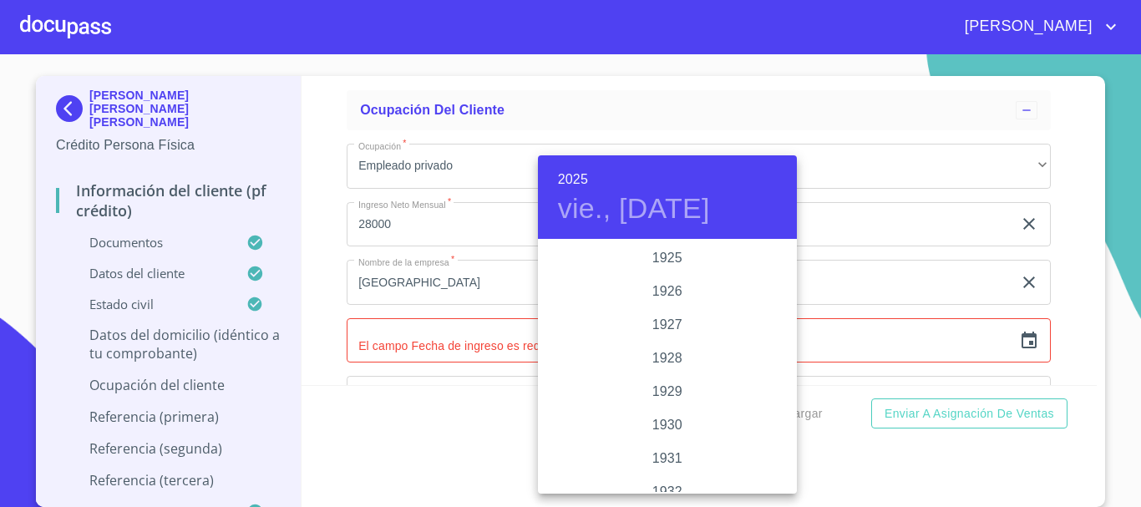
scroll to position [3240, 0]
click at [685, 286] on div "2023" at bounding box center [667, 291] width 259 height 33
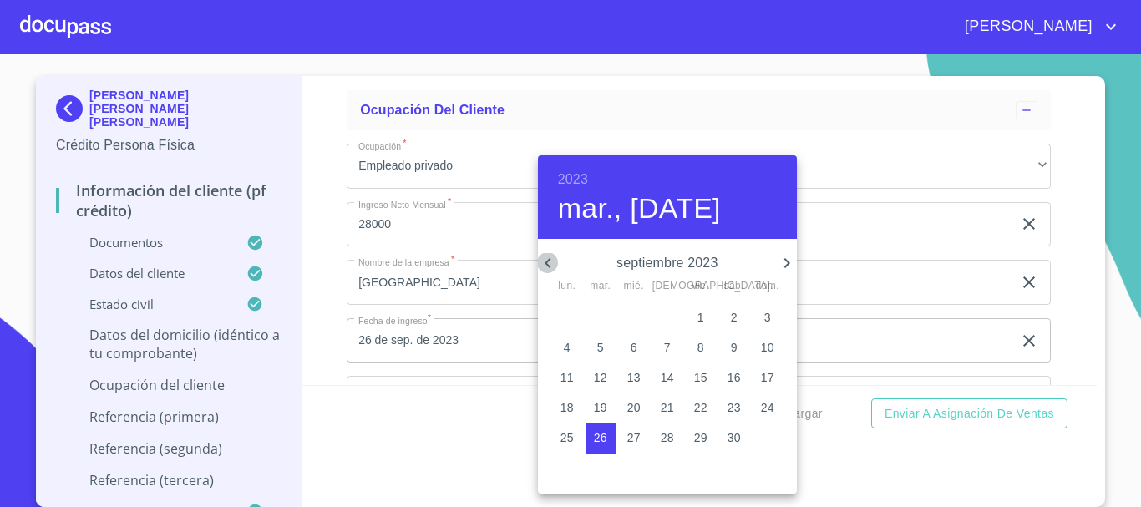
click at [544, 260] on icon "button" at bounding box center [548, 263] width 20 height 20
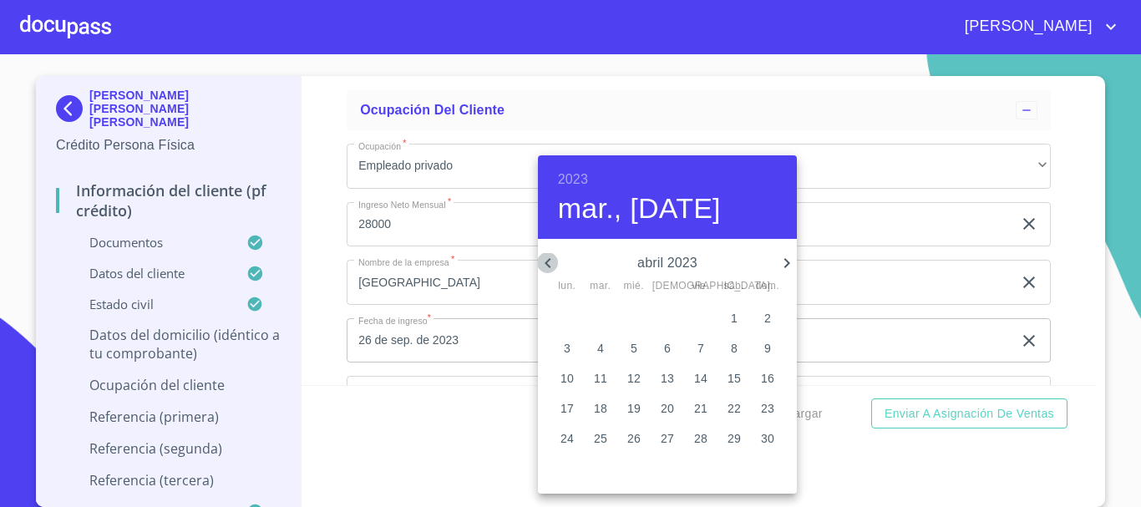
click at [544, 260] on icon "button" at bounding box center [548, 263] width 20 height 20
click at [636, 313] on p "1" at bounding box center [633, 317] width 7 height 17
type input "1 de feb. de 2023"
click at [1052, 277] on div at bounding box center [570, 253] width 1141 height 507
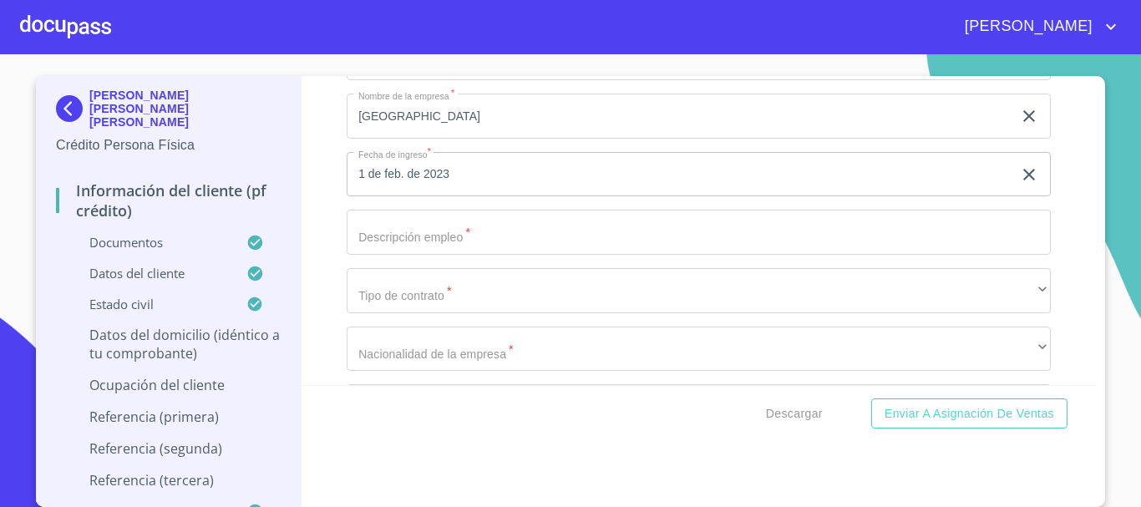
scroll to position [7110, 0]
click at [409, 254] on input "Documento de identificación   *" at bounding box center [699, 231] width 704 height 45
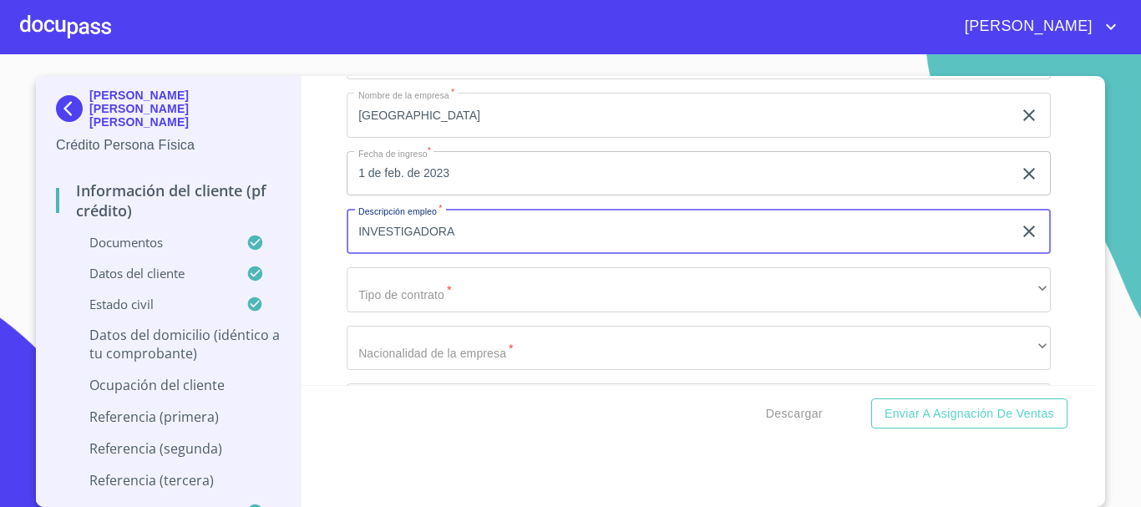
type input "INVESTIGADORA"
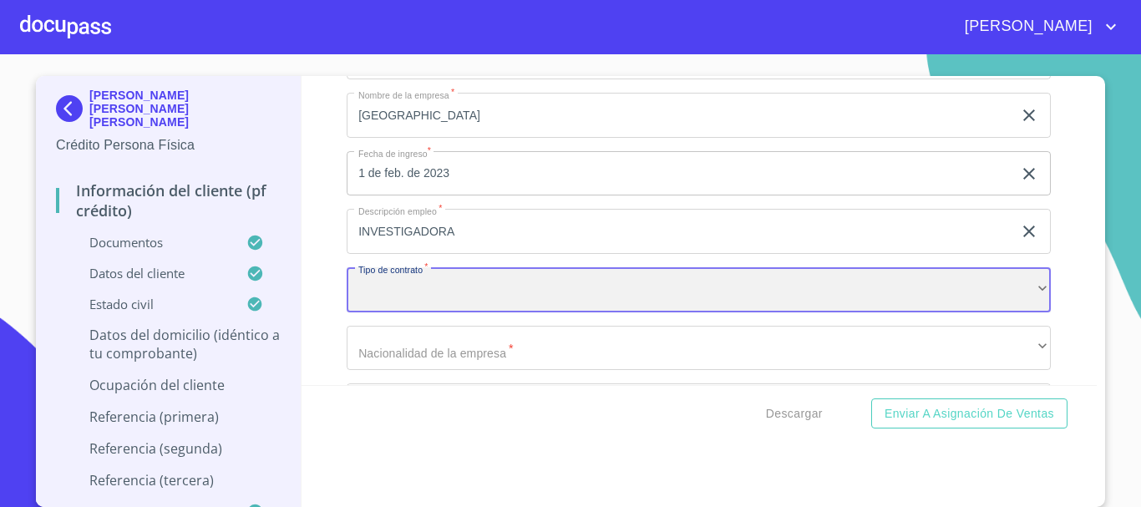
click at [405, 307] on div "​" at bounding box center [699, 289] width 704 height 45
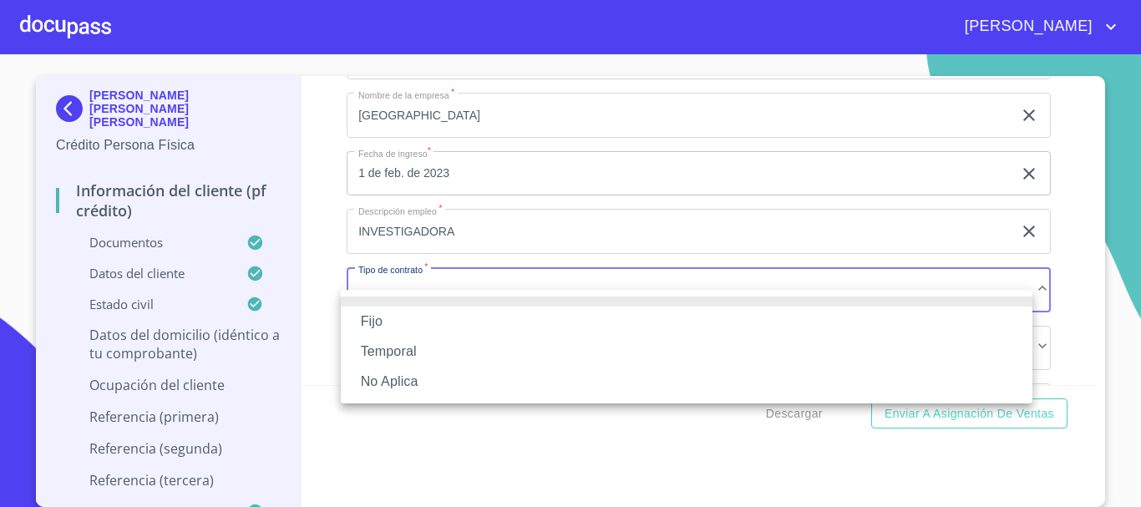
click at [402, 315] on li "Fijo" at bounding box center [686, 321] width 691 height 30
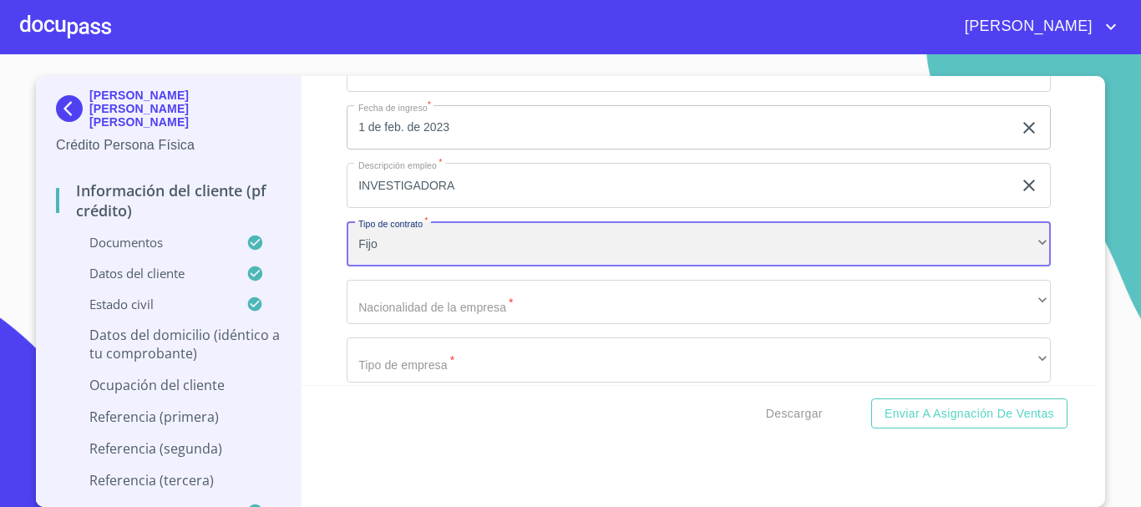
scroll to position [7193, 0]
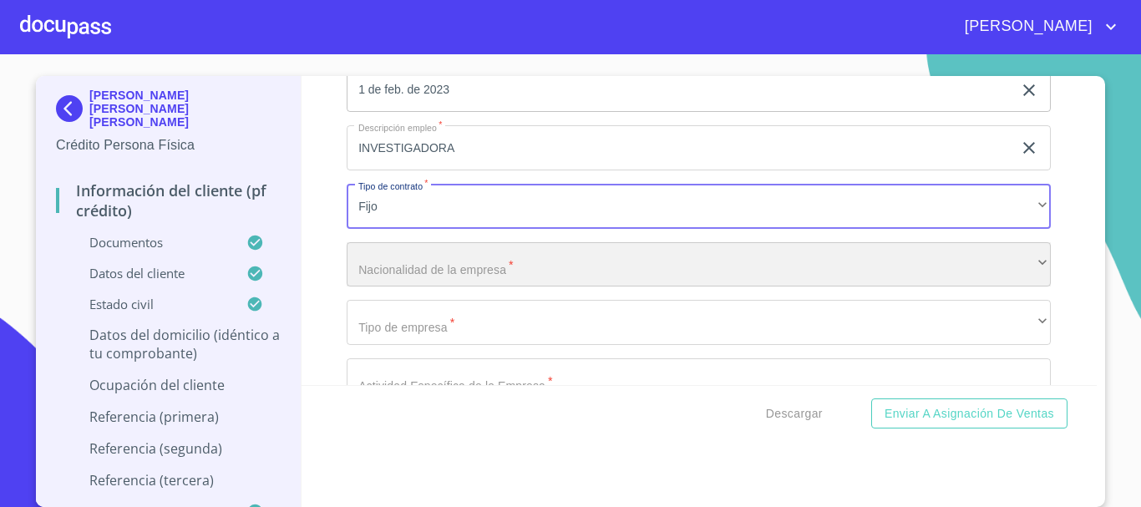
click at [480, 285] on div "​" at bounding box center [699, 264] width 704 height 45
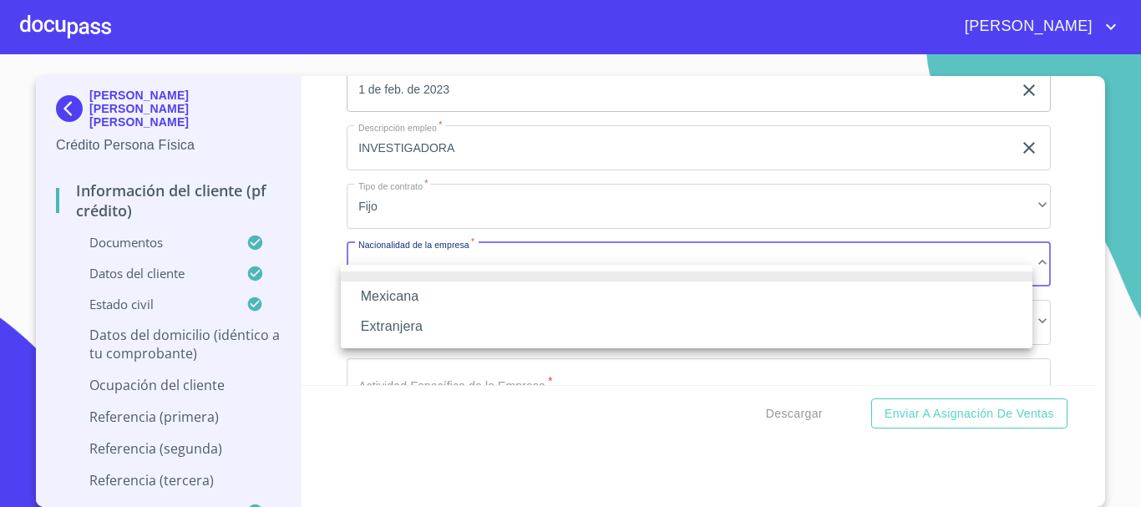
click at [463, 291] on li "Mexicana" at bounding box center [686, 296] width 691 height 30
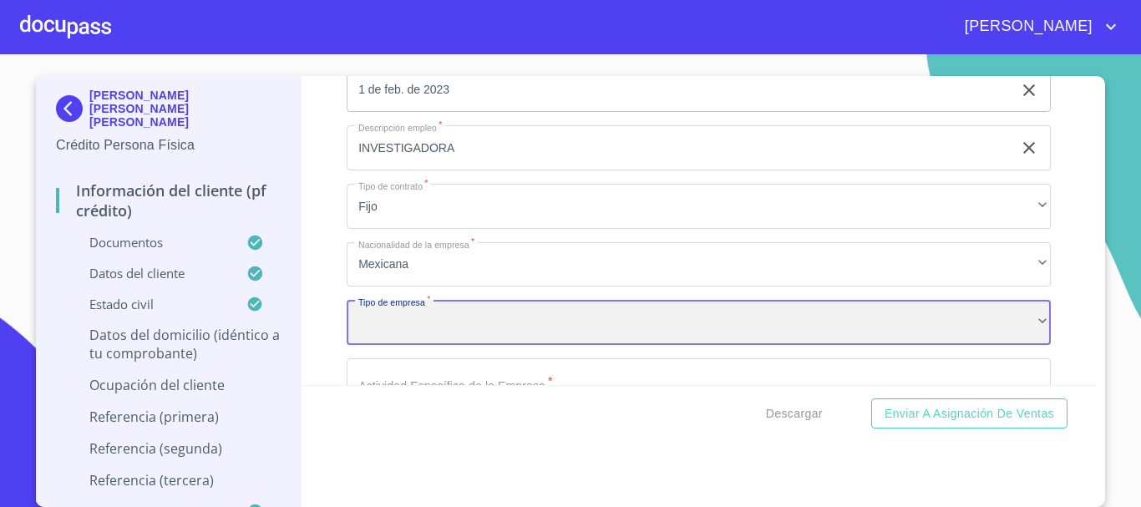
click at [417, 345] on div "​" at bounding box center [699, 322] width 704 height 45
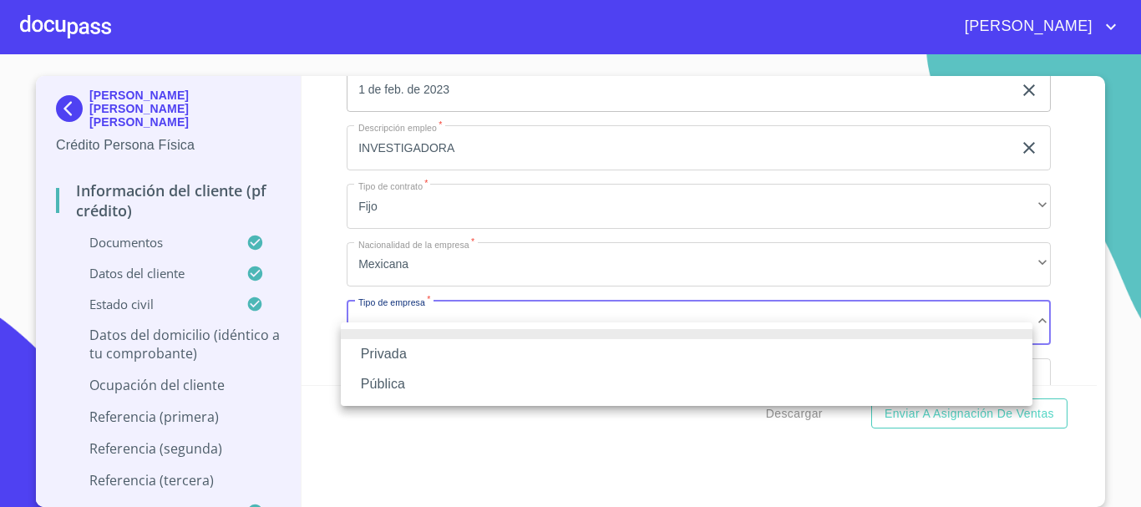
click at [420, 381] on li "Pública" at bounding box center [686, 384] width 691 height 30
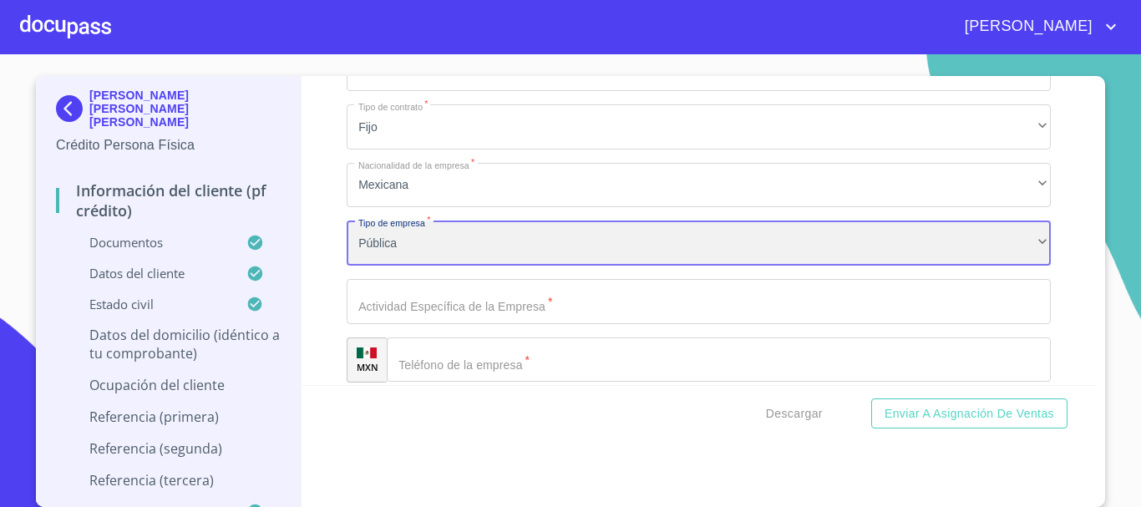
scroll to position [7360, 0]
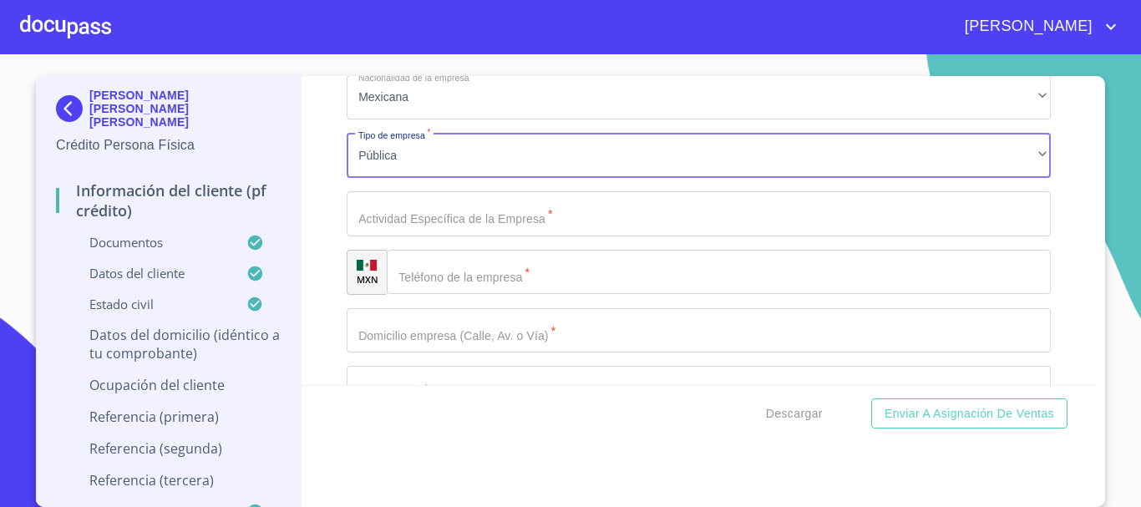
click at [502, 229] on input "Documento de identificación   *" at bounding box center [699, 213] width 704 height 45
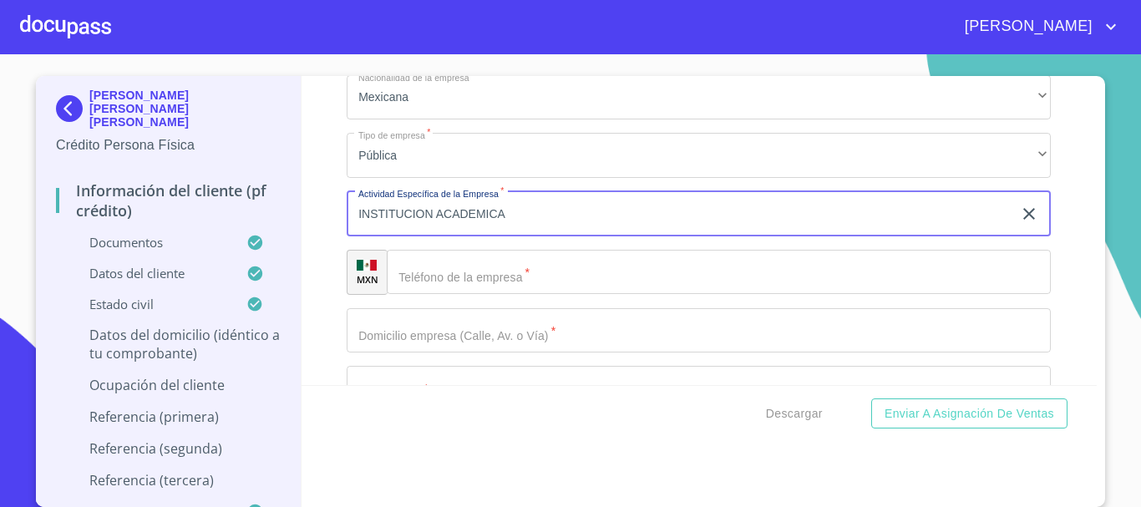
type input "INSTITUCION ACADEMICA"
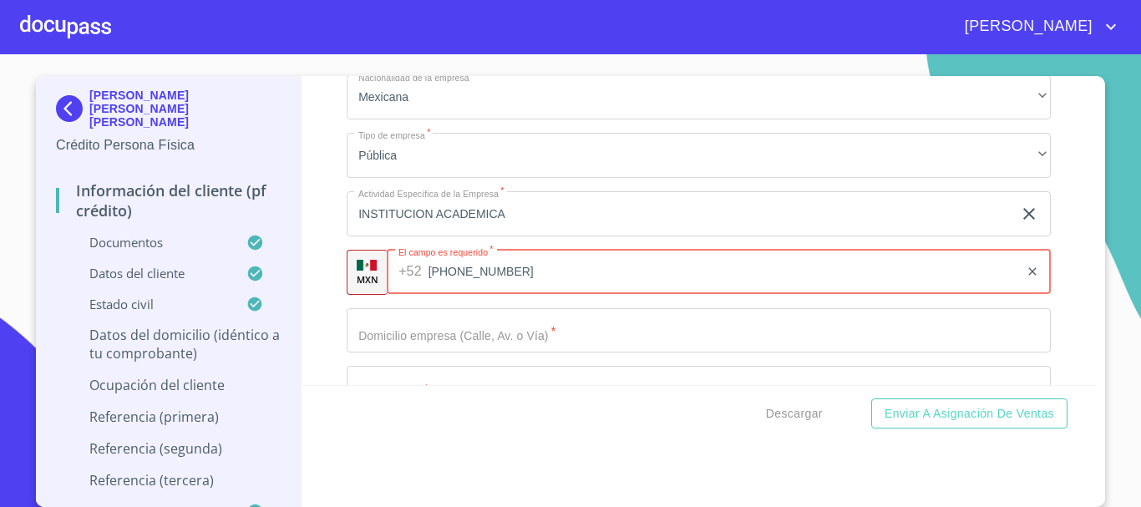
type input "[PHONE_NUMBER]"
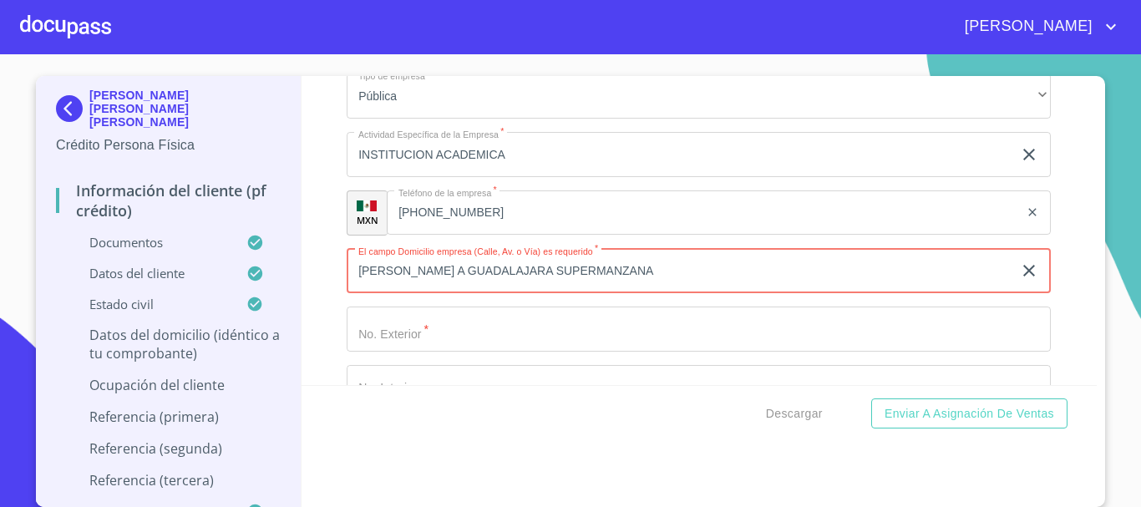
scroll to position [7527, 0]
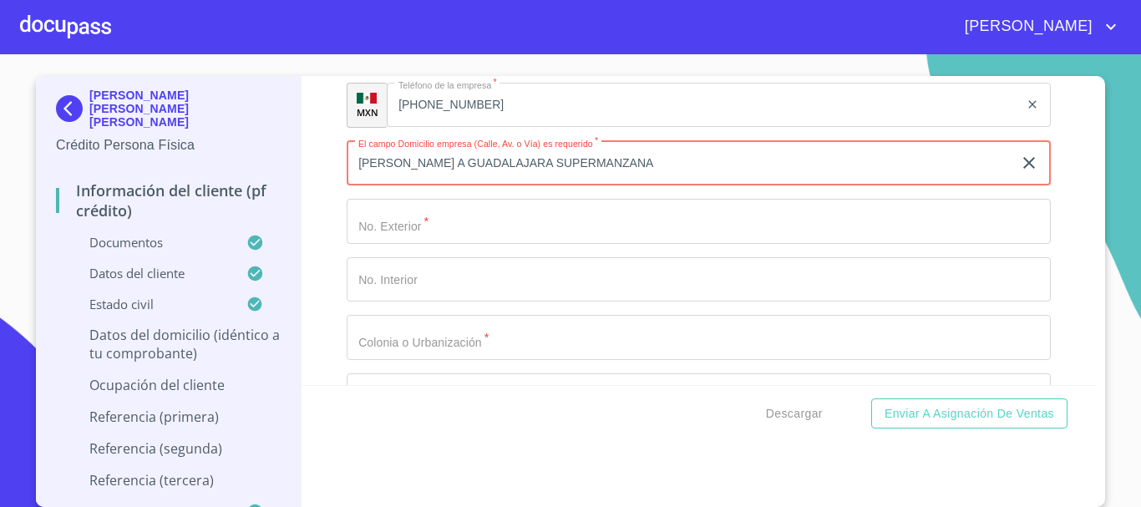
type input "[PERSON_NAME] A GUADALAJARA SUPERMANZANA"
click at [486, 237] on input "Documento de identificación   *" at bounding box center [699, 221] width 704 height 45
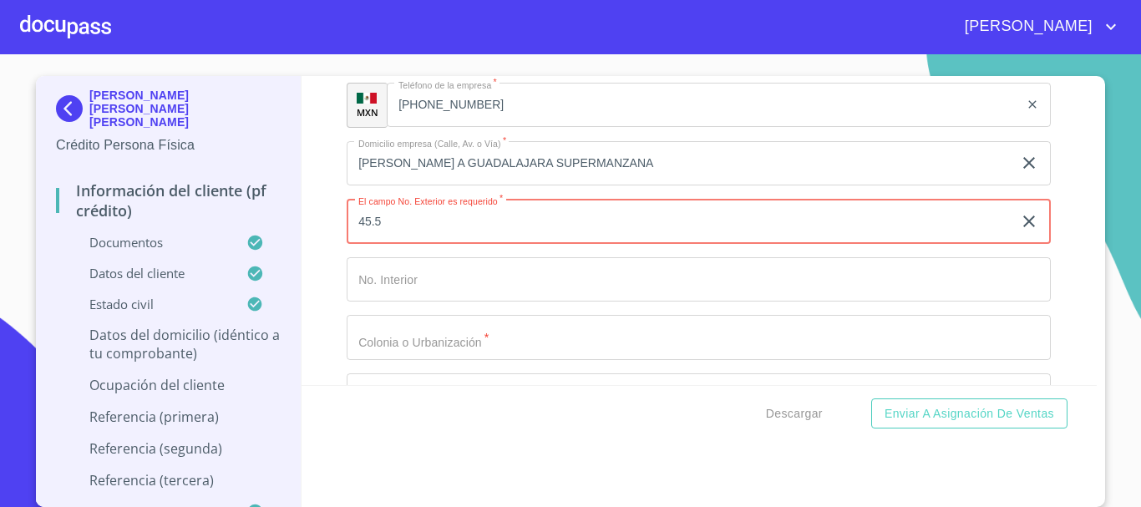
type input "45.5"
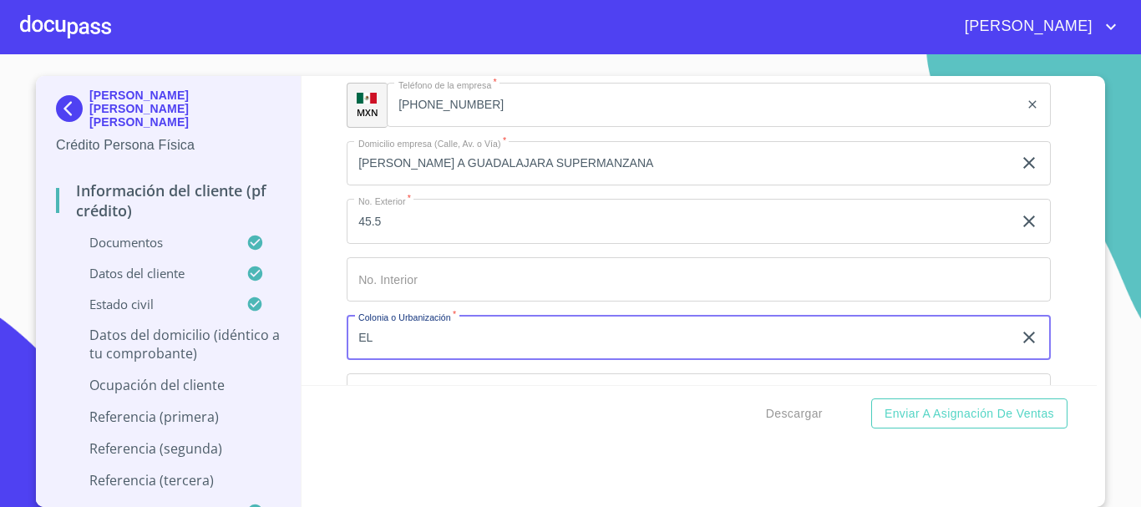
type input "E"
type input "CAIMANERO"
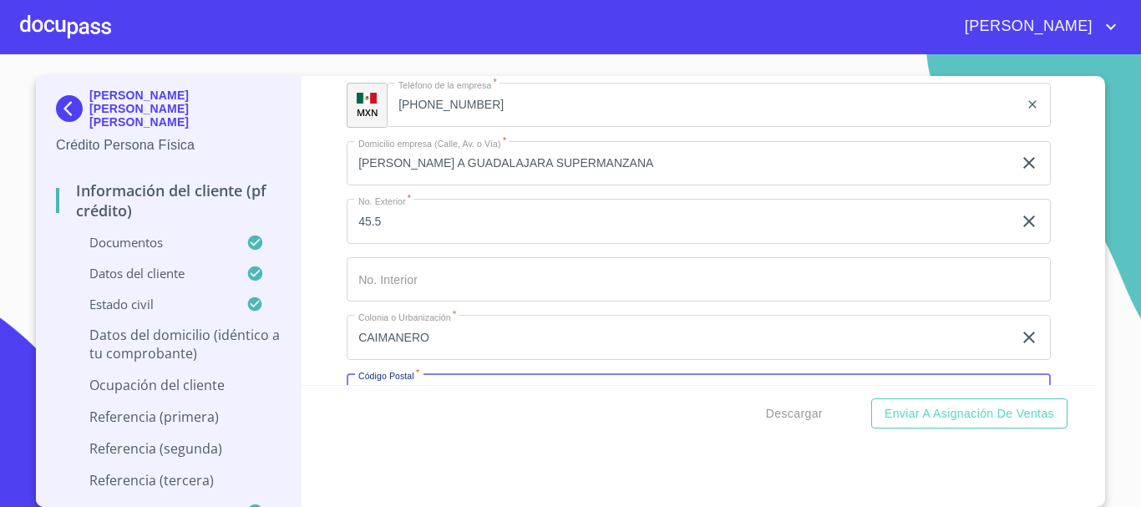
scroll to position [7713, 0]
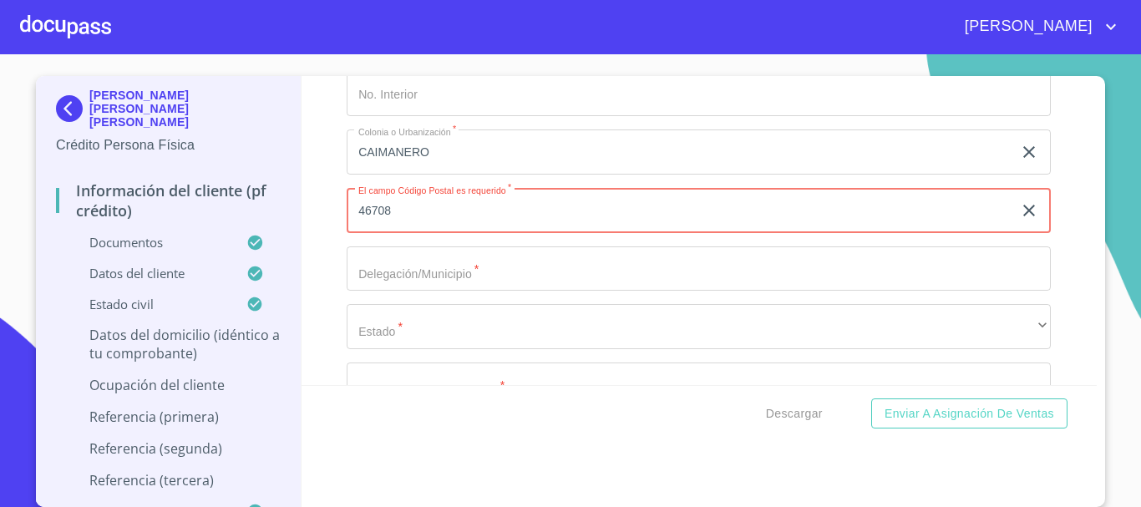
type input "46708"
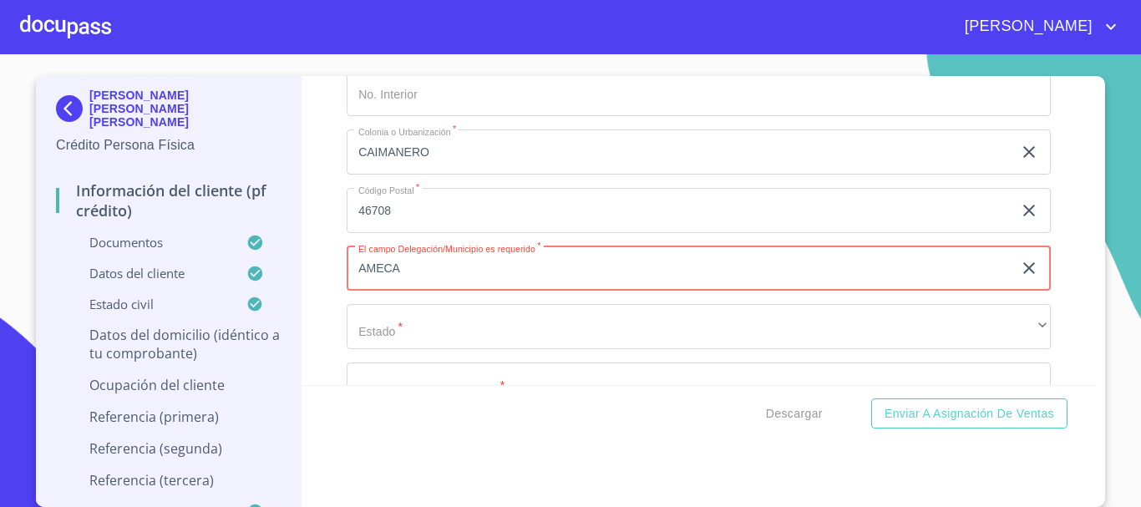
type input "AMECA"
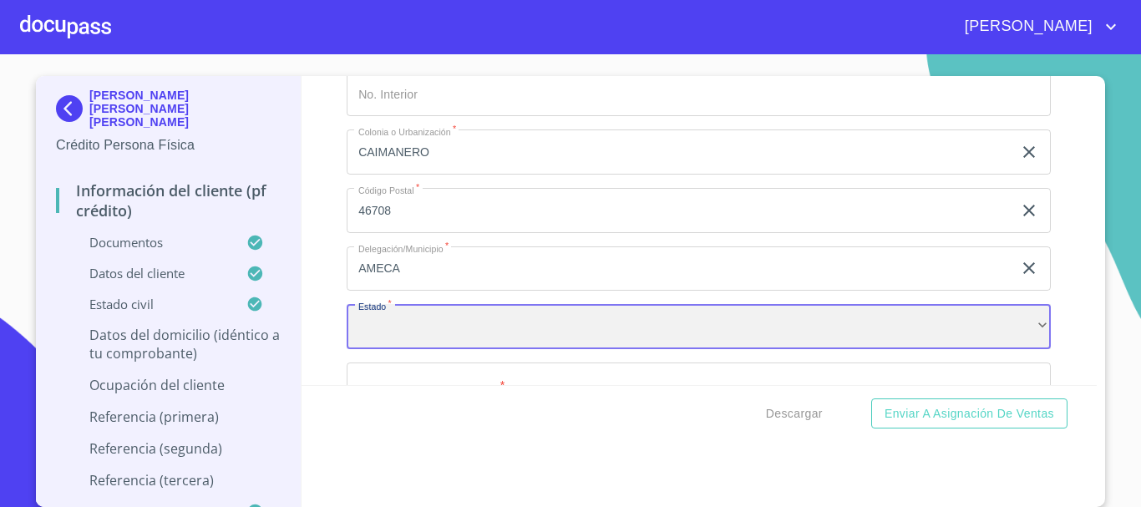
click at [509, 341] on div "​" at bounding box center [699, 326] width 704 height 45
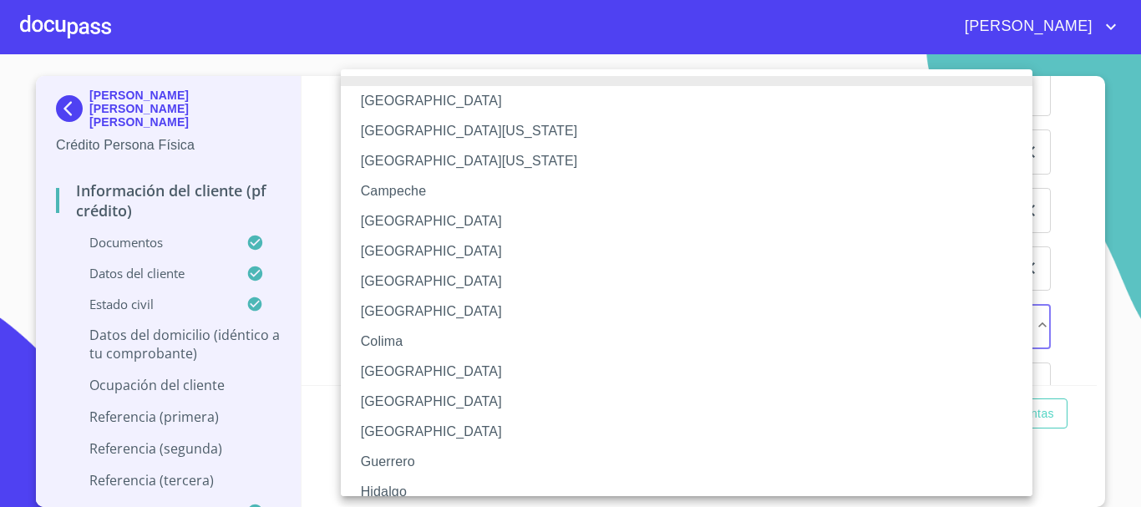
scroll to position [83, 0]
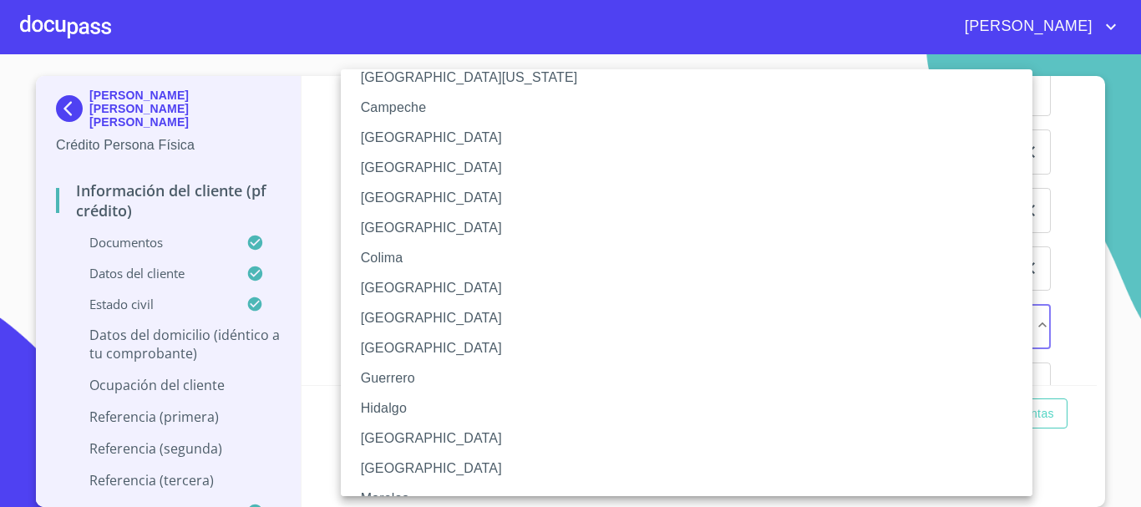
click at [412, 440] on li "[GEOGRAPHIC_DATA]" at bounding box center [693, 438] width 704 height 30
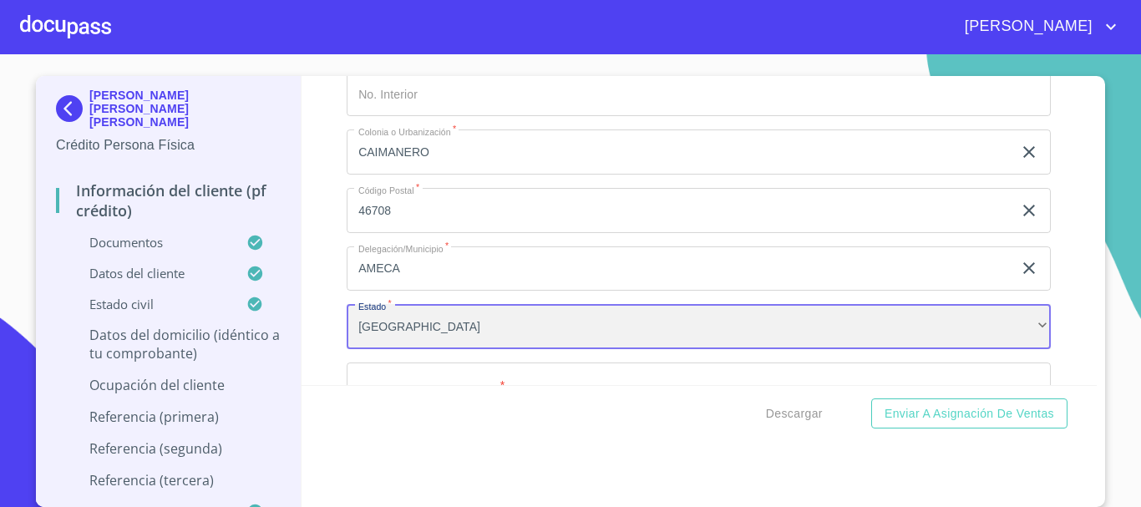
scroll to position [7963, 0]
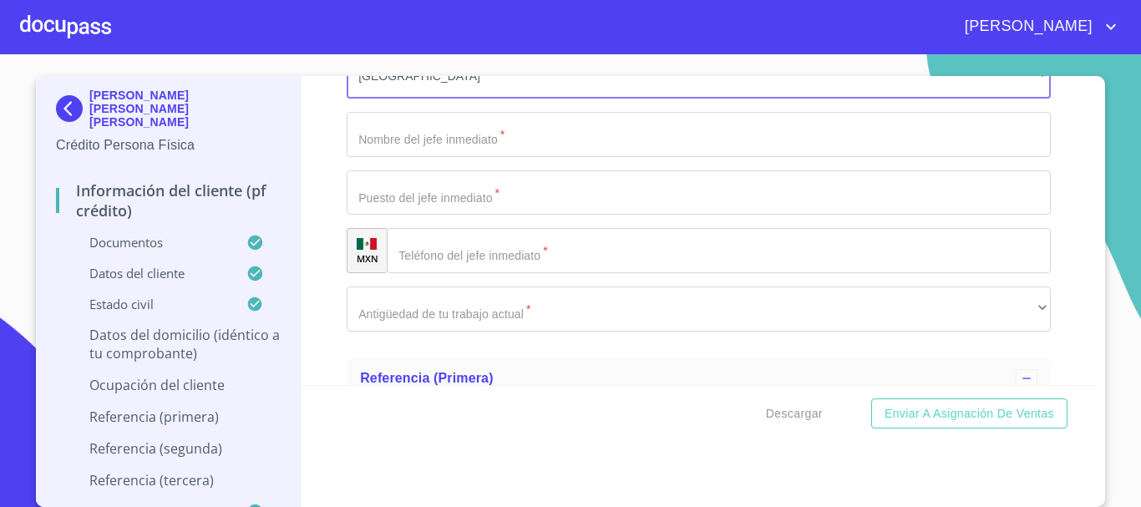
click at [414, 152] on input "Documento de identificación   *" at bounding box center [699, 134] width 704 height 45
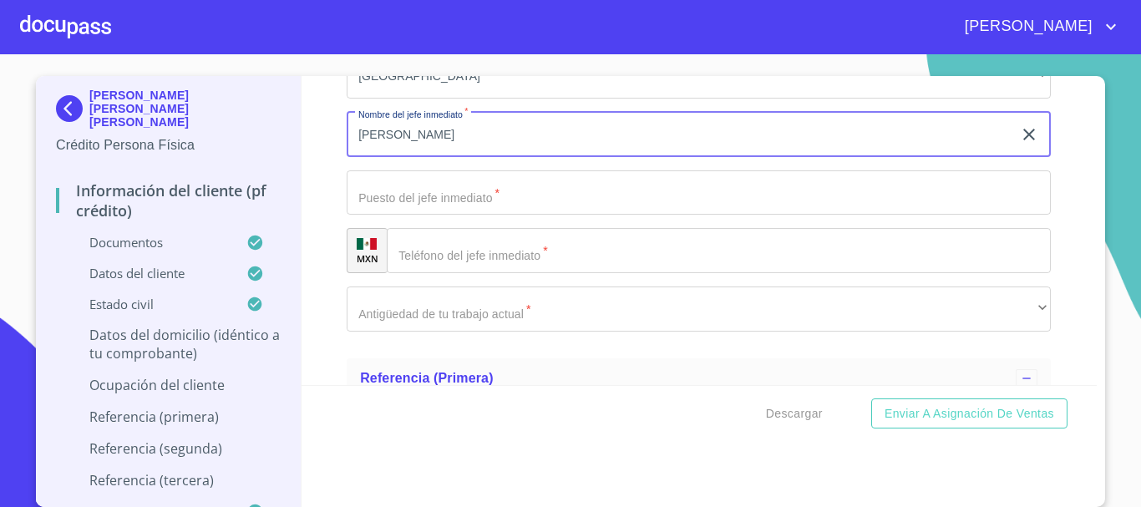
type input "[PERSON_NAME]"
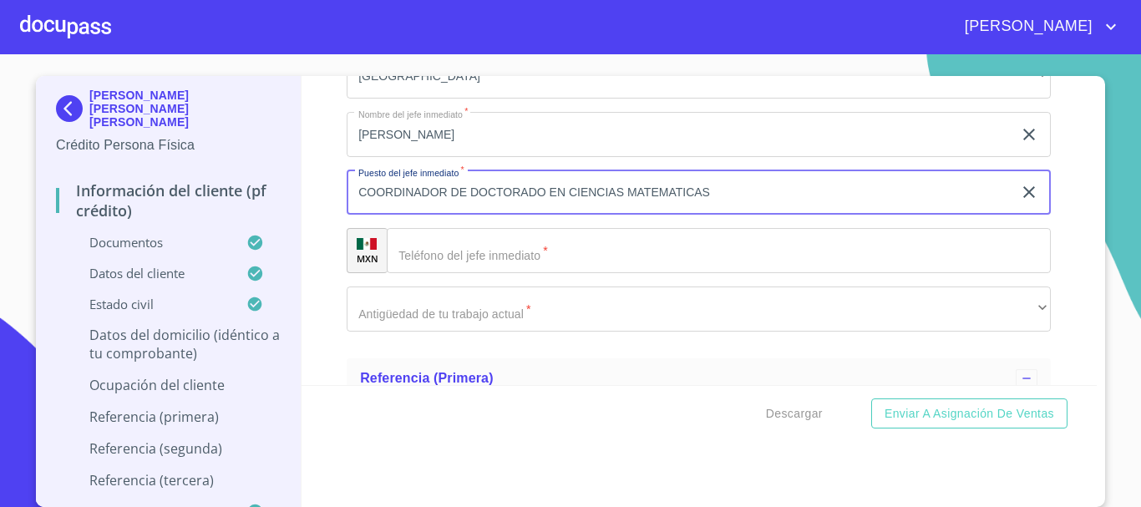
type input "COORDINADOR DE DOCTORADO EN CIENCIAS MATEMATICAS"
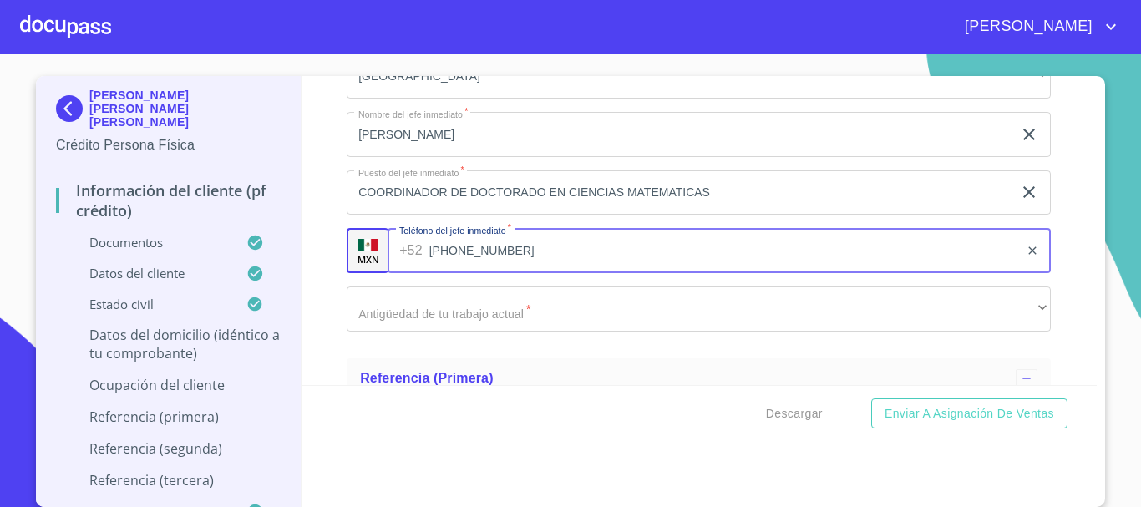
type input "[PHONE_NUMBER]"
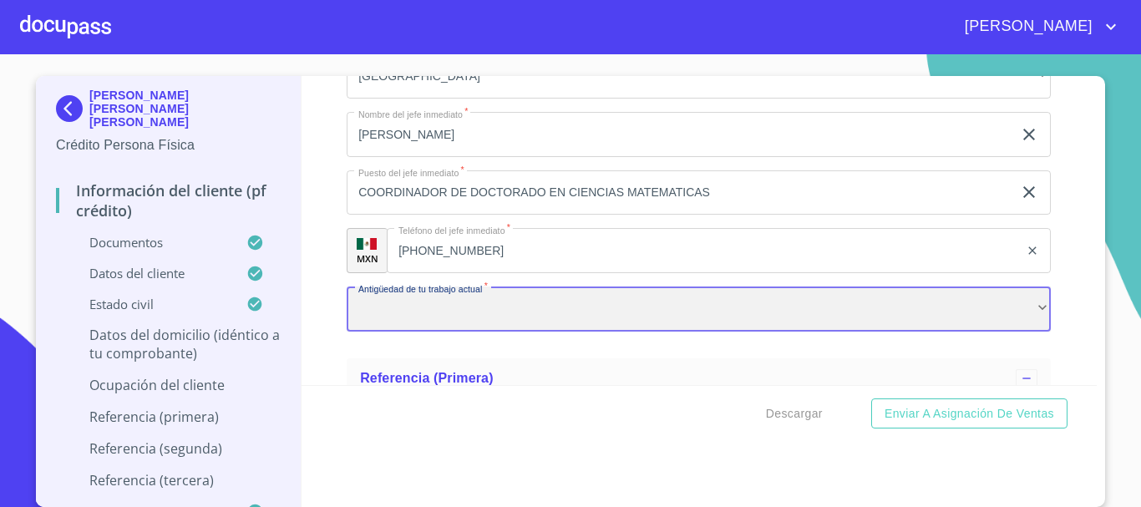
click at [509, 331] on div "​" at bounding box center [699, 308] width 704 height 45
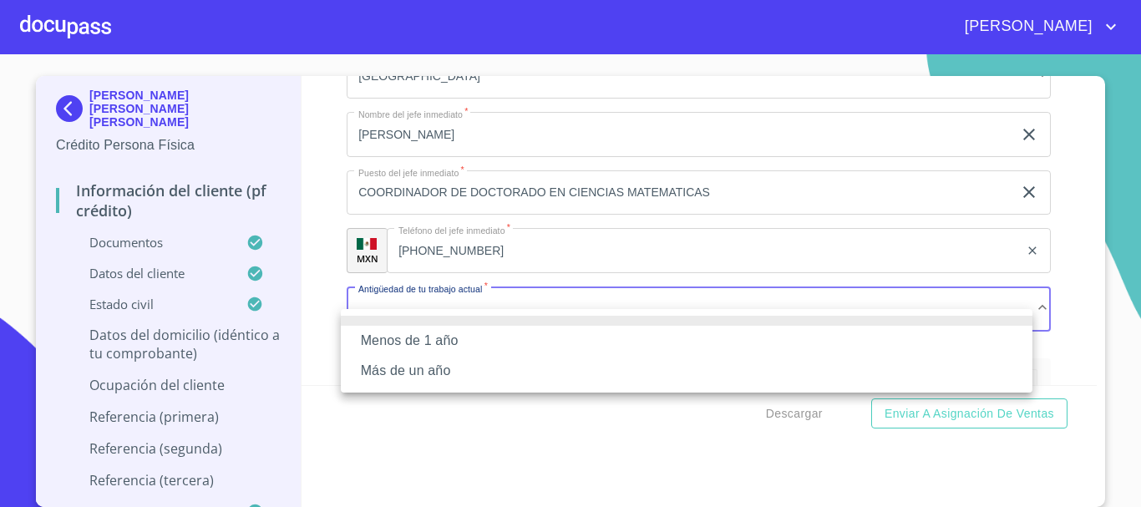
click at [422, 381] on li "Más de un año" at bounding box center [686, 371] width 691 height 30
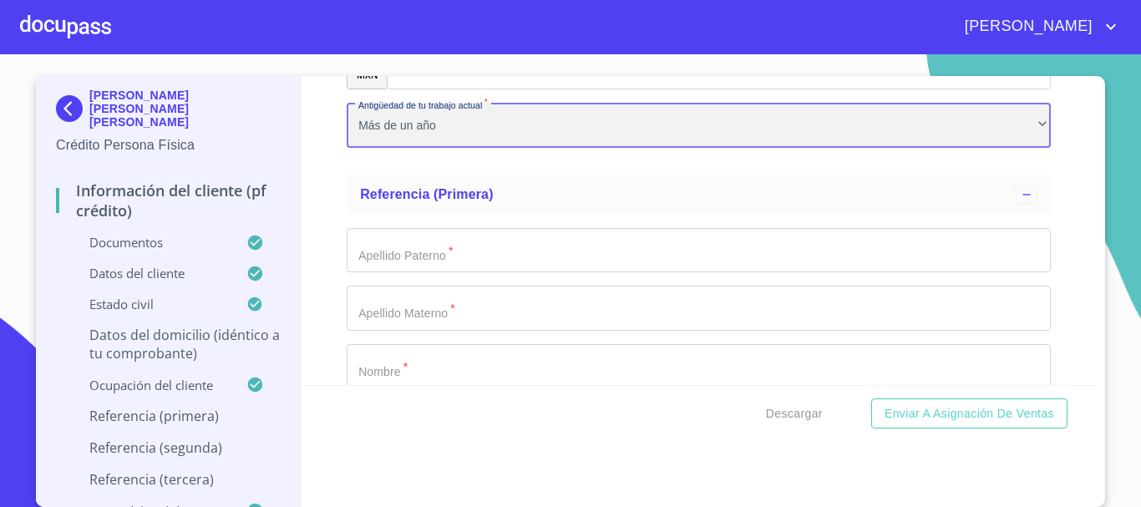
scroll to position [8214, 0]
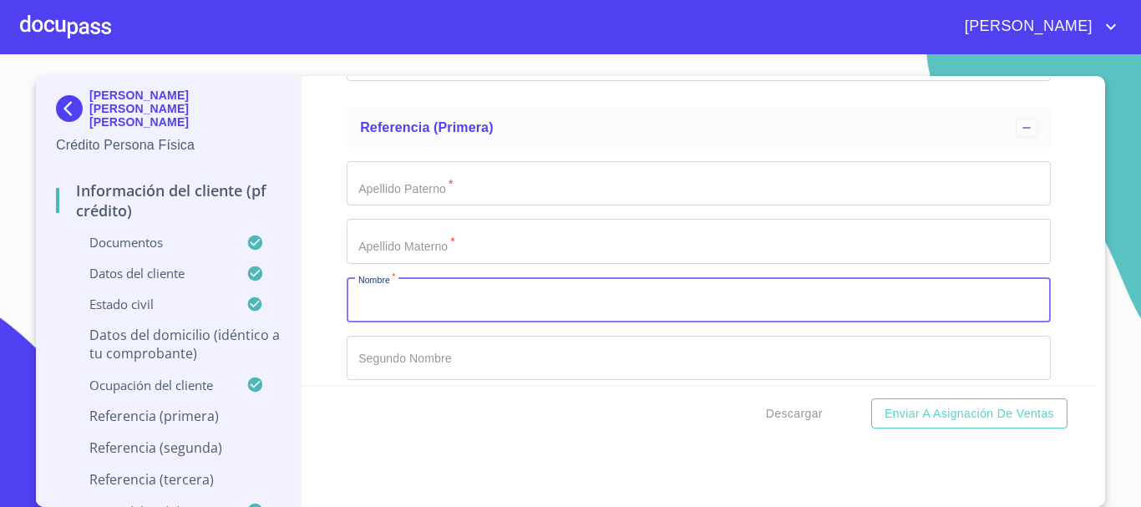
click at [401, 322] on input "Documento de identificación   *" at bounding box center [699, 299] width 704 height 45
type input "[PERSON_NAME]"
click at [387, 205] on input "Documento de identificación   *" at bounding box center [699, 183] width 704 height 45
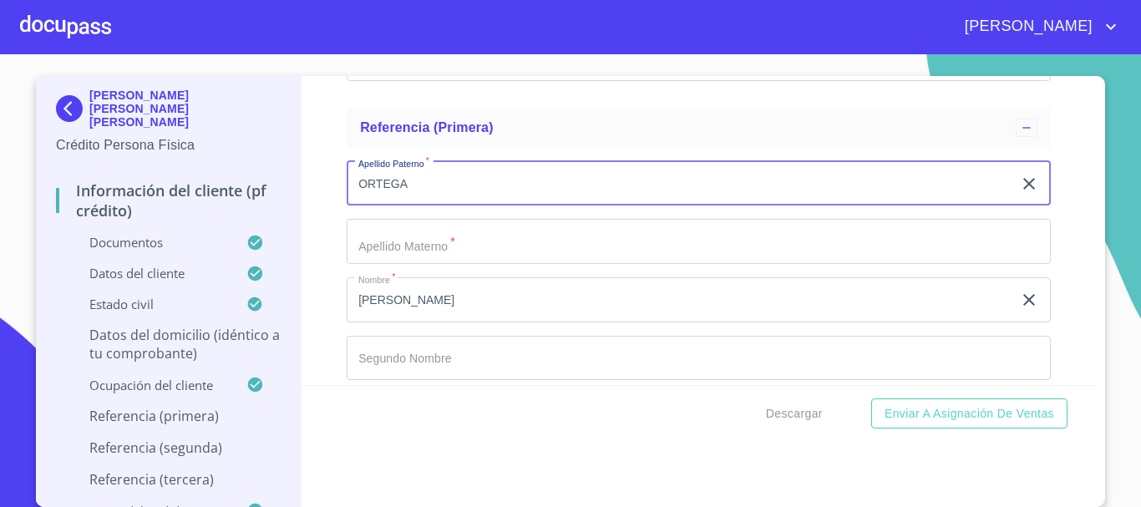
type input "ORTEGA"
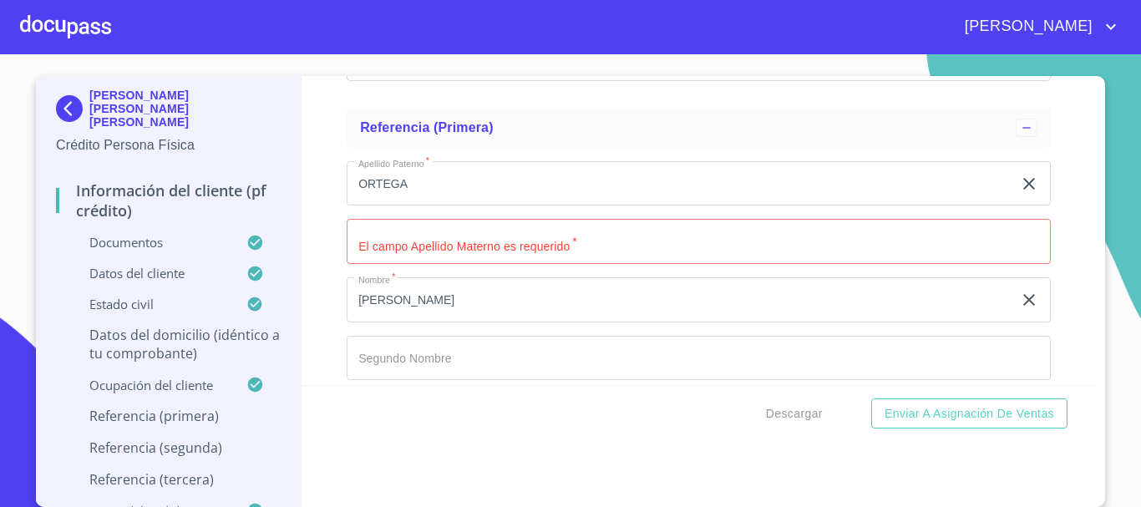
click at [1055, 321] on div "Información del cliente (PF crédito) Documentos Documento de identificación   *…" at bounding box center [699, 230] width 796 height 309
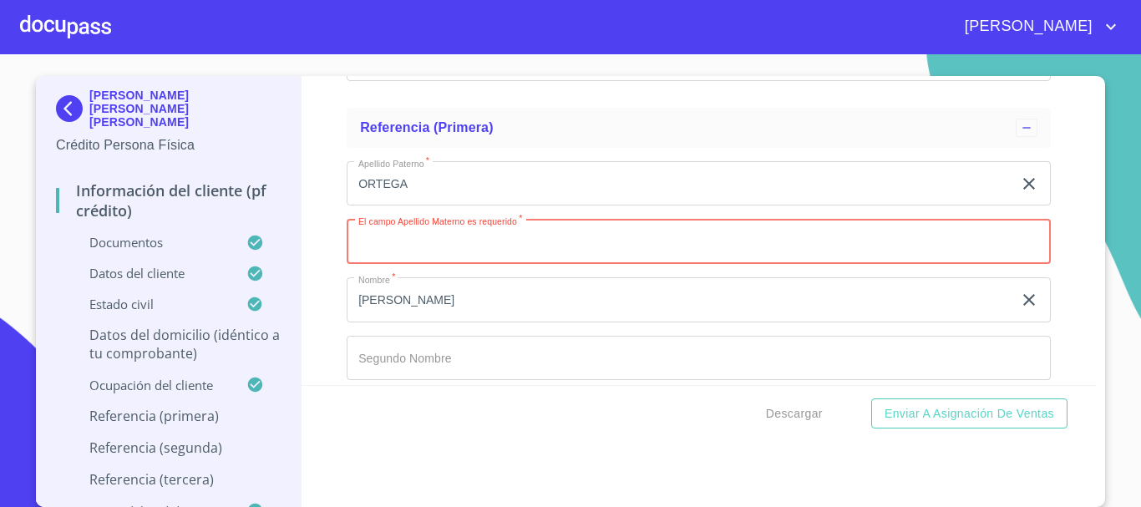
click at [513, 264] on input "Documento de identificación   *" at bounding box center [699, 241] width 704 height 45
click at [434, 321] on input "[PERSON_NAME]" at bounding box center [679, 299] width 665 height 45
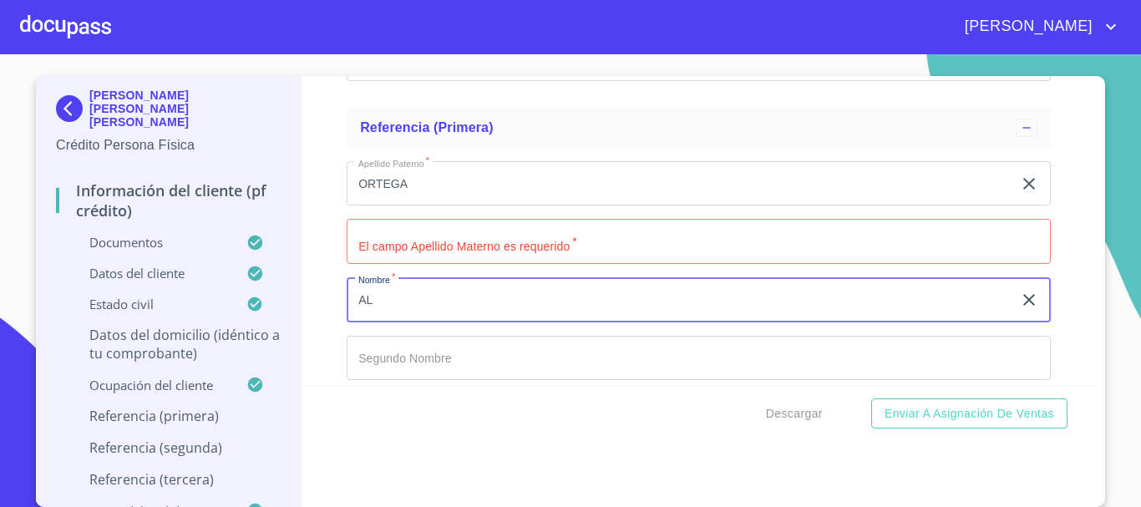
type input "A"
type input "[PERSON_NAME]"
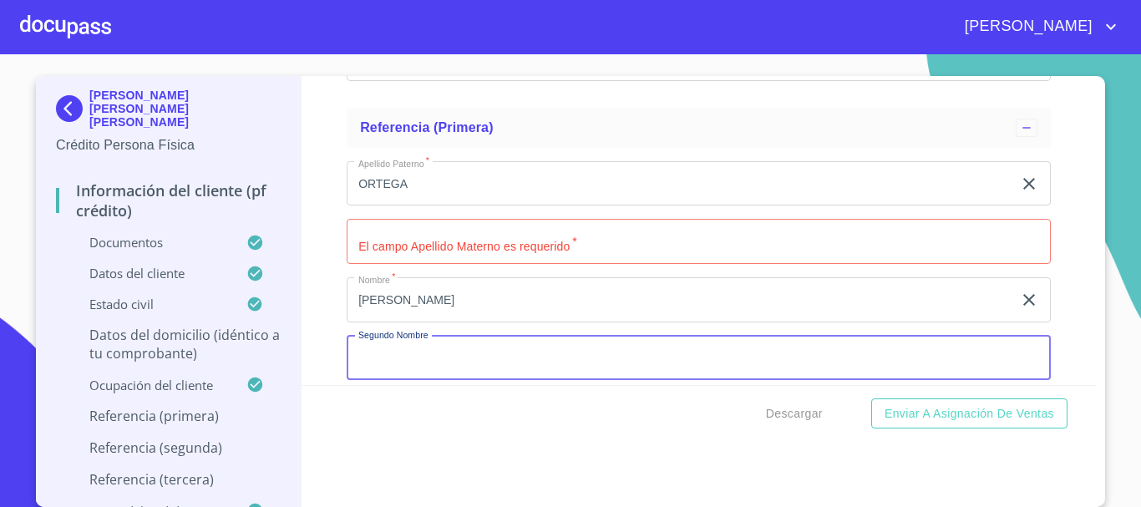
scroll to position [8230, 0]
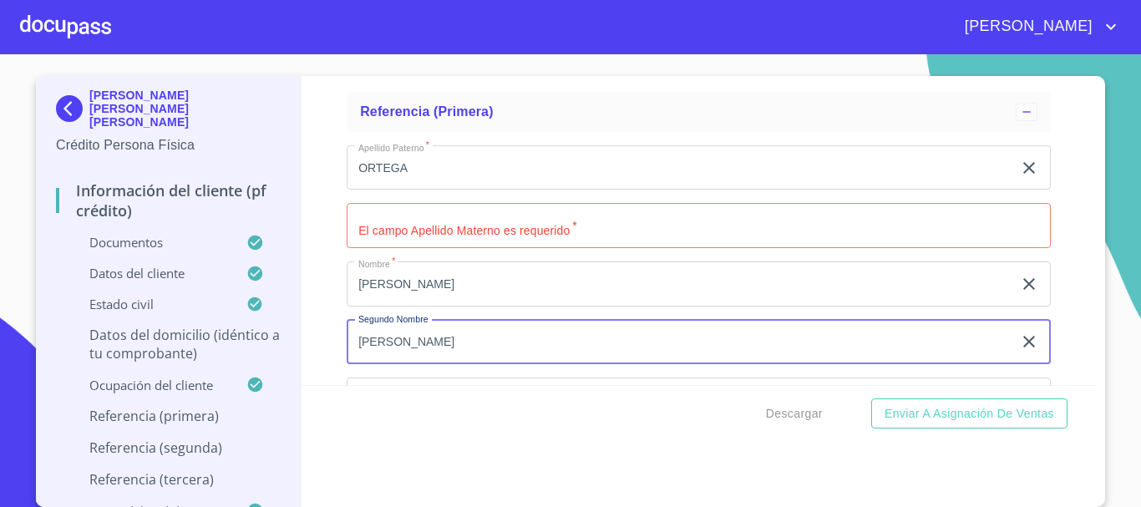
type input "[PERSON_NAME]"
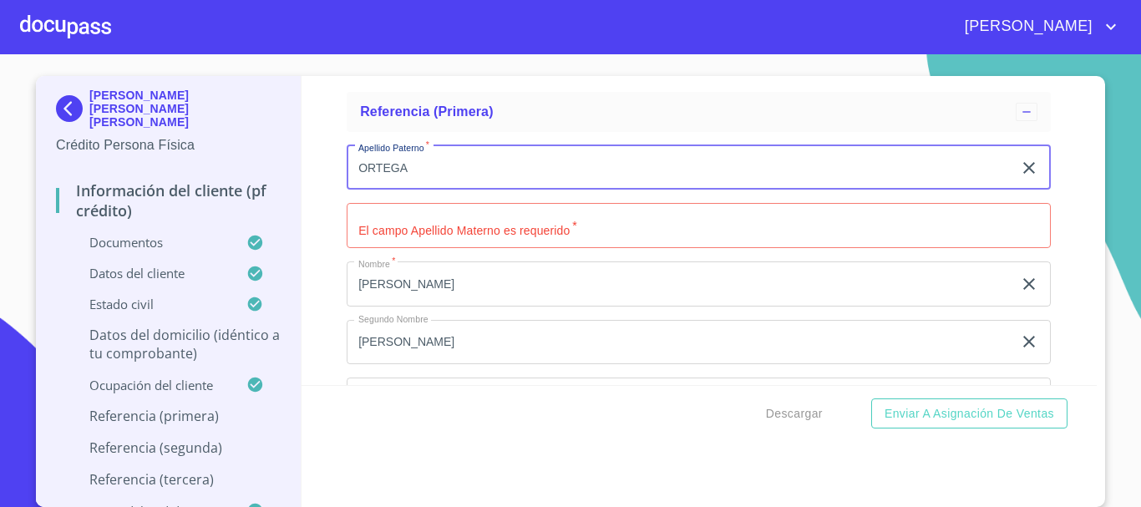
drag, startPoint x: 434, startPoint y: 200, endPoint x: 266, endPoint y: 212, distance: 169.1
click at [266, 212] on div "[PERSON_NAME] [PERSON_NAME] Persona Física Información del cliente (PF crédito)…" at bounding box center [566, 291] width 1060 height 431
type input "[PERSON_NAME]"
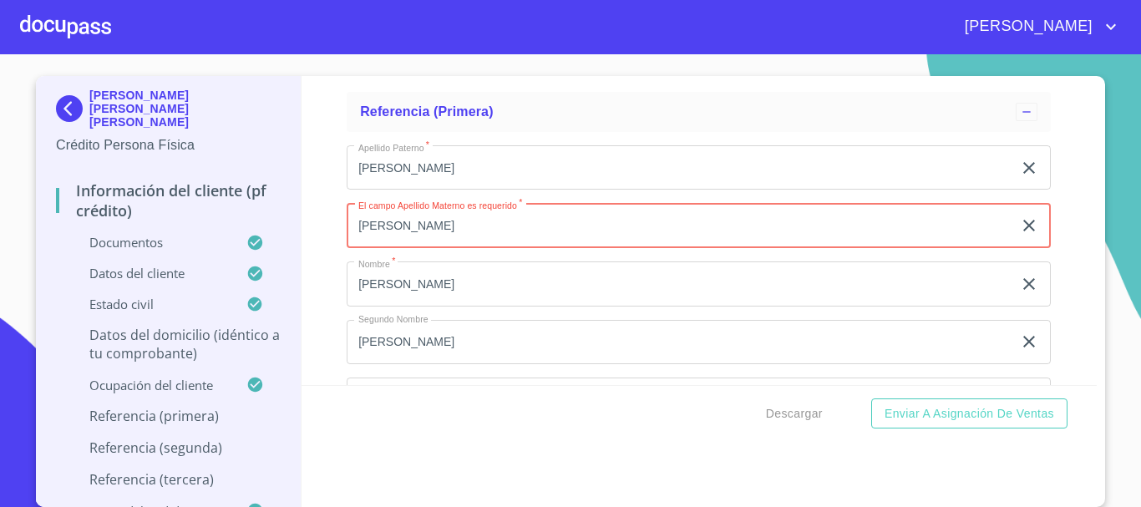
type input "[PERSON_NAME]"
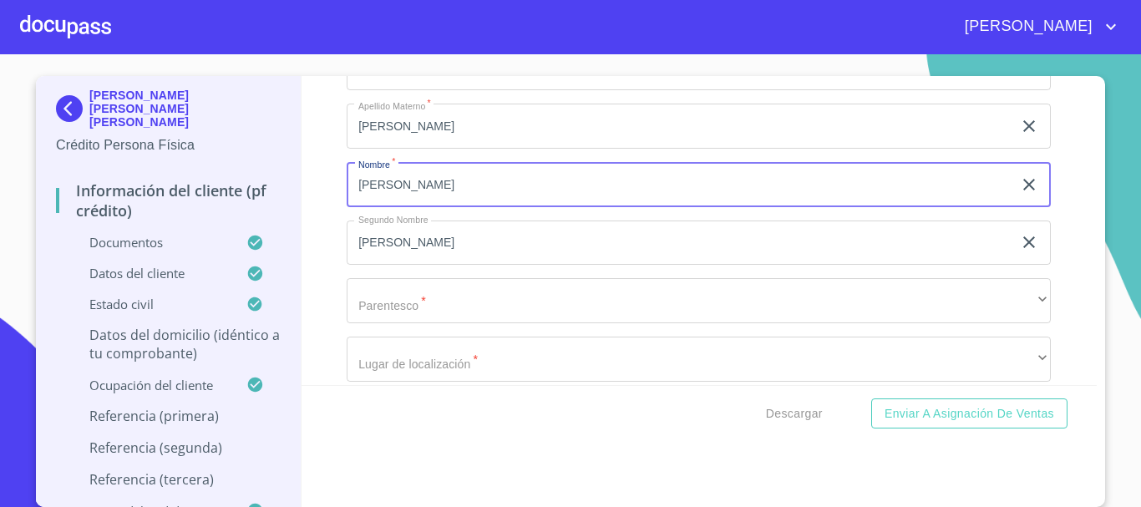
scroll to position [8397, 0]
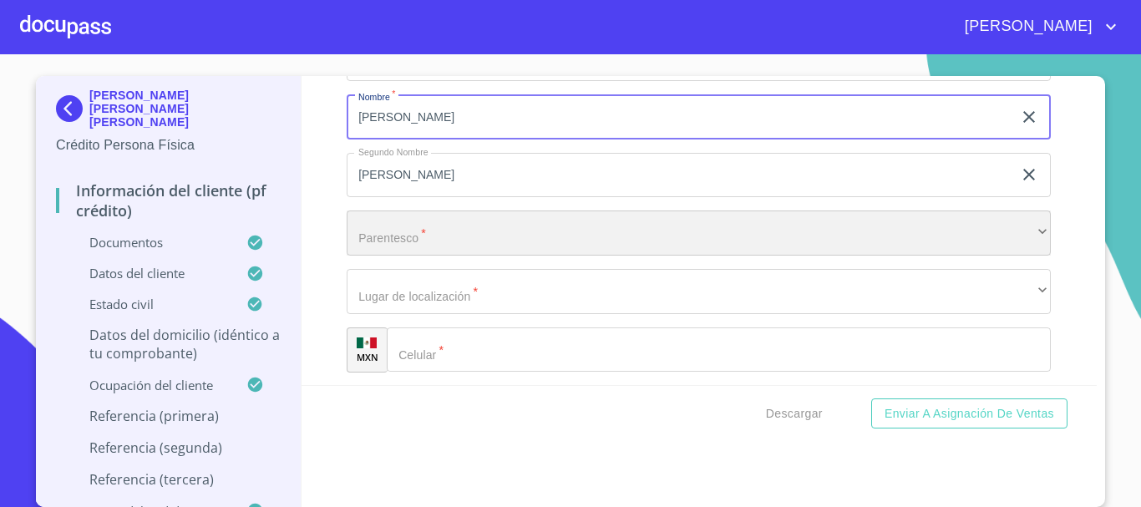
click at [378, 255] on div "​" at bounding box center [699, 232] width 704 height 45
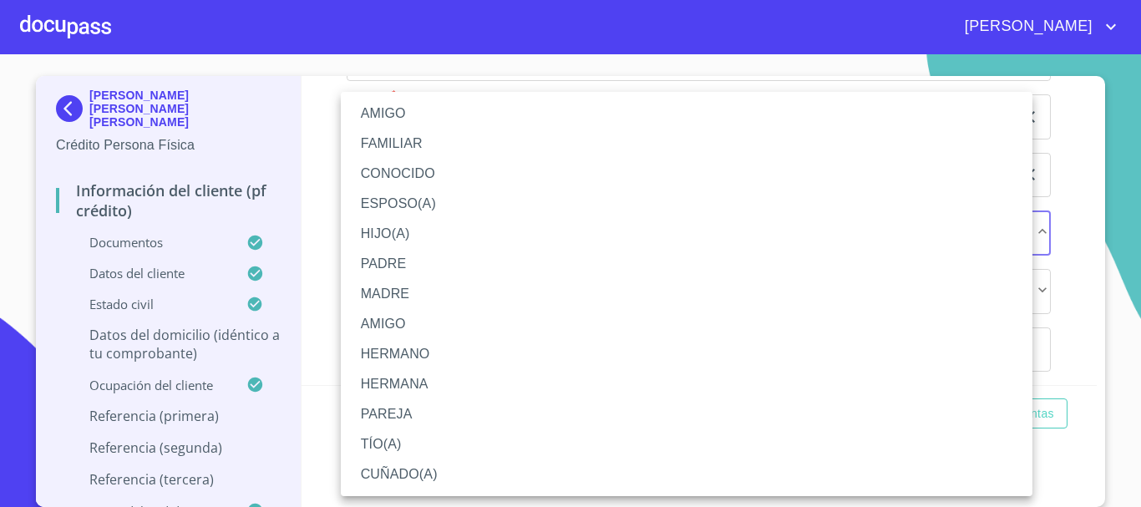
click at [412, 286] on li "MADRE" at bounding box center [686, 294] width 691 height 30
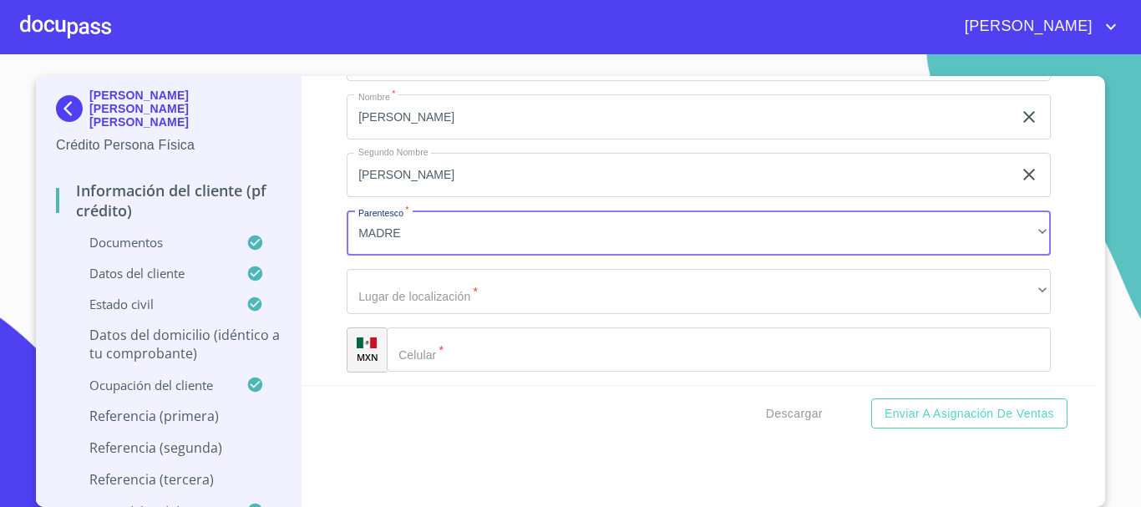
click at [1067, 307] on div "Información del cliente (PF crédito) Documentos Documento de identificación   *…" at bounding box center [699, 230] width 796 height 309
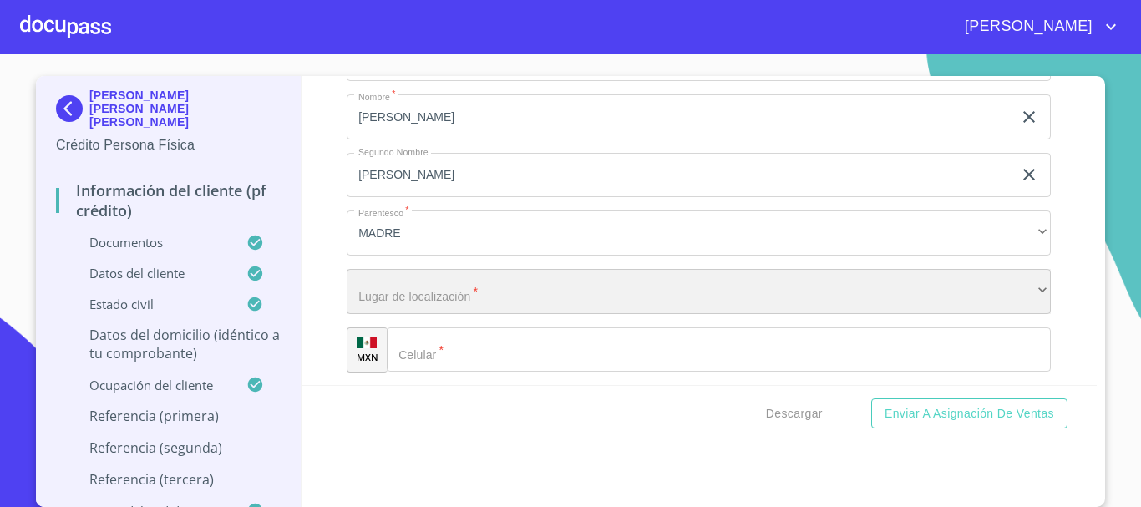
click at [476, 314] on div "​" at bounding box center [699, 291] width 704 height 45
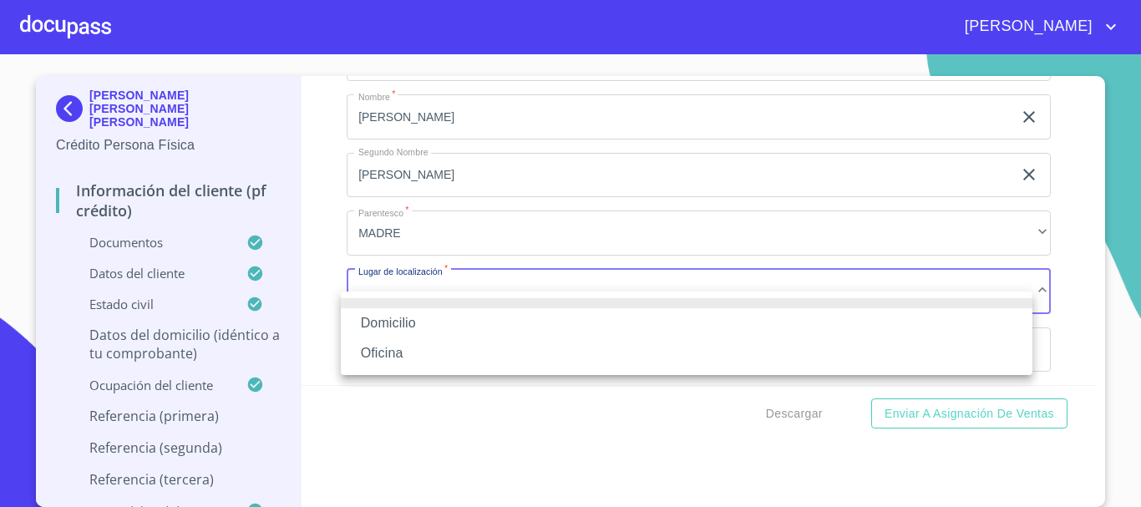
click at [457, 331] on li "Domicilio" at bounding box center [686, 323] width 691 height 30
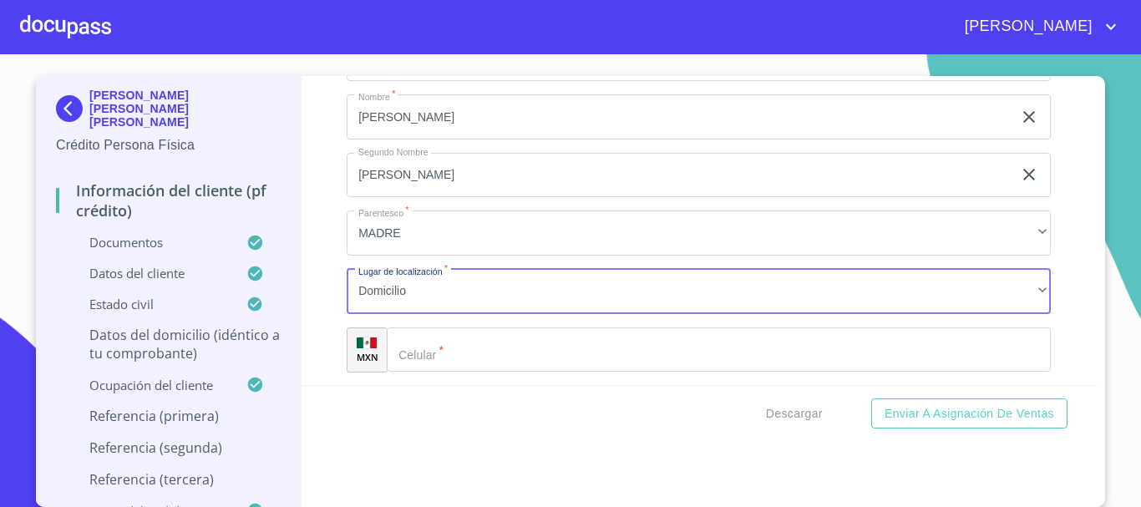
click at [443, 362] on div "Domicilio Oficina" at bounding box center [570, 253] width 1141 height 507
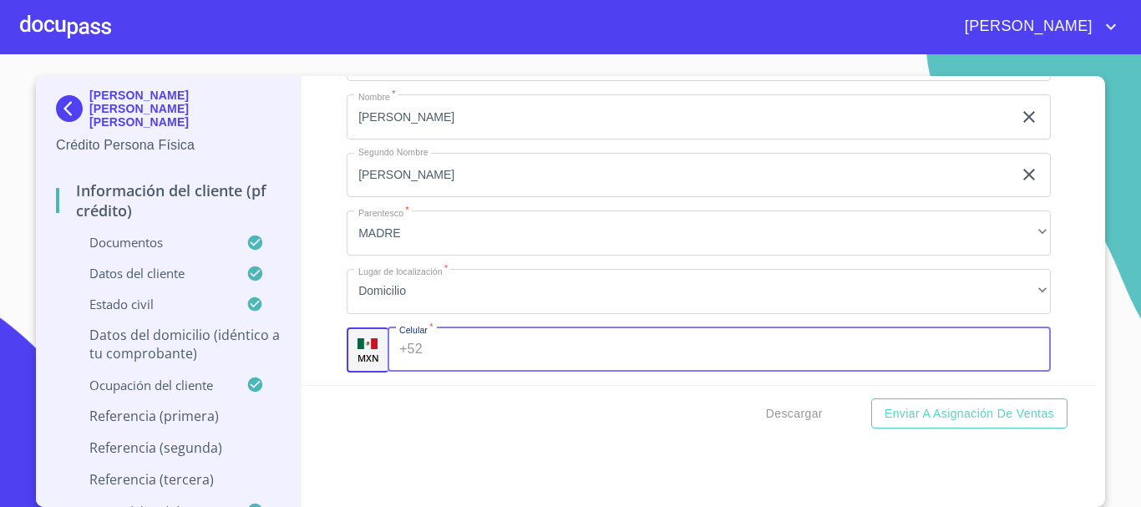
click at [443, 362] on input "Documento de identificación   *" at bounding box center [740, 349] width 622 height 45
type input "[PHONE_NUMBER]"
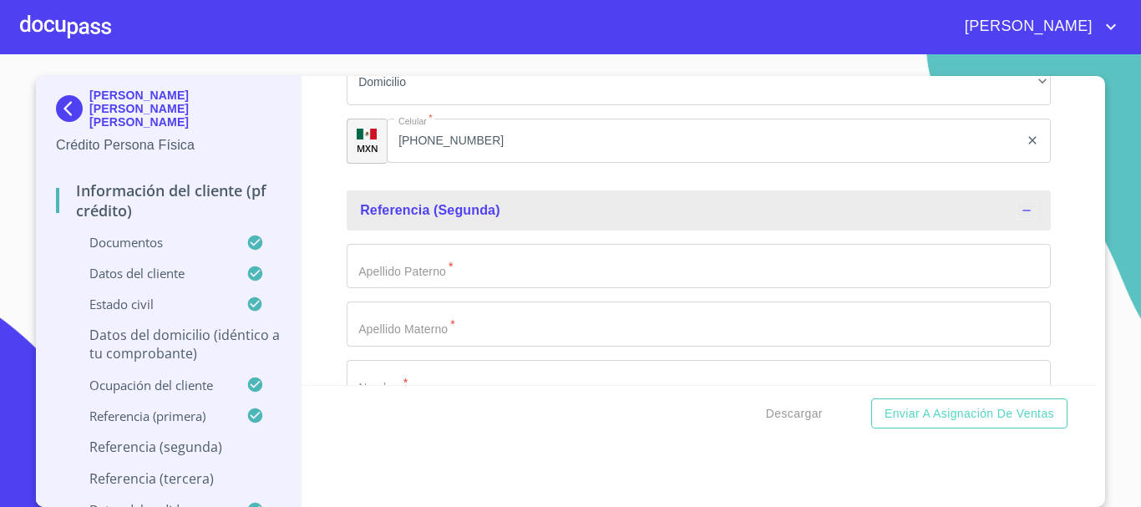
scroll to position [8689, 0]
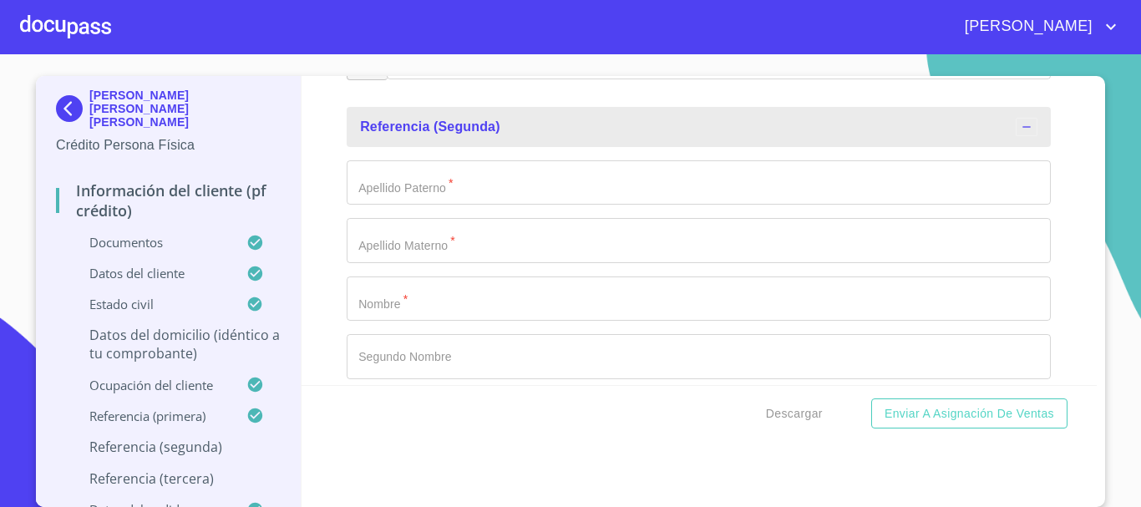
click at [444, 316] on input "Documento de identificación   *" at bounding box center [699, 298] width 704 height 45
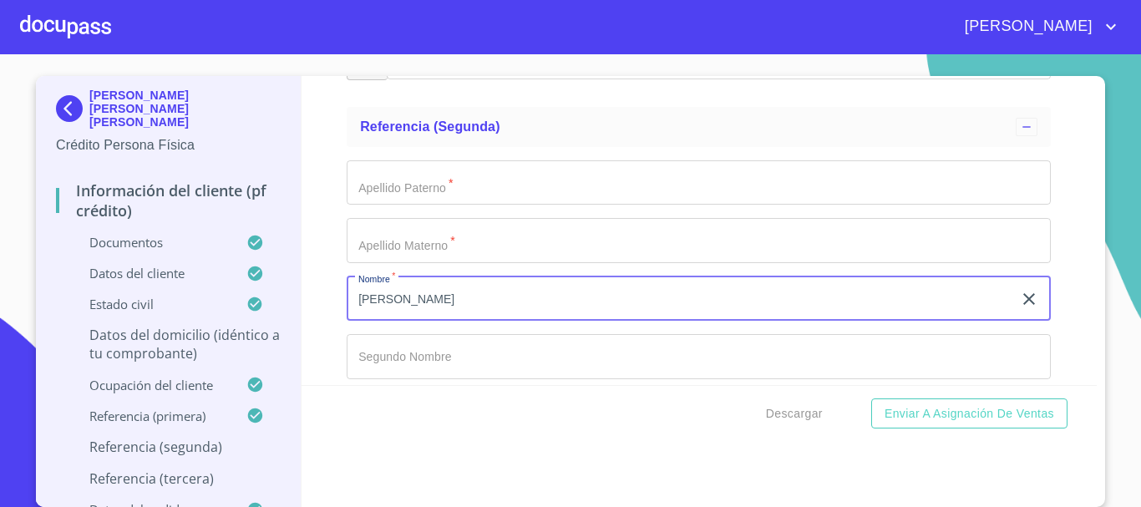
type input "[PERSON_NAME]"
click at [382, 205] on input "Documento de identificación   *" at bounding box center [699, 182] width 704 height 45
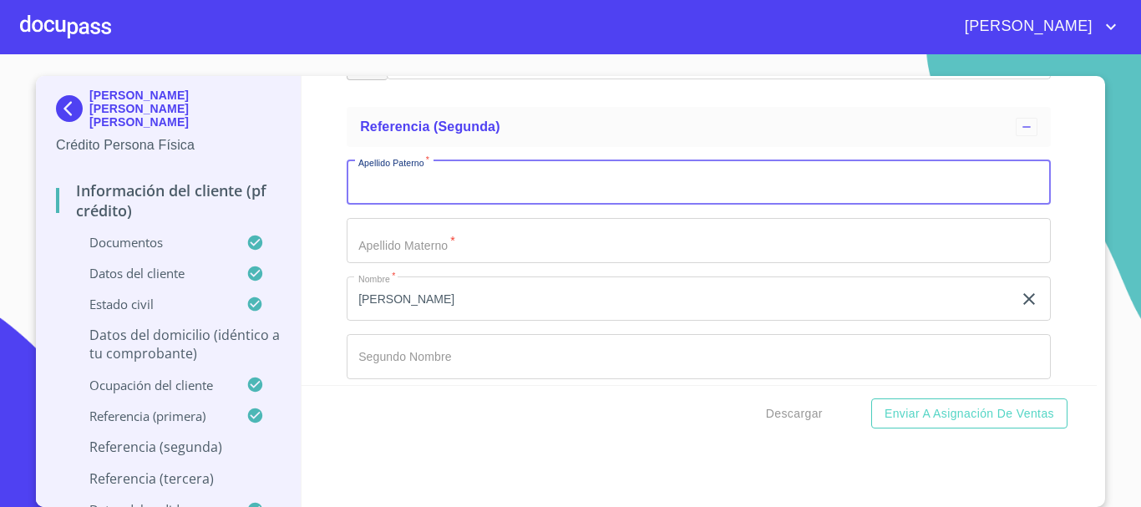
scroll to position [8772, 0]
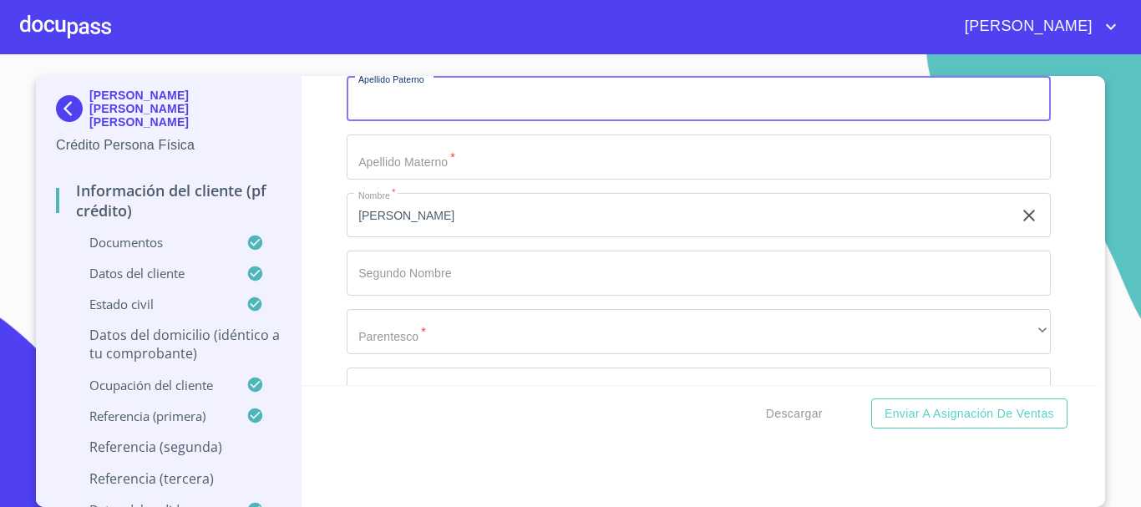
click at [417, 292] on input "Documento de identificación   *" at bounding box center [699, 272] width 704 height 45
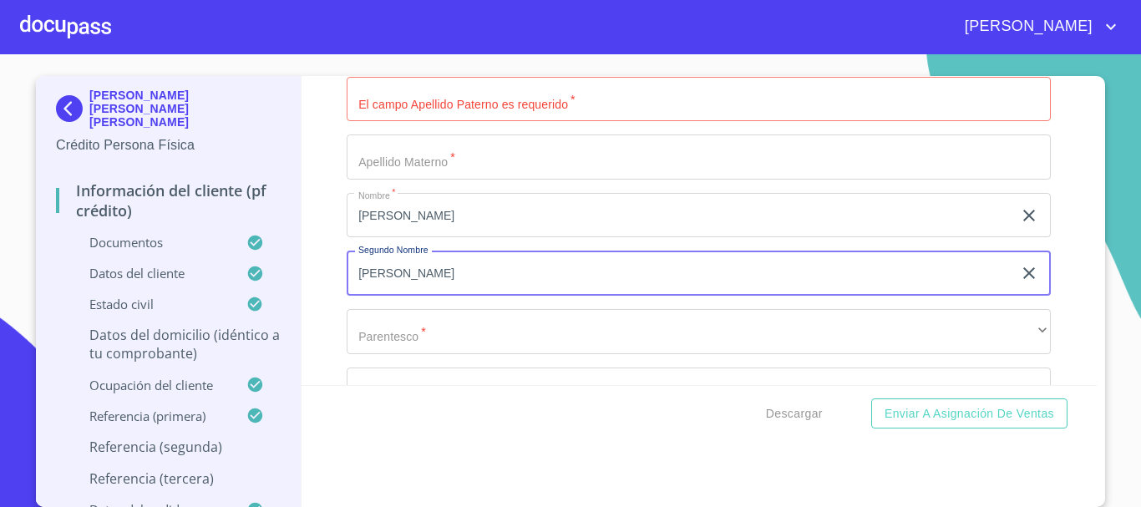
type input "[PERSON_NAME]"
click at [412, 122] on input "Documento de identificación   *" at bounding box center [699, 99] width 704 height 45
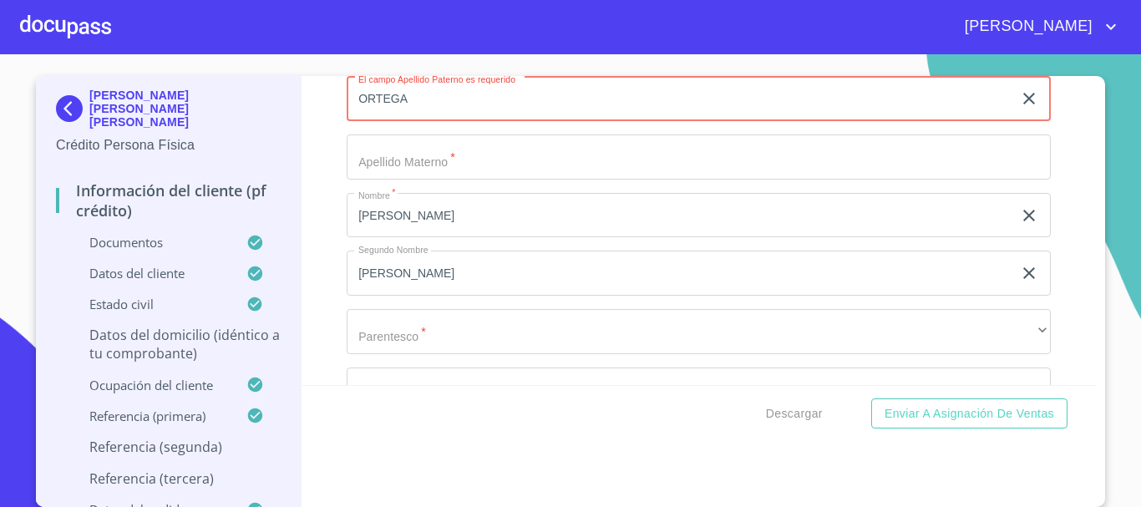
type input "ORTEGA"
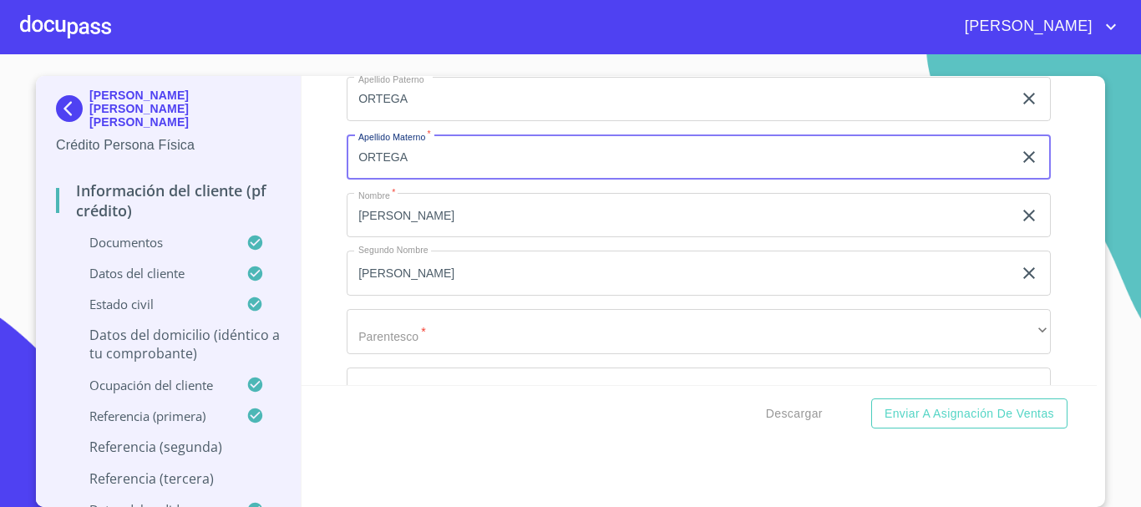
type input "ORTEGA"
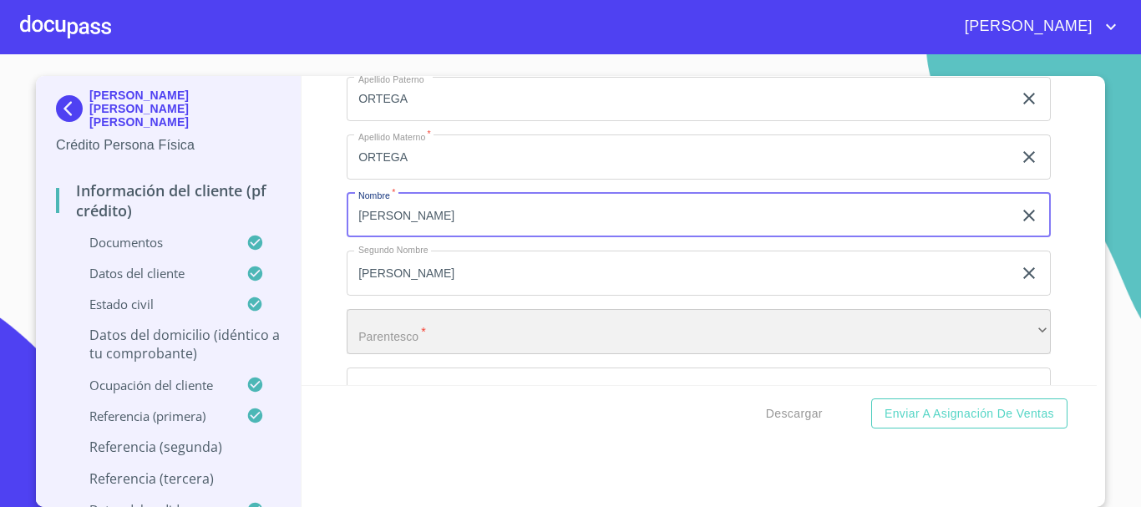
click at [439, 354] on div "​" at bounding box center [699, 331] width 704 height 45
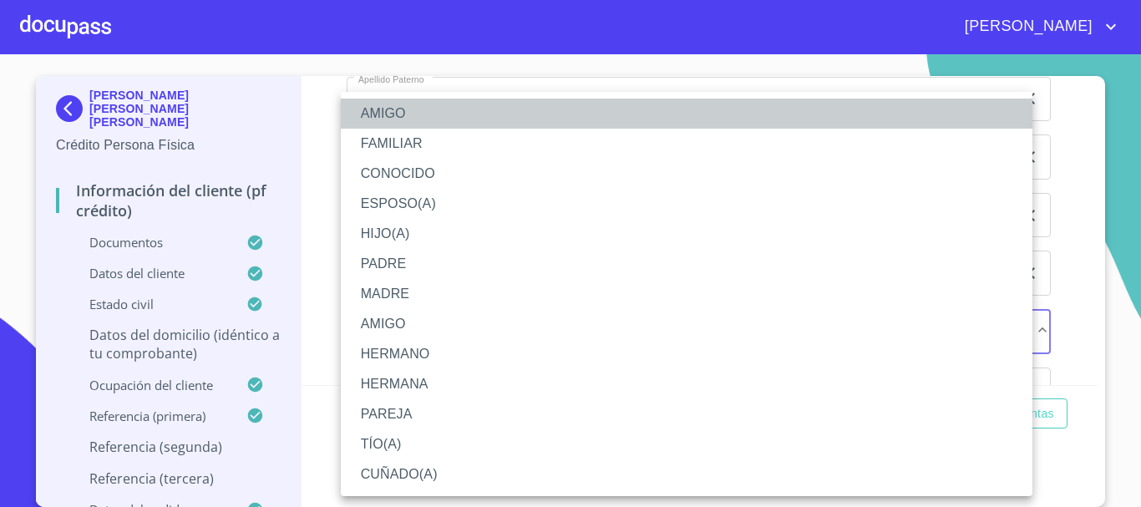
click at [413, 118] on li "AMIGO" at bounding box center [686, 114] width 691 height 30
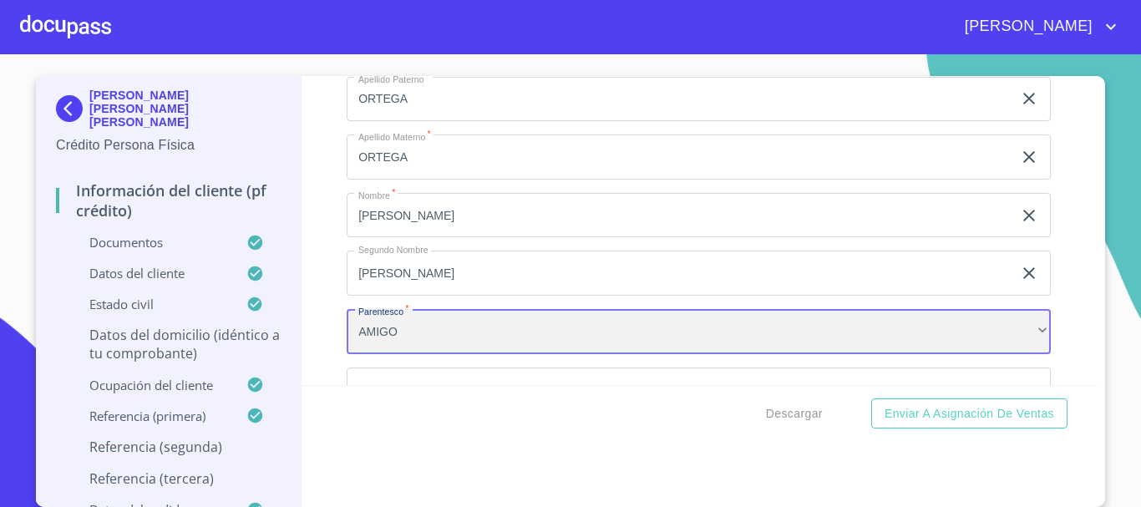
scroll to position [8939, 0]
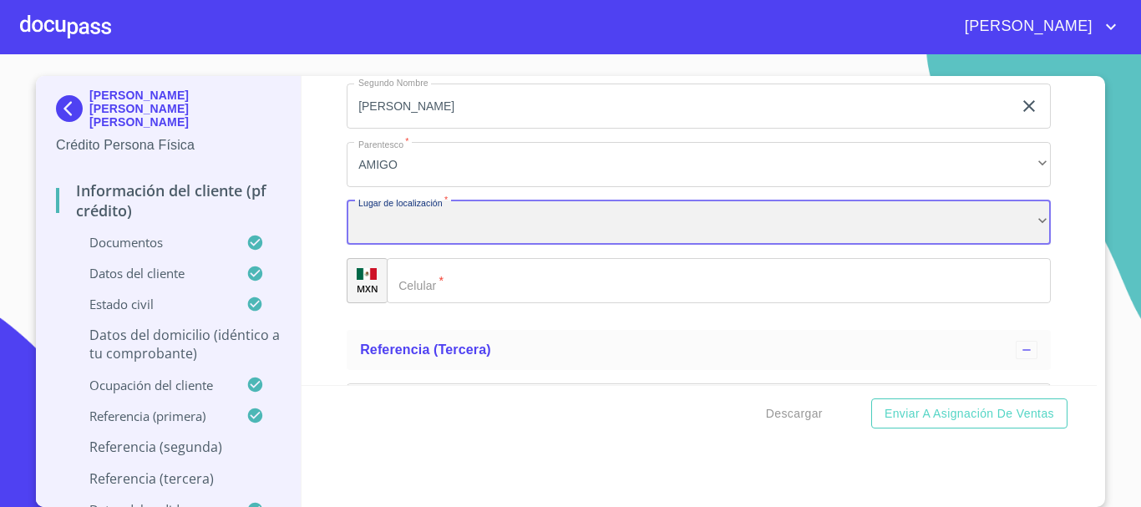
click at [502, 240] on div "​" at bounding box center [699, 222] width 704 height 45
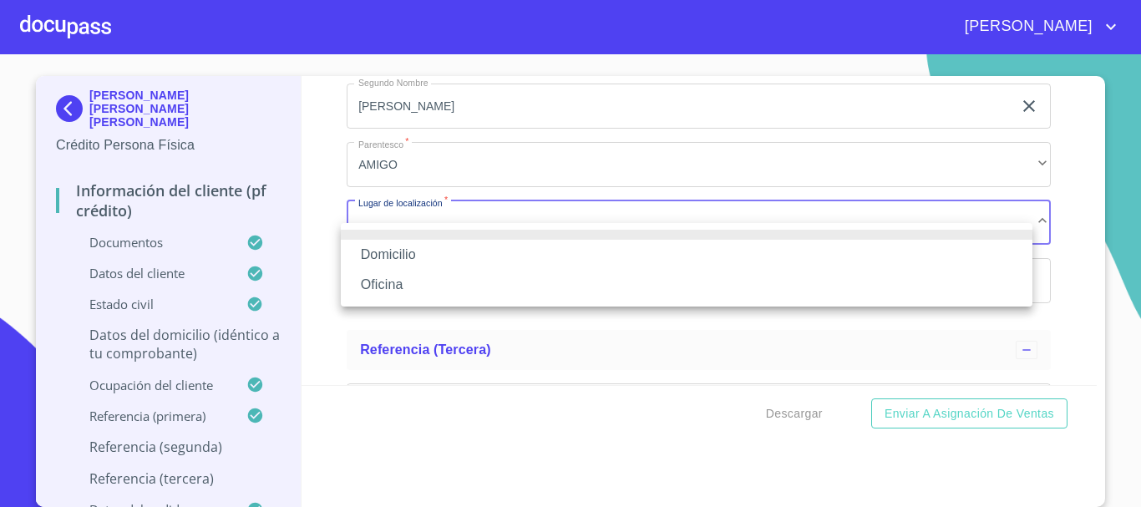
click at [452, 256] on li "Domicilio" at bounding box center [686, 255] width 691 height 30
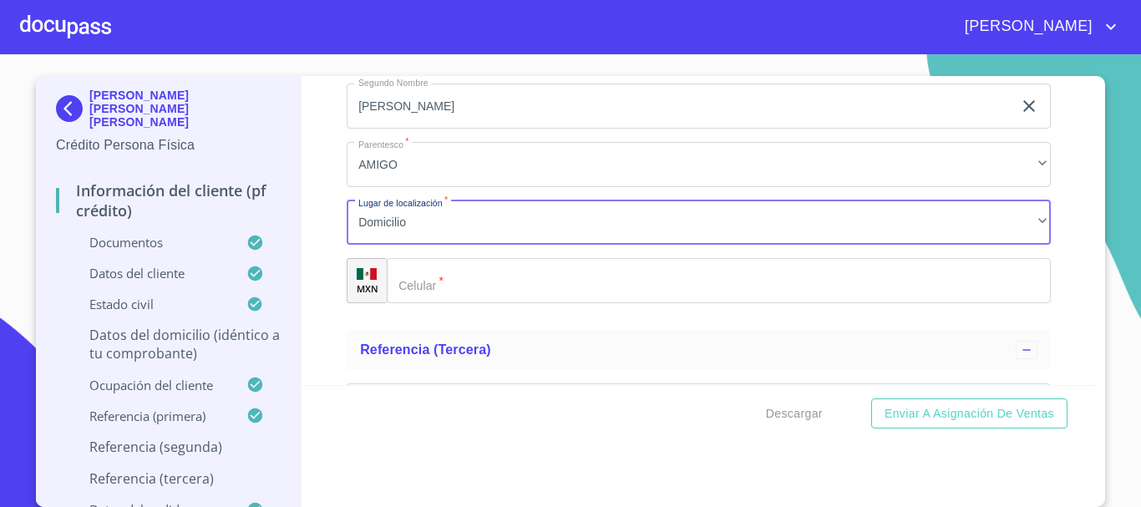
click at [485, 303] on input "Documento de identificación   *" at bounding box center [719, 280] width 664 height 45
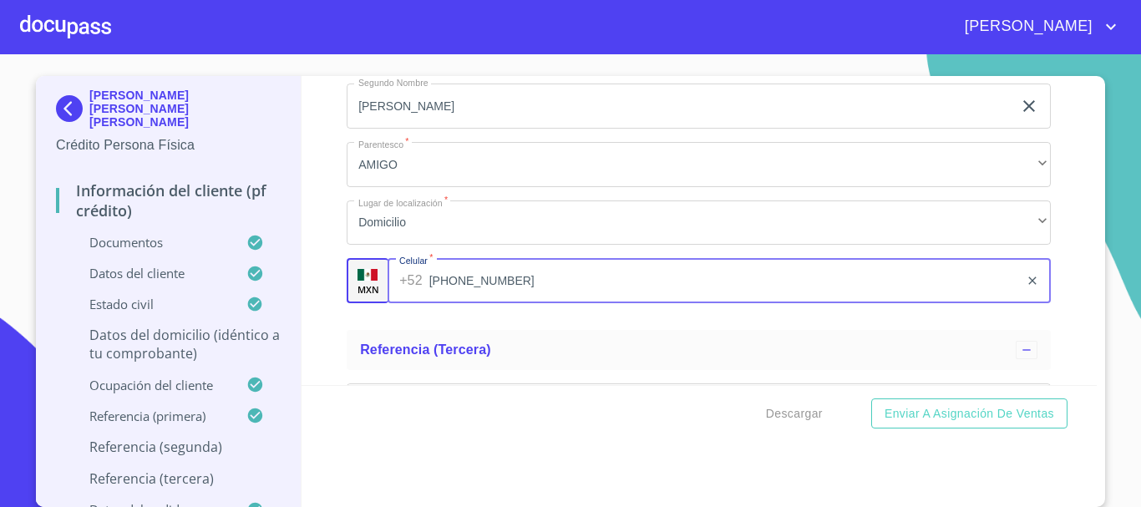
type input "[PHONE_NUMBER]"
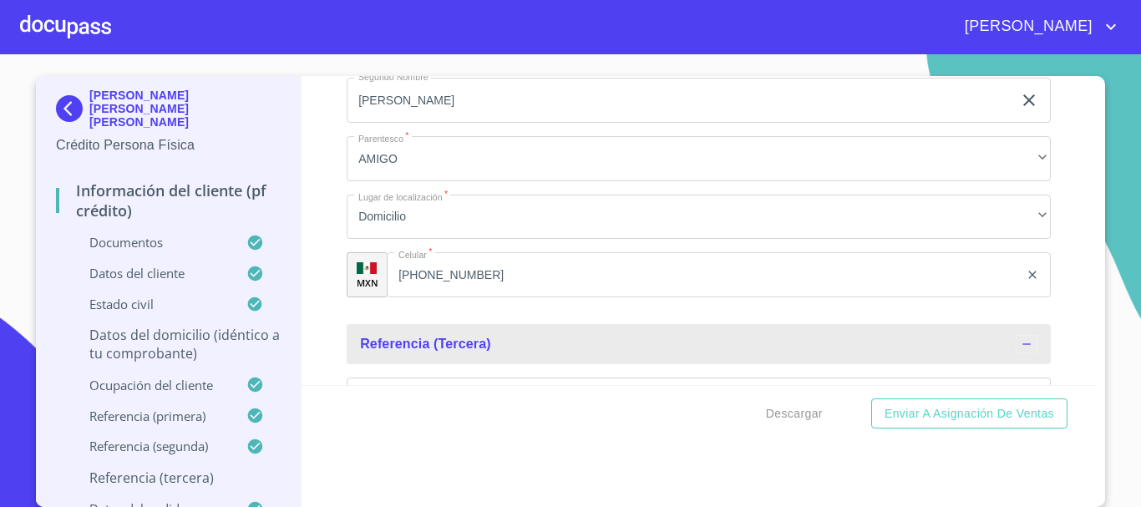
scroll to position [9196, 0]
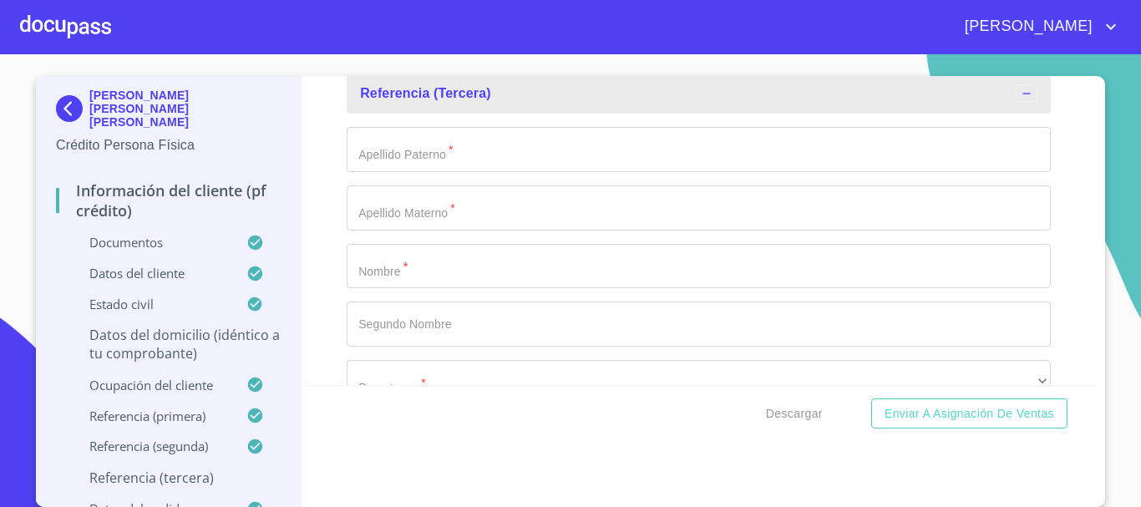
click at [368, 280] on input "Documento de identificación   *" at bounding box center [699, 266] width 704 height 45
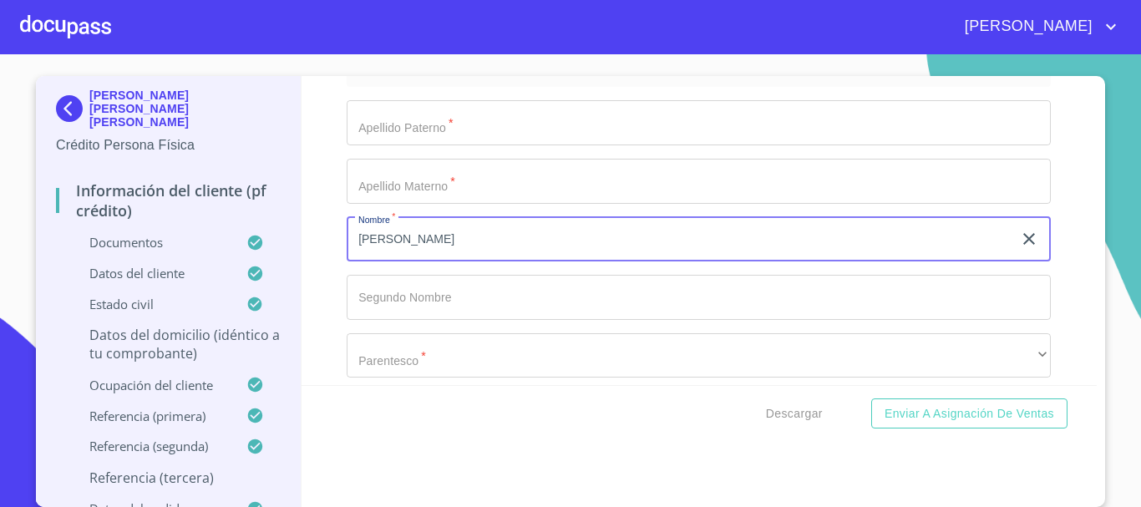
scroll to position [9145, 0]
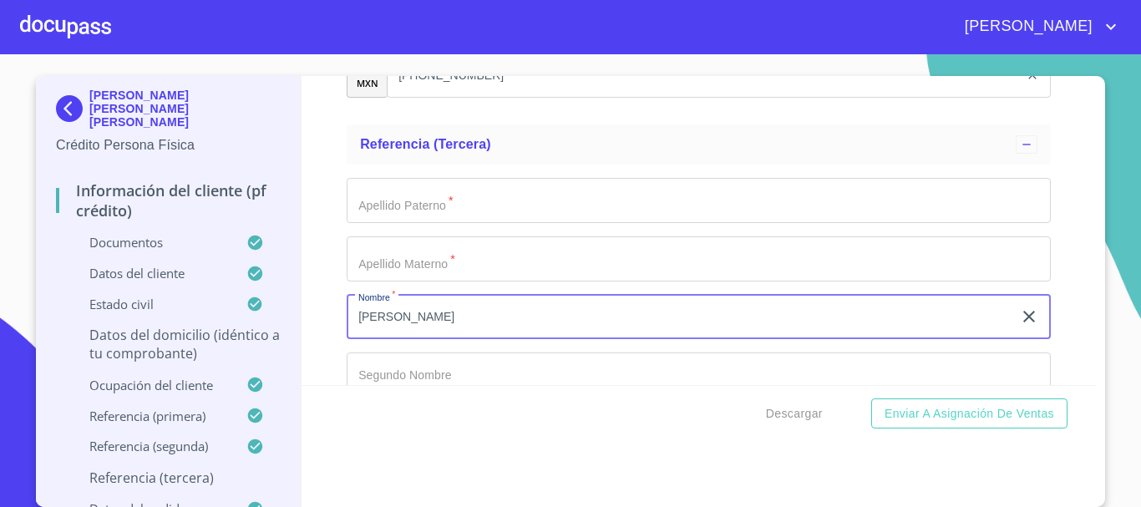
type input "[PERSON_NAME]"
click at [407, 221] on input "Documento de identificación   *" at bounding box center [699, 200] width 704 height 45
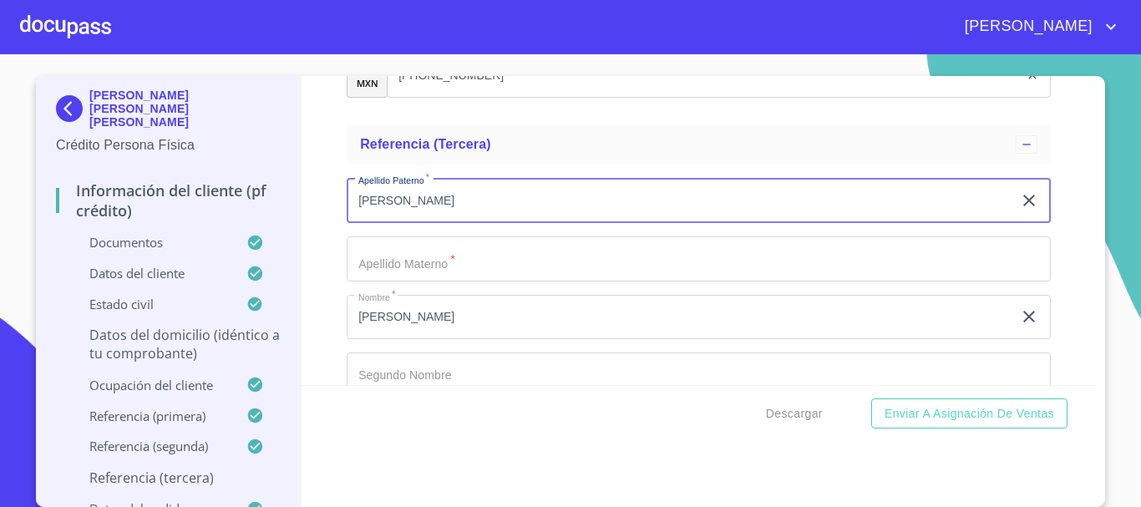
type input "[PERSON_NAME]"
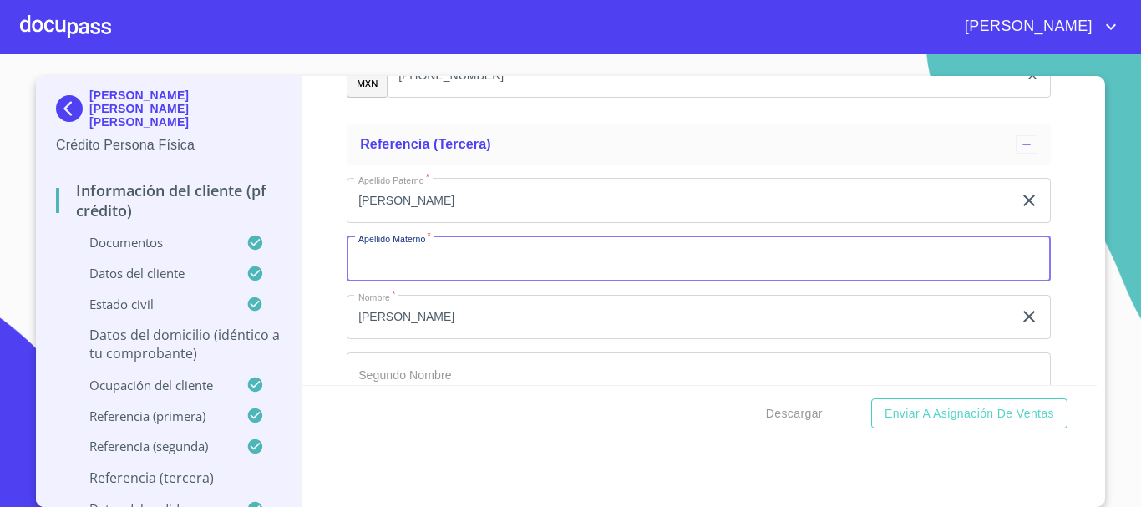
click at [410, 281] on input "Documento de identificación   *" at bounding box center [699, 258] width 704 height 45
type input "RIOS"
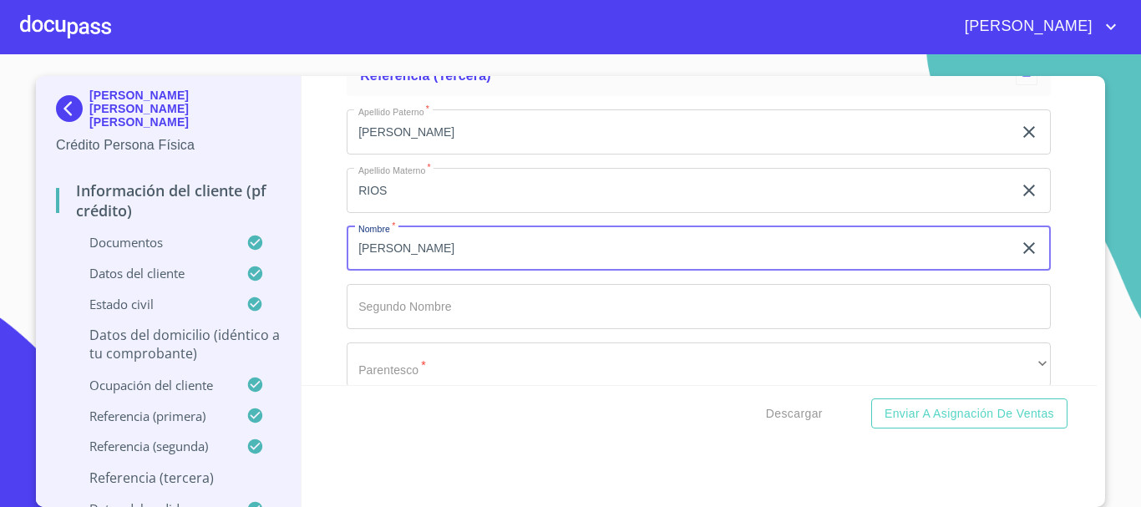
scroll to position [9312, 0]
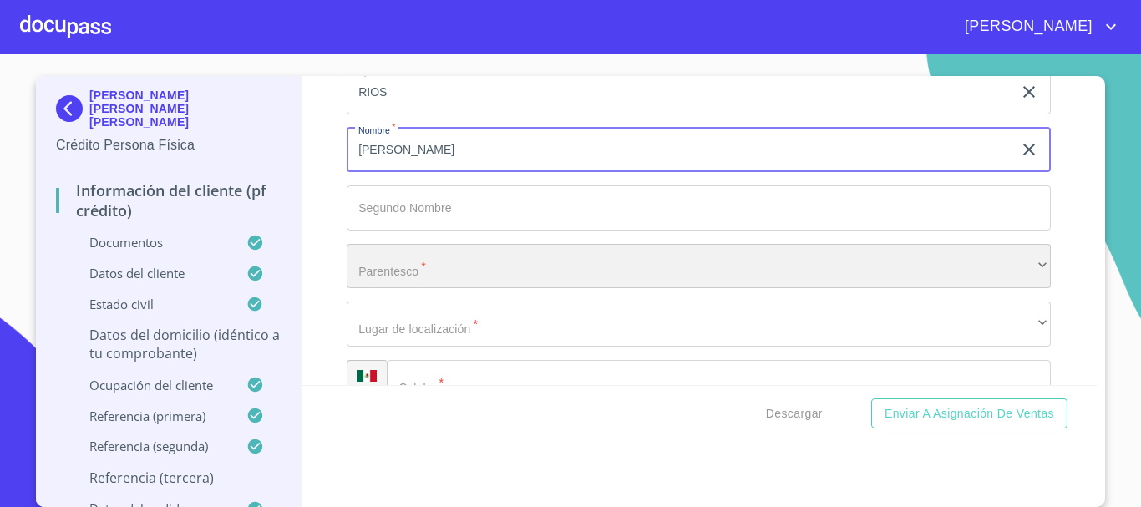
click at [423, 289] on div "​" at bounding box center [699, 266] width 704 height 45
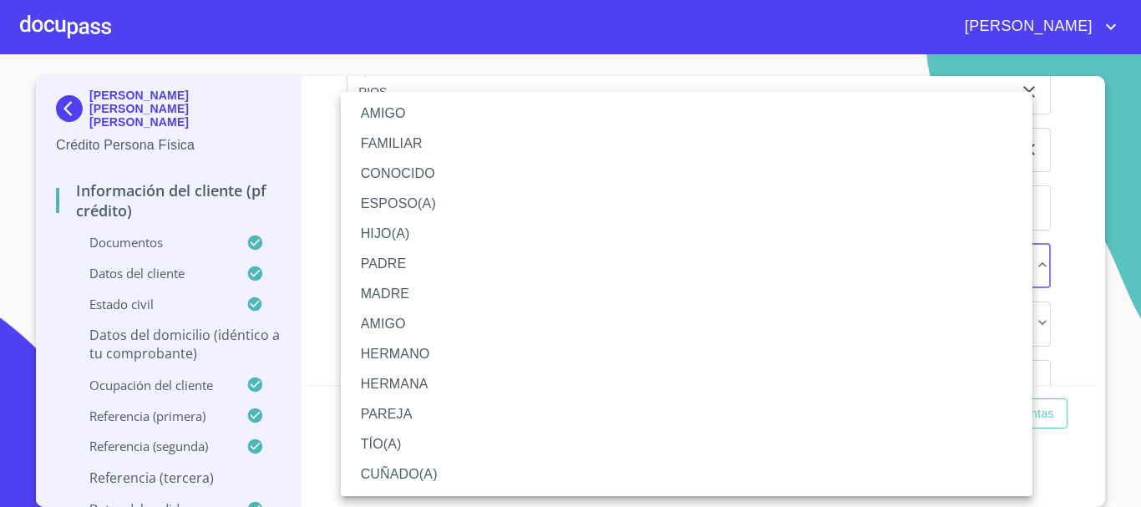
click at [407, 117] on li "AMIGO" at bounding box center [686, 114] width 691 height 30
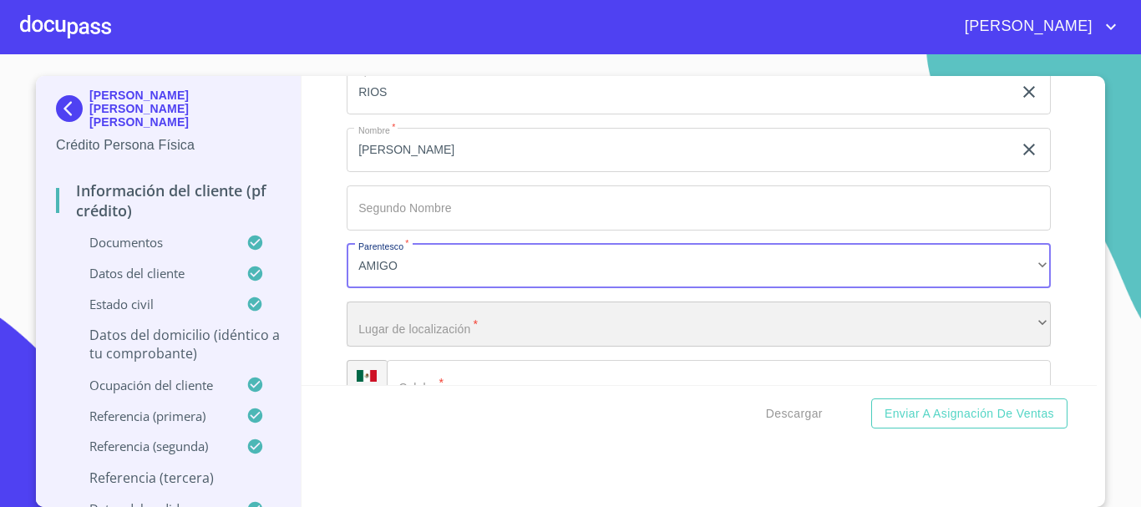
click at [416, 347] on div "​" at bounding box center [699, 323] width 704 height 45
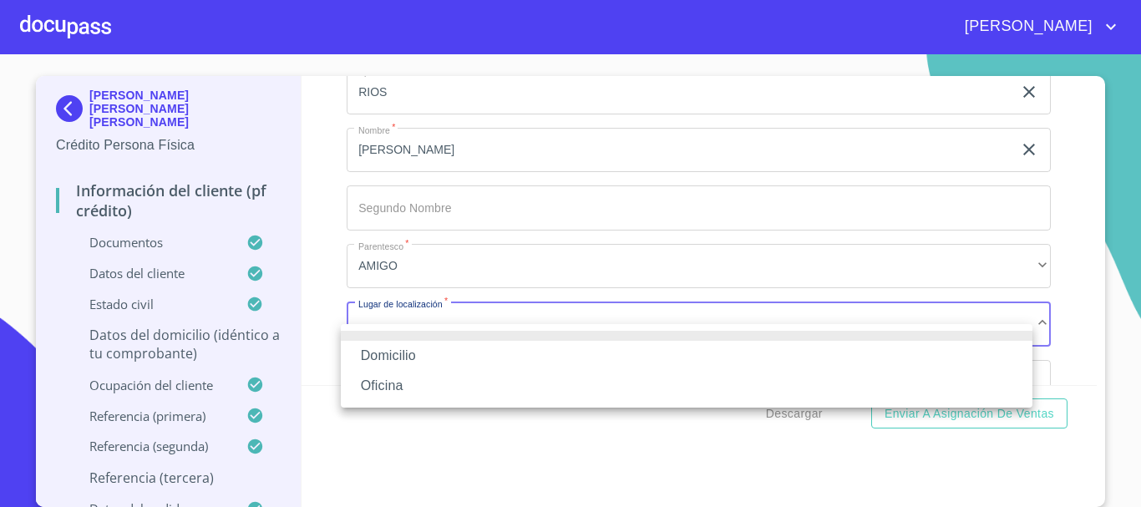
click at [423, 363] on li "Domicilio" at bounding box center [686, 356] width 691 height 30
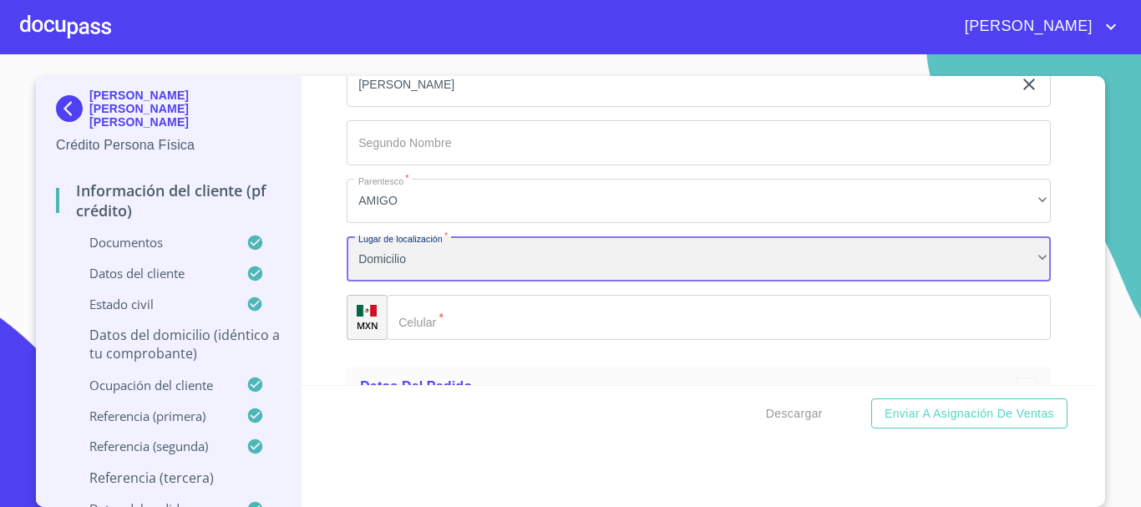
scroll to position [9479, 0]
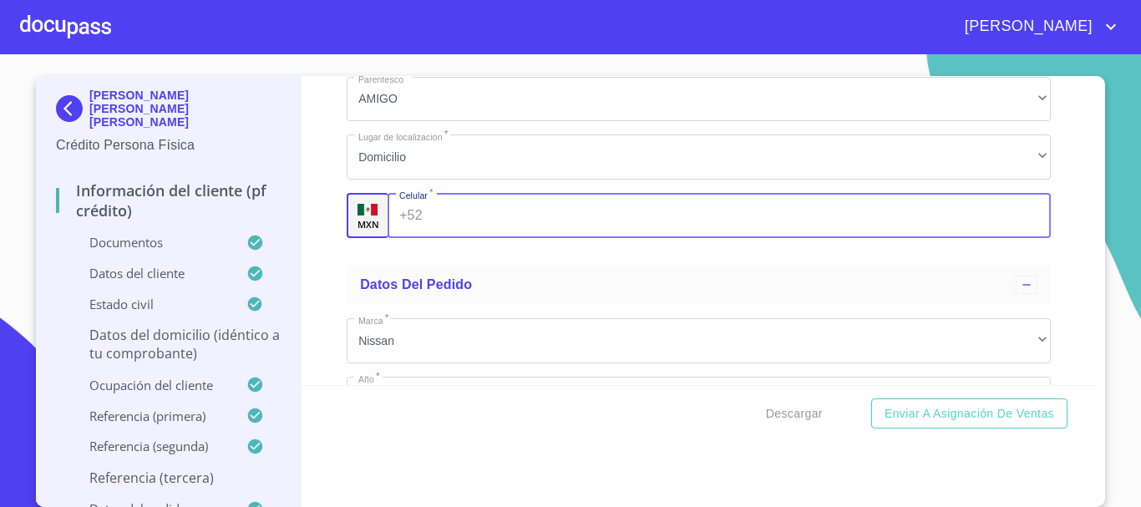
click at [448, 236] on input "Documento de identificación   *" at bounding box center [740, 215] width 622 height 45
type input "[PHONE_NUMBER]"
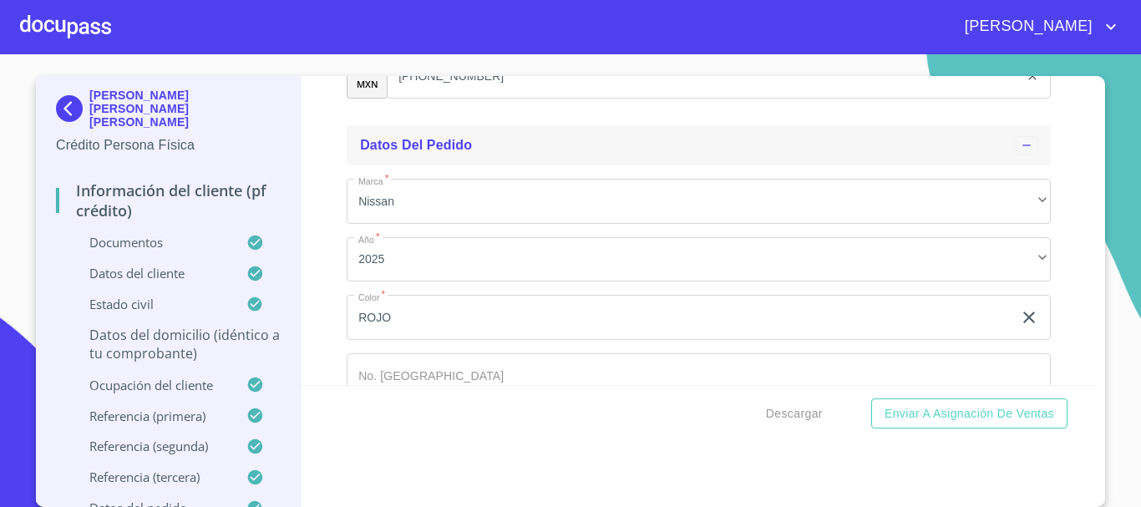
scroll to position [9729, 0]
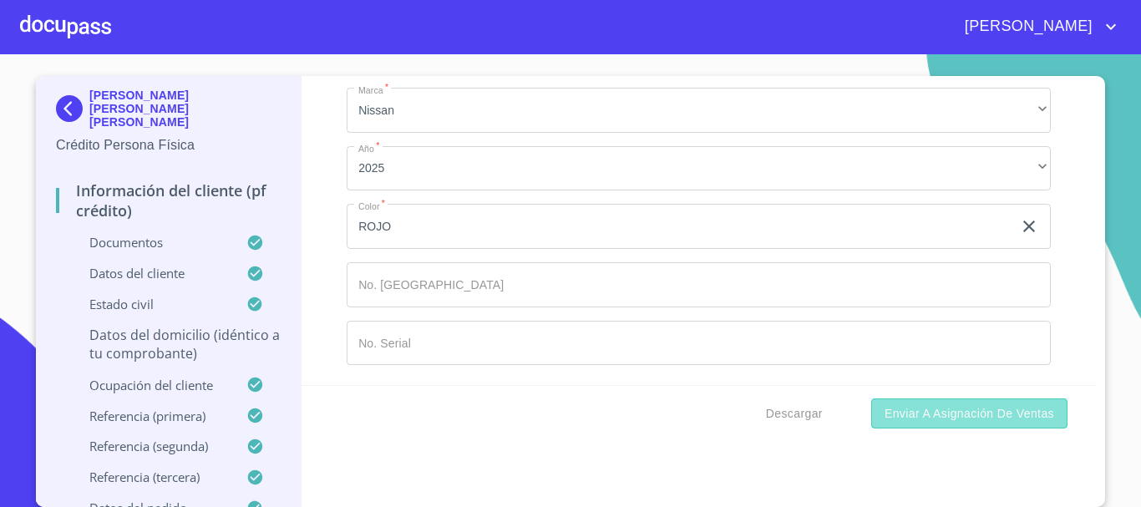
click at [969, 422] on span "Enviar a Asignación de Ventas" at bounding box center [969, 413] width 170 height 21
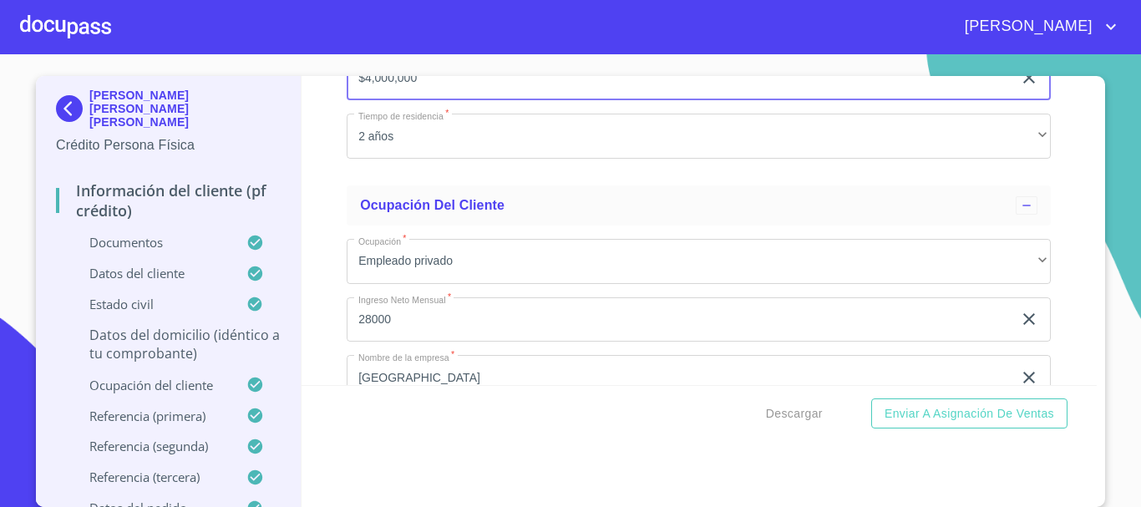
type input "$4,000,000"
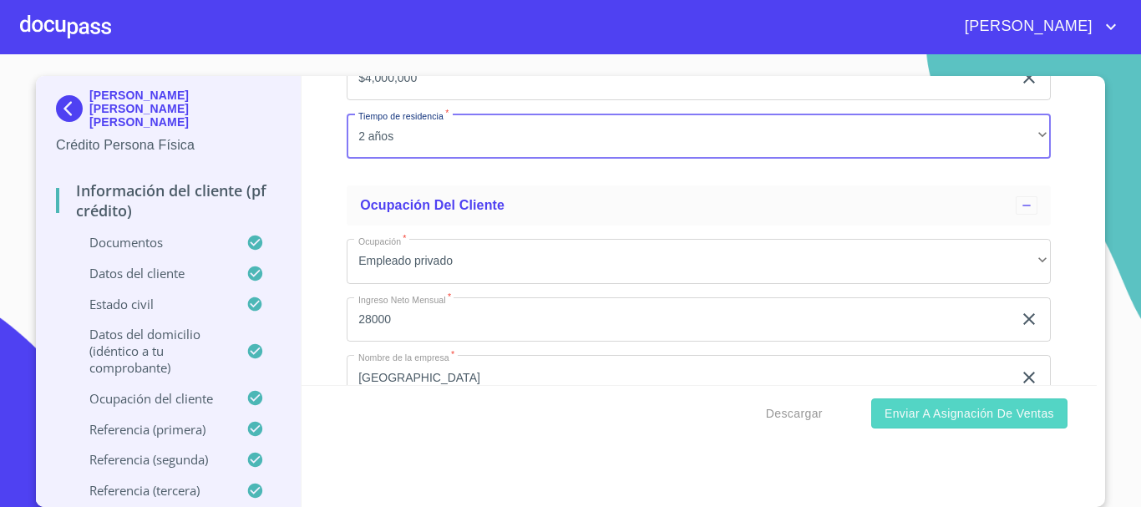
click at [946, 409] on span "Enviar a Asignación de Ventas" at bounding box center [969, 413] width 170 height 21
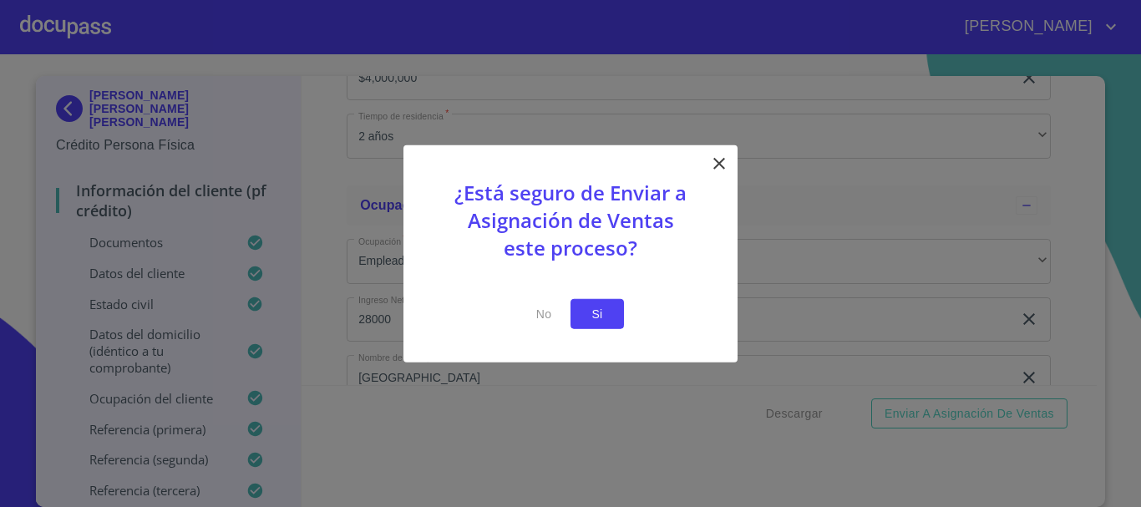
click at [605, 310] on span "Si" at bounding box center [597, 313] width 27 height 21
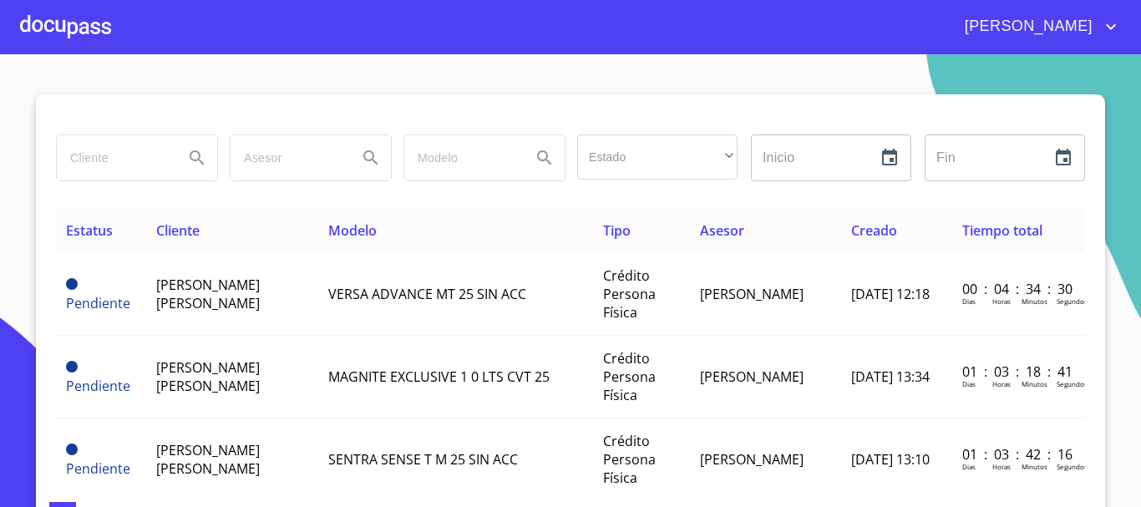
click at [47, 18] on div at bounding box center [65, 26] width 91 height 53
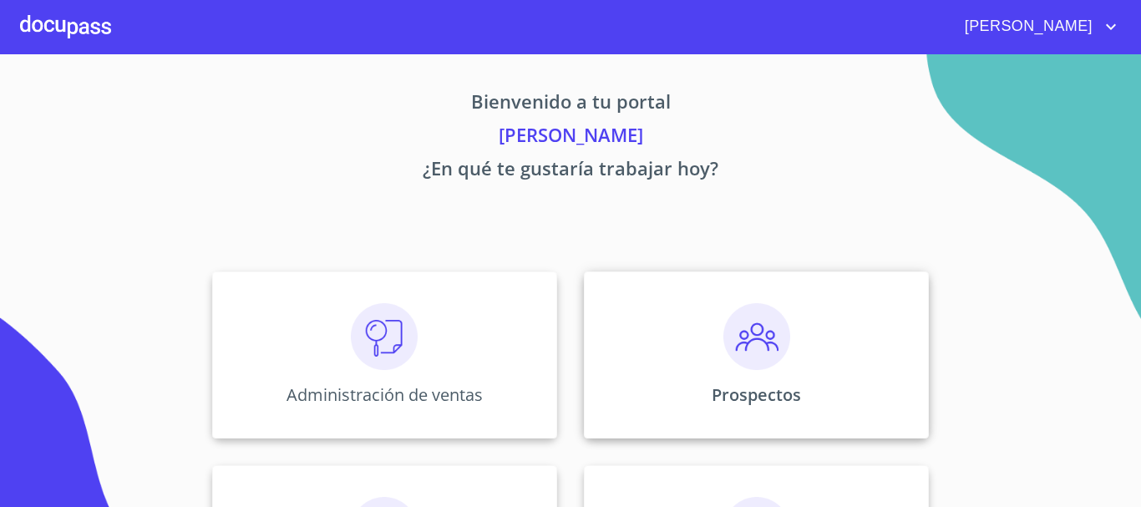
scroll to position [250, 0]
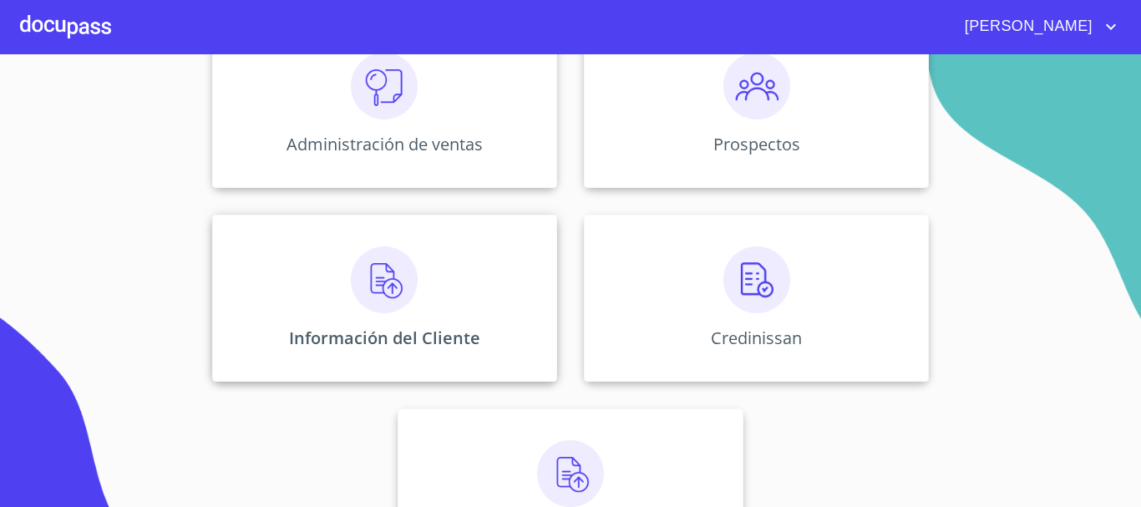
click at [357, 295] on img at bounding box center [384, 279] width 67 height 67
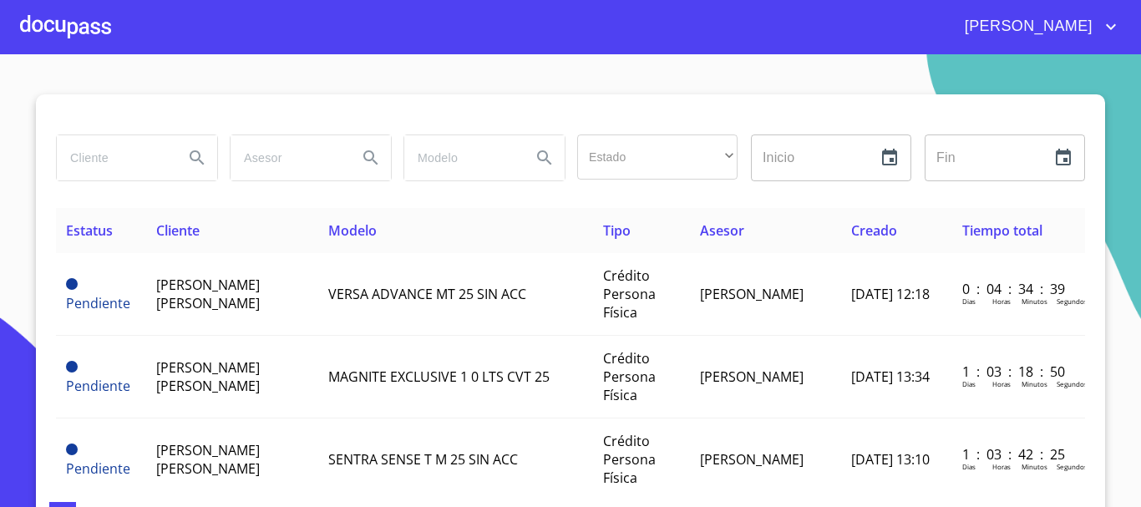
click at [126, 162] on input "search" at bounding box center [114, 157] width 114 height 45
type input "[PERSON_NAME] [PERSON_NAME]"
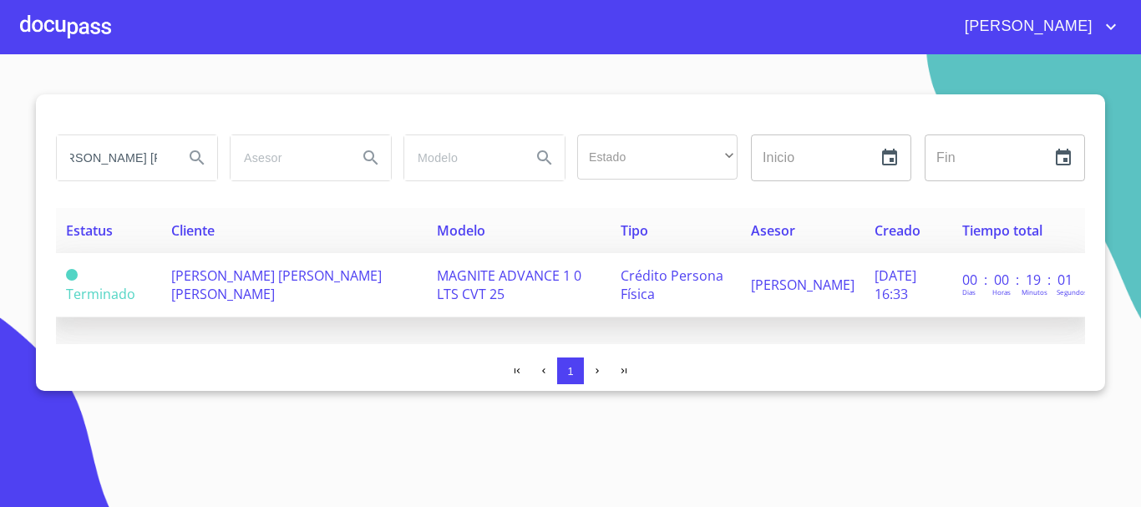
click at [245, 284] on span "[PERSON_NAME] [PERSON_NAME] [PERSON_NAME]" at bounding box center [276, 284] width 210 height 37
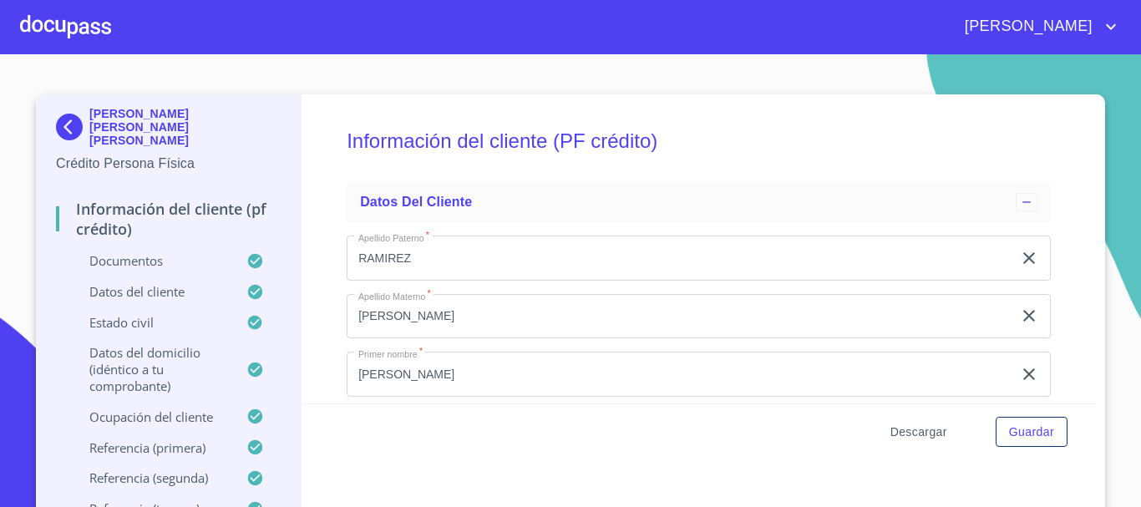
click at [913, 434] on span "Descargar" at bounding box center [918, 432] width 57 height 21
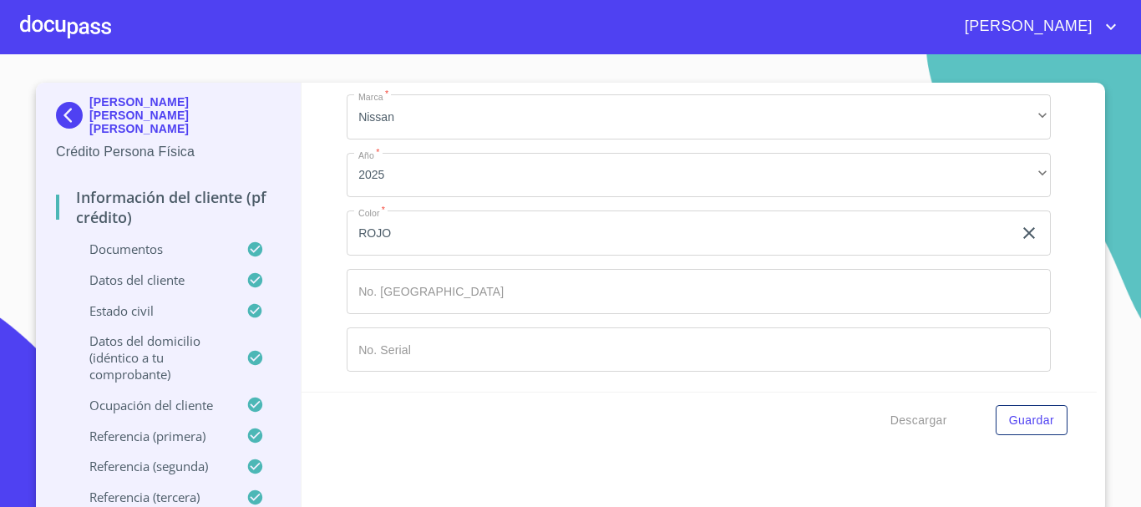
scroll to position [18, 0]
